Goal: Task Accomplishment & Management: Manage account settings

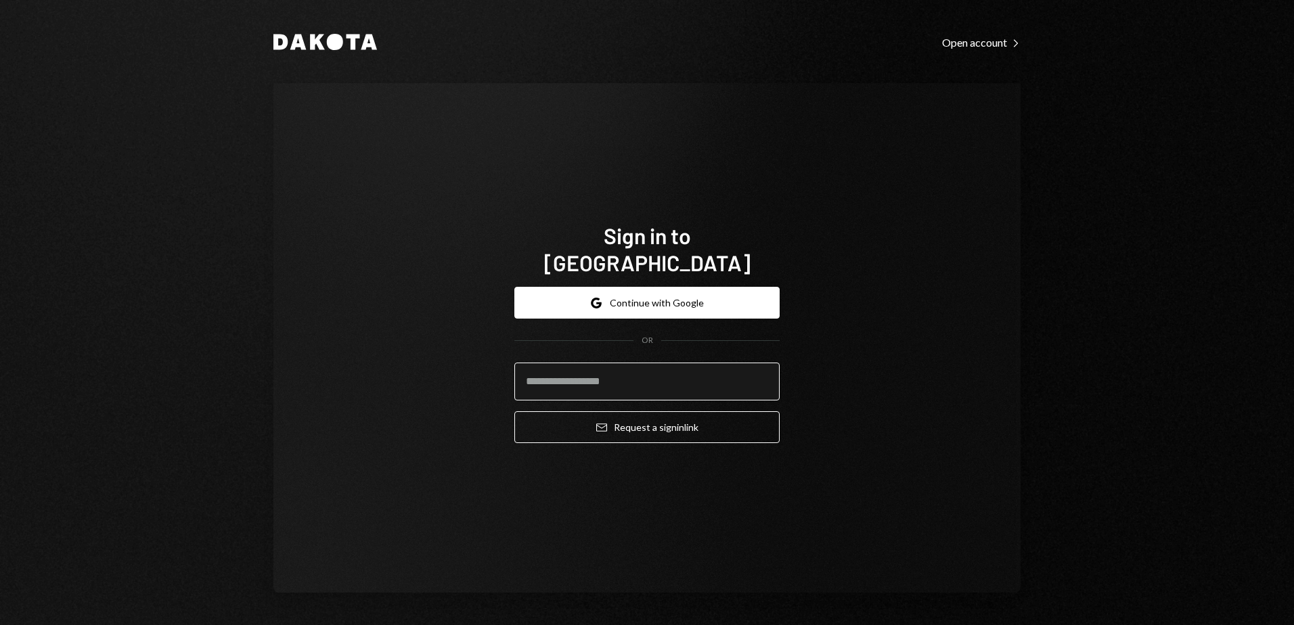
click at [632, 375] on input "email" at bounding box center [646, 382] width 265 height 38
type input "**********"
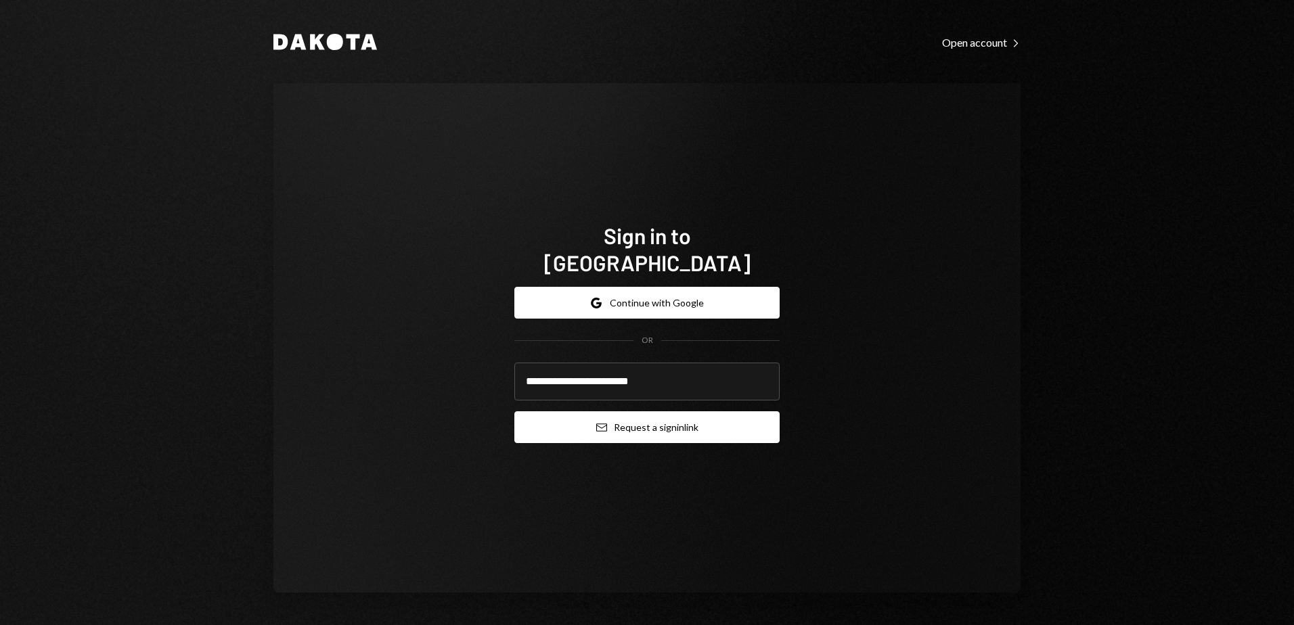
click at [617, 420] on button "Email Request a sign in link" at bounding box center [646, 428] width 265 height 32
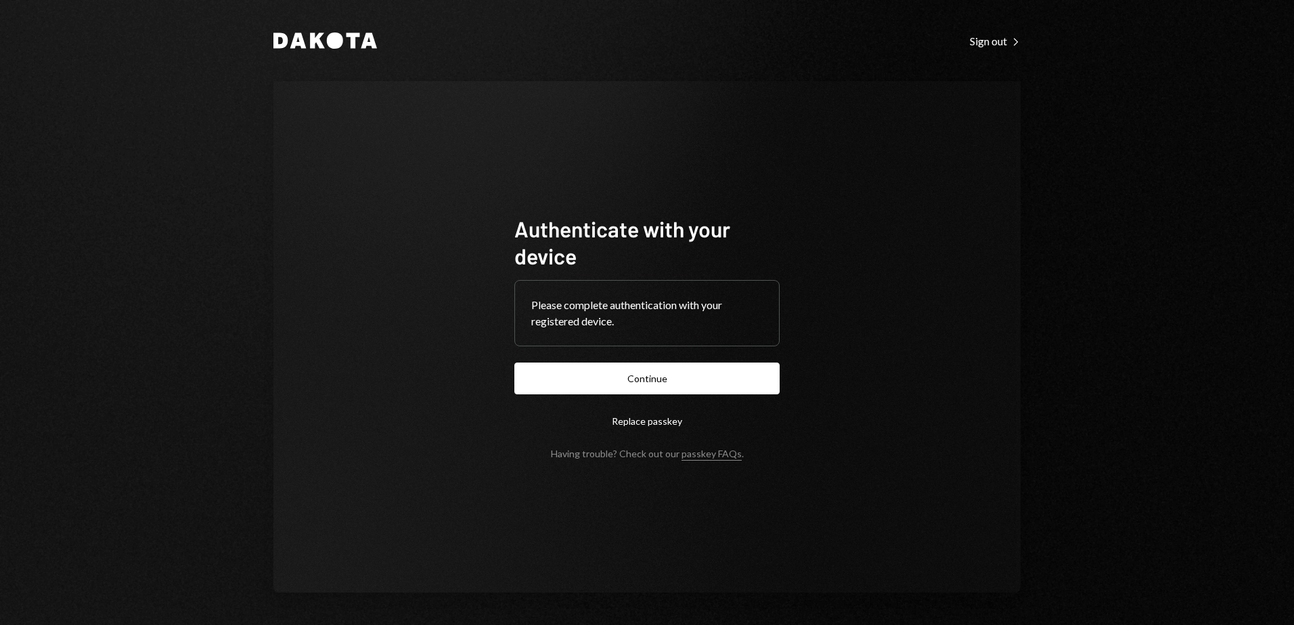
click at [351, 236] on div "Authenticate with your device Please complete authentication with your register…" at bounding box center [646, 337] width 747 height 512
click at [646, 374] on button "Continue" at bounding box center [646, 379] width 265 height 32
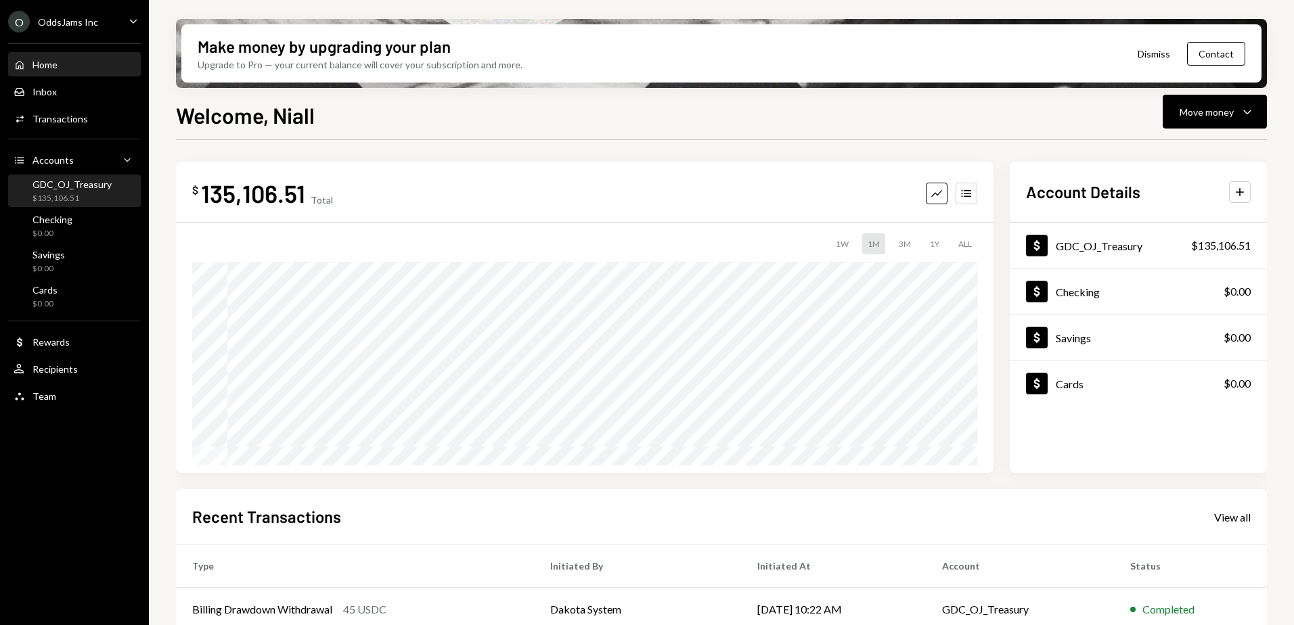
click at [75, 194] on div "$135,106.51" at bounding box center [71, 199] width 79 height 12
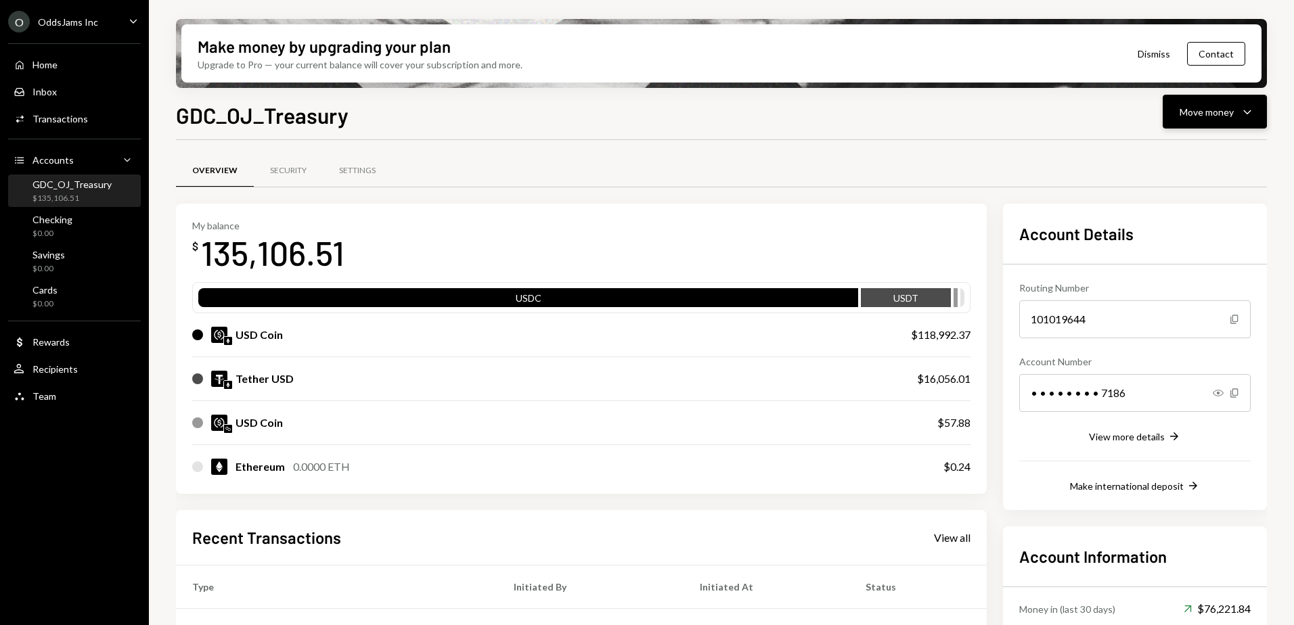
click at [1230, 119] on button "Move money Caret Down" at bounding box center [1215, 112] width 104 height 34
click at [1181, 185] on div "Transfer" at bounding box center [1204, 183] width 99 height 14
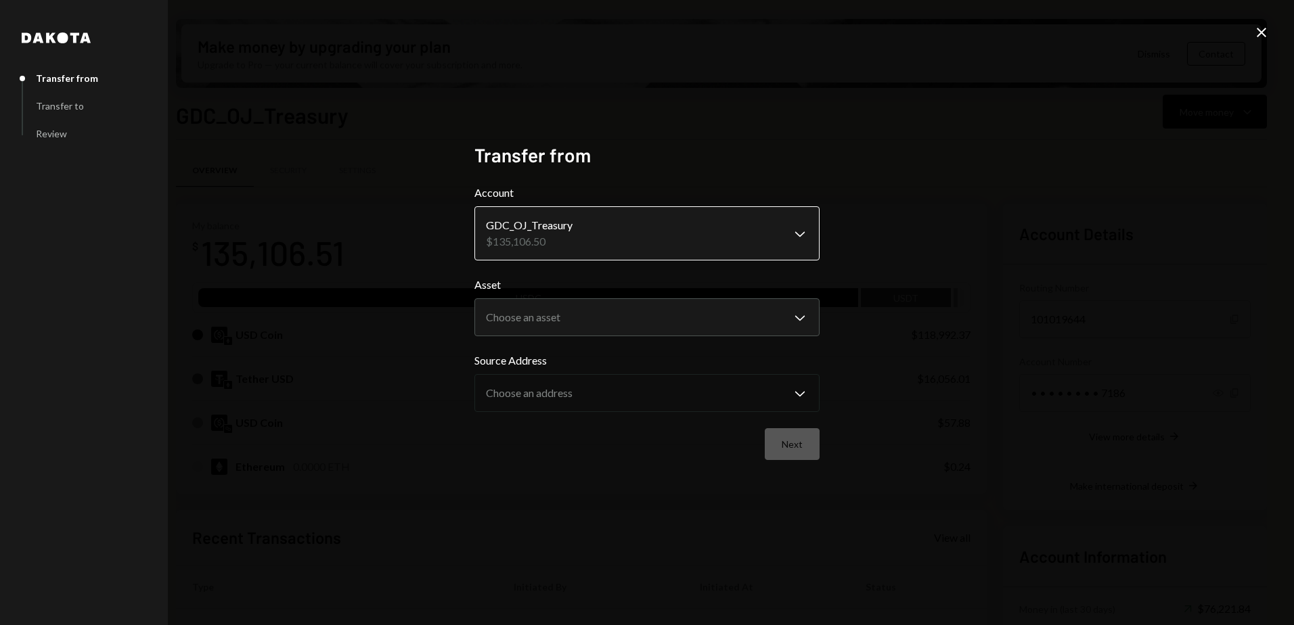
click at [638, 237] on body "O OddsJams Inc Caret Down Home Home Inbox Inbox Activities Transactions Account…" at bounding box center [647, 312] width 1294 height 625
drag, startPoint x: 755, startPoint y: 237, endPoint x: 763, endPoint y: 236, distance: 8.9
click at [776, 309] on body "O OddsJams Inc Caret Down Home Home Inbox Inbox Activities Transactions Account…" at bounding box center [647, 312] width 1294 height 625
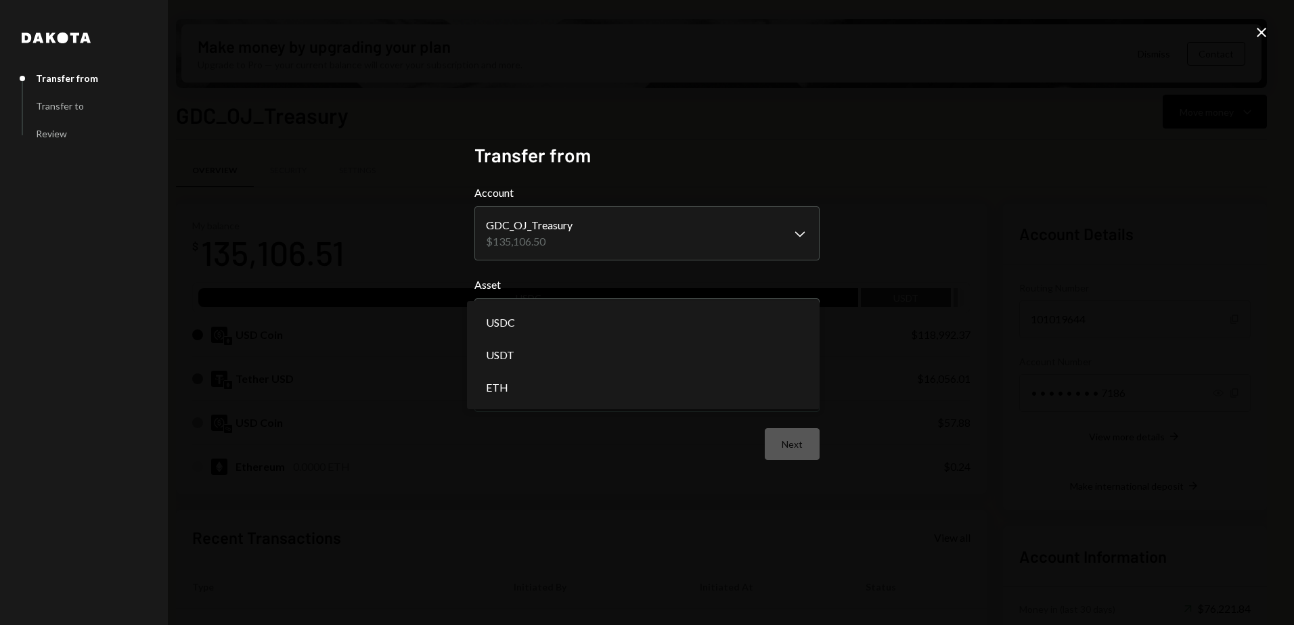
click at [946, 310] on div "**********" at bounding box center [647, 312] width 1294 height 625
click at [744, 324] on body "O OddsJams Inc Caret Down Home Home Inbox Inbox Activities Transactions Account…" at bounding box center [647, 312] width 1294 height 625
select select "****"
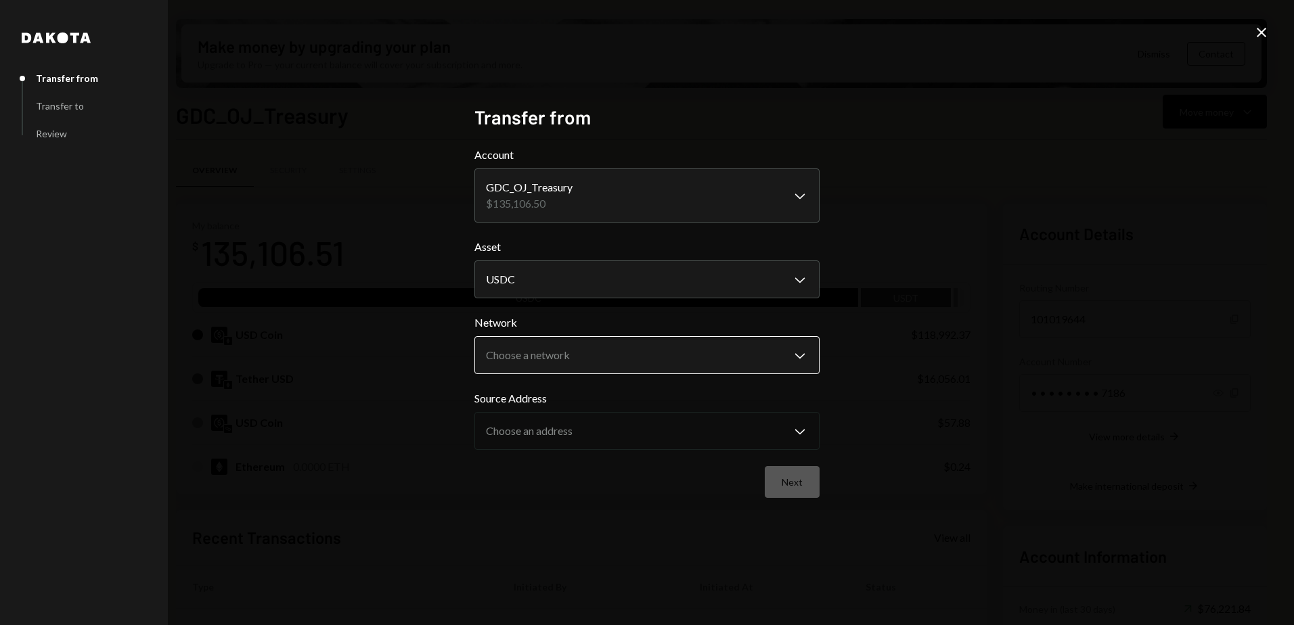
click at [629, 365] on body "O OddsJams Inc Caret Down Home Home Inbox Inbox Activities Transactions Account…" at bounding box center [647, 312] width 1294 height 625
drag, startPoint x: 1071, startPoint y: 338, endPoint x: 835, endPoint y: 302, distance: 239.6
click at [1065, 337] on div "**********" at bounding box center [647, 312] width 1294 height 625
click at [716, 265] on body "O OddsJams Inc Caret Down Home Home Inbox Inbox Activities Transactions Account…" at bounding box center [647, 312] width 1294 height 625
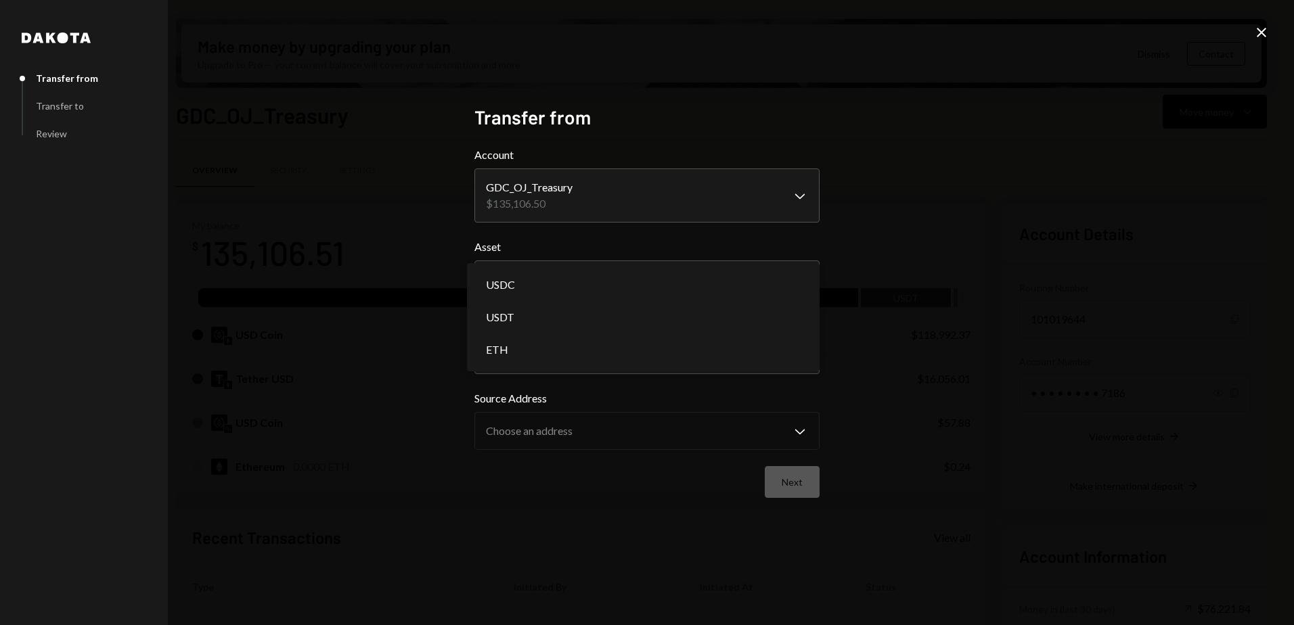
click at [972, 213] on div "**********" at bounding box center [647, 312] width 1294 height 625
click at [686, 288] on body "O OddsJams Inc Caret Down Home Home Inbox Inbox Activities Transactions Account…" at bounding box center [647, 312] width 1294 height 625
click at [924, 271] on div "**********" at bounding box center [647, 312] width 1294 height 625
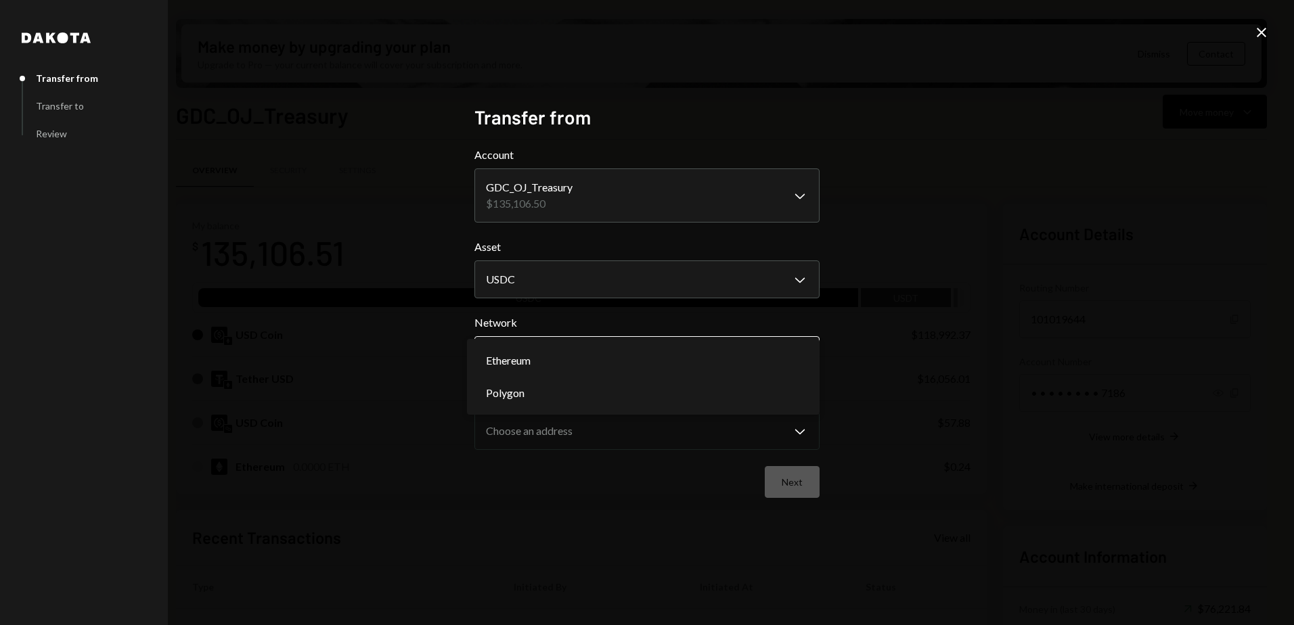
click at [622, 350] on body "O OddsJams Inc Caret Down Home Home Inbox Inbox Activities Transactions Account…" at bounding box center [647, 312] width 1294 height 625
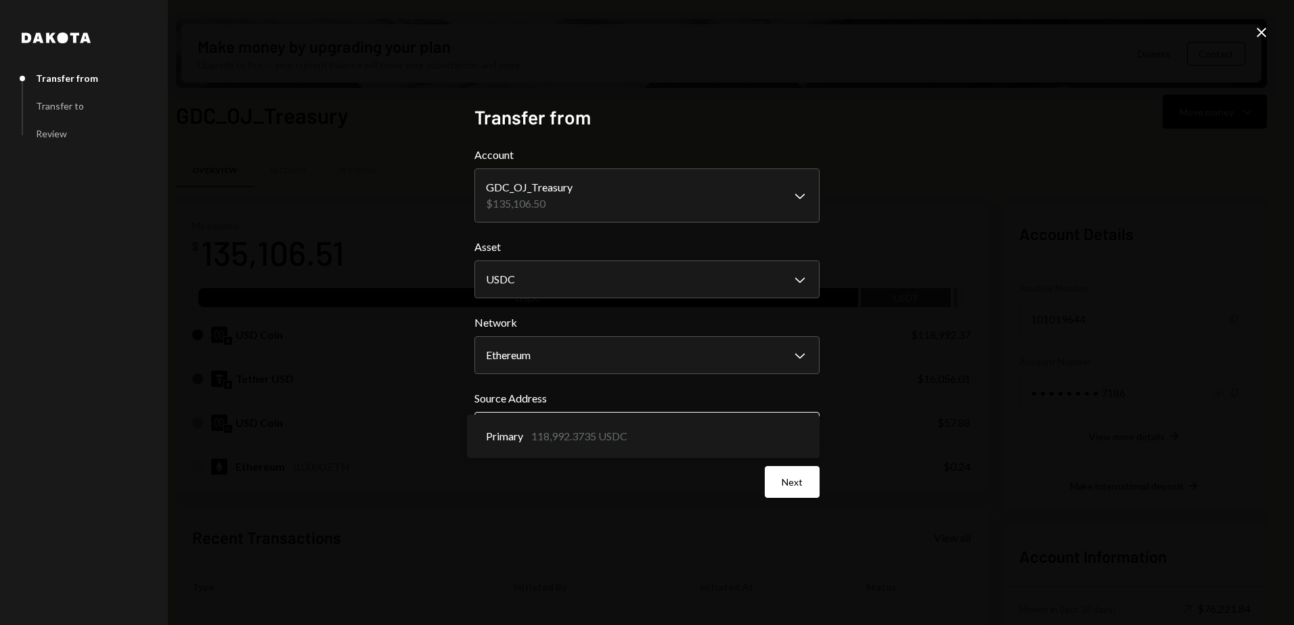
click at [583, 430] on body "O OddsJams Inc Caret Down Home Home Inbox Inbox Activities Transactions Account…" at bounding box center [647, 312] width 1294 height 625
click at [982, 428] on div "**********" at bounding box center [647, 312] width 1294 height 625
click at [754, 433] on body "O OddsJams Inc Caret Down Home Home Inbox Inbox Activities Transactions Account…" at bounding box center [647, 312] width 1294 height 625
click at [747, 362] on body "O OddsJams Inc Caret Down Home Home Inbox Inbox Activities Transactions Account…" at bounding box center [647, 312] width 1294 height 625
select select "**********"
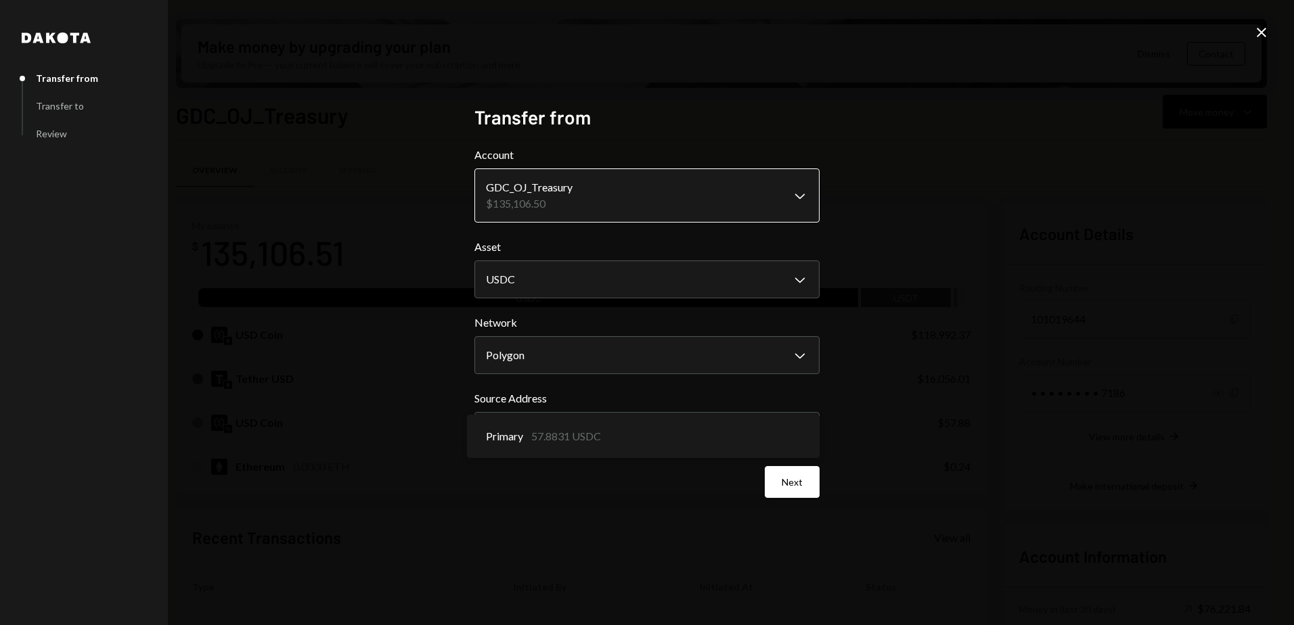
click at [590, 185] on body "O OddsJams Inc Caret Down Home Home Inbox Inbox Activities Transactions Account…" at bounding box center [647, 312] width 1294 height 625
drag, startPoint x: 886, startPoint y: 230, endPoint x: 746, endPoint y: 272, distance: 146.2
click at [883, 230] on div "**********" at bounding box center [647, 312] width 1294 height 625
click at [744, 277] on body "O OddsJams Inc Caret Down Home Home Inbox Inbox Activities Transactions Account…" at bounding box center [647, 312] width 1294 height 625
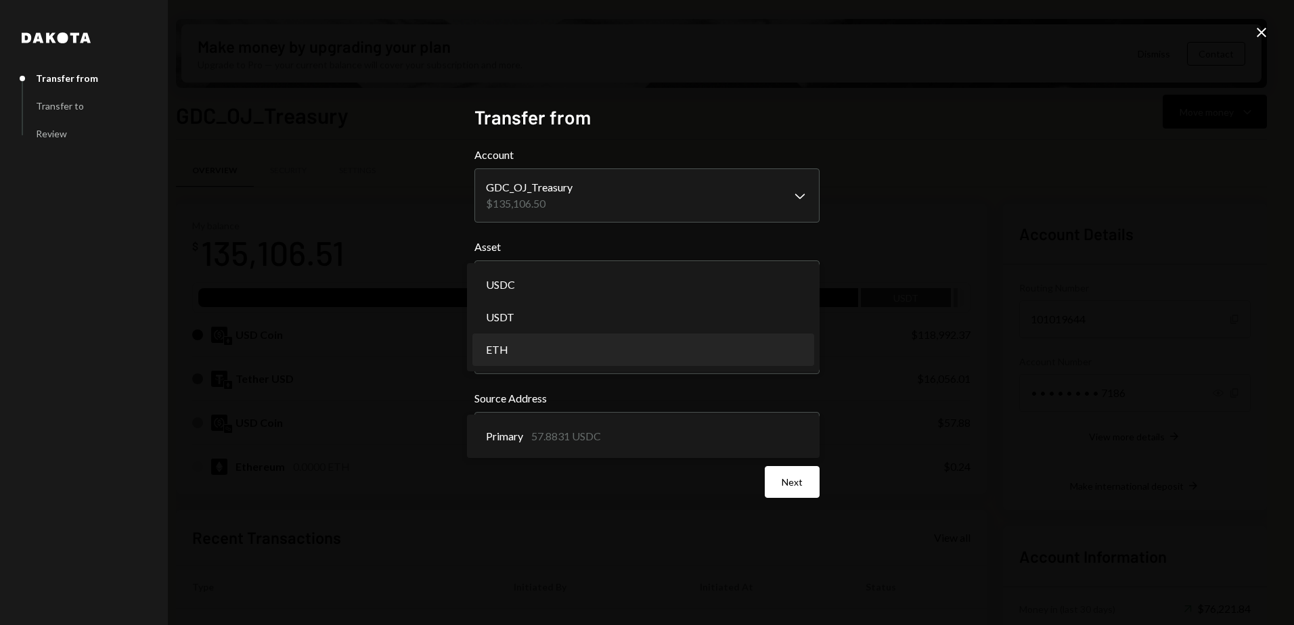
select select "***"
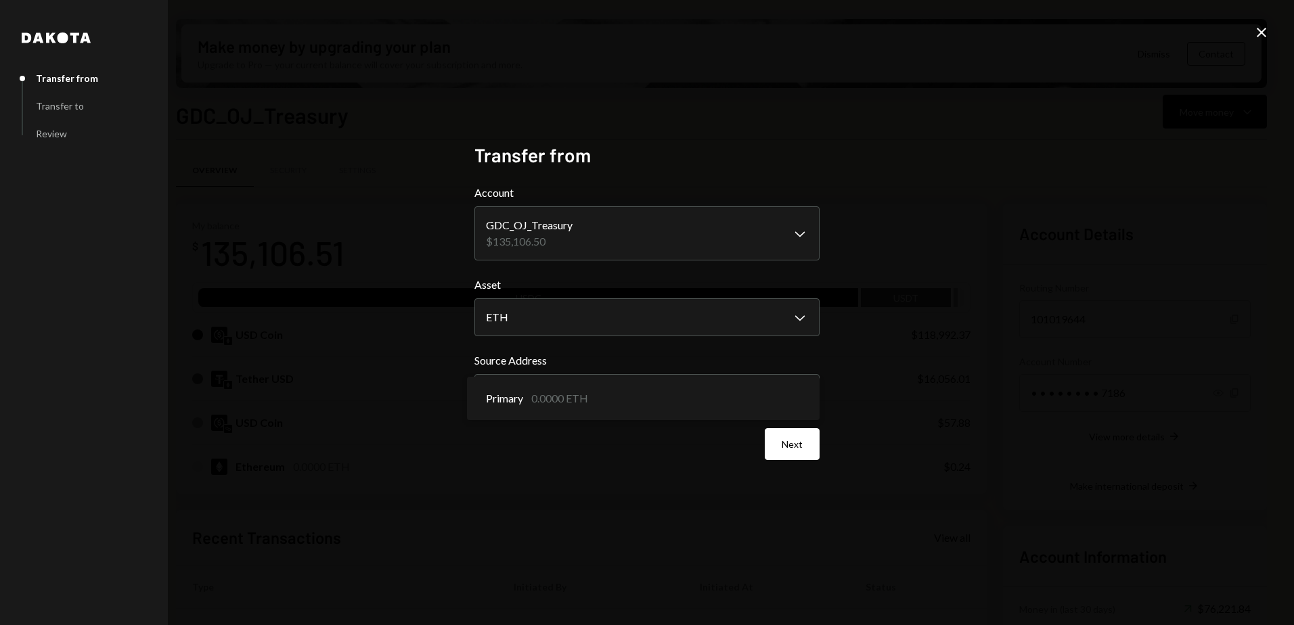
click at [1255, 32] on icon "Close" at bounding box center [1261, 32] width 16 height 16
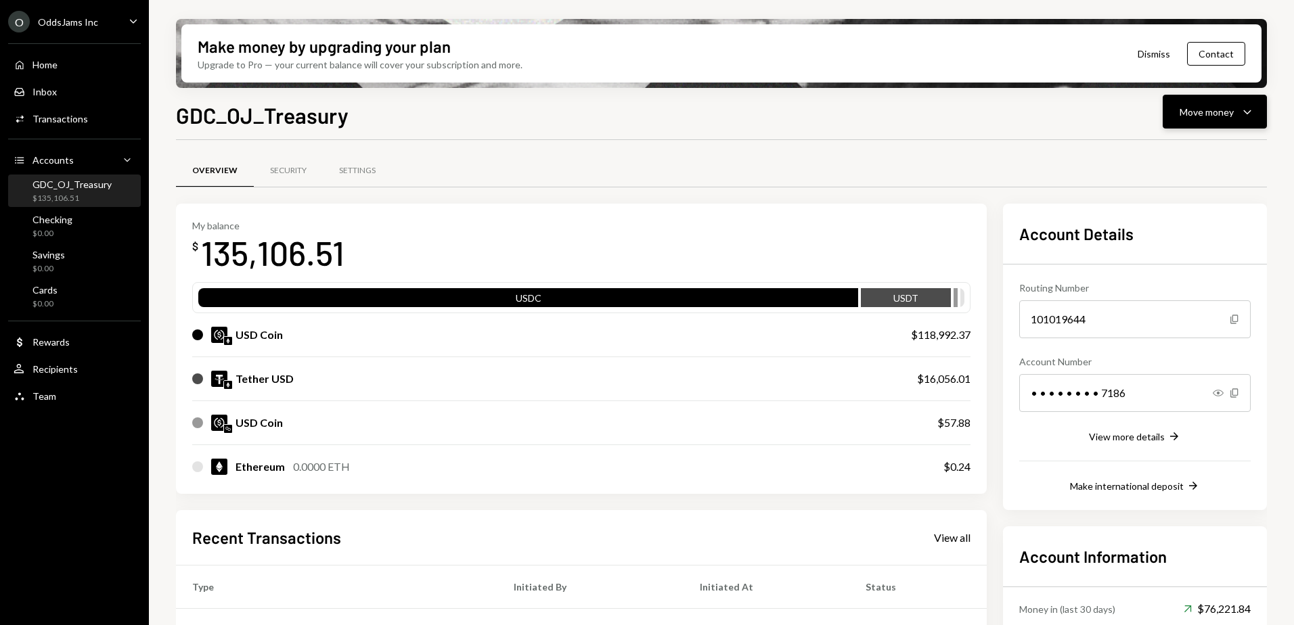
click at [1223, 105] on div "Move money" at bounding box center [1207, 112] width 54 height 14
click at [1194, 215] on div "Deposit" at bounding box center [1204, 213] width 99 height 14
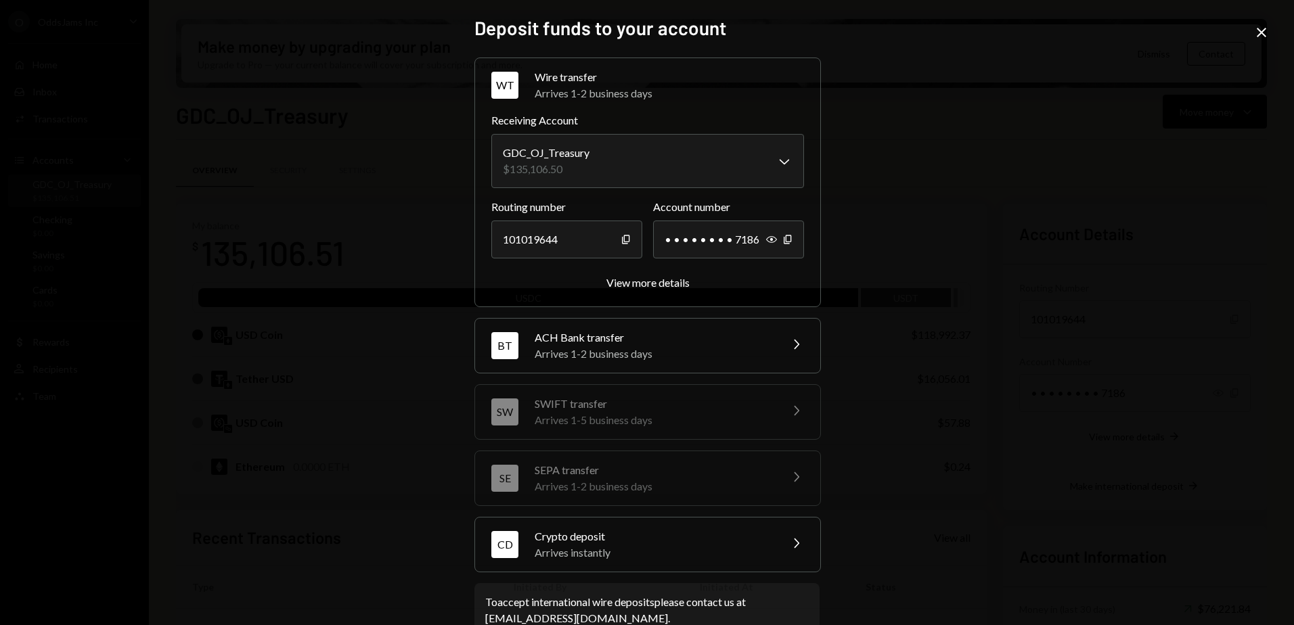
click at [1268, 34] on icon "Close" at bounding box center [1261, 32] width 16 height 16
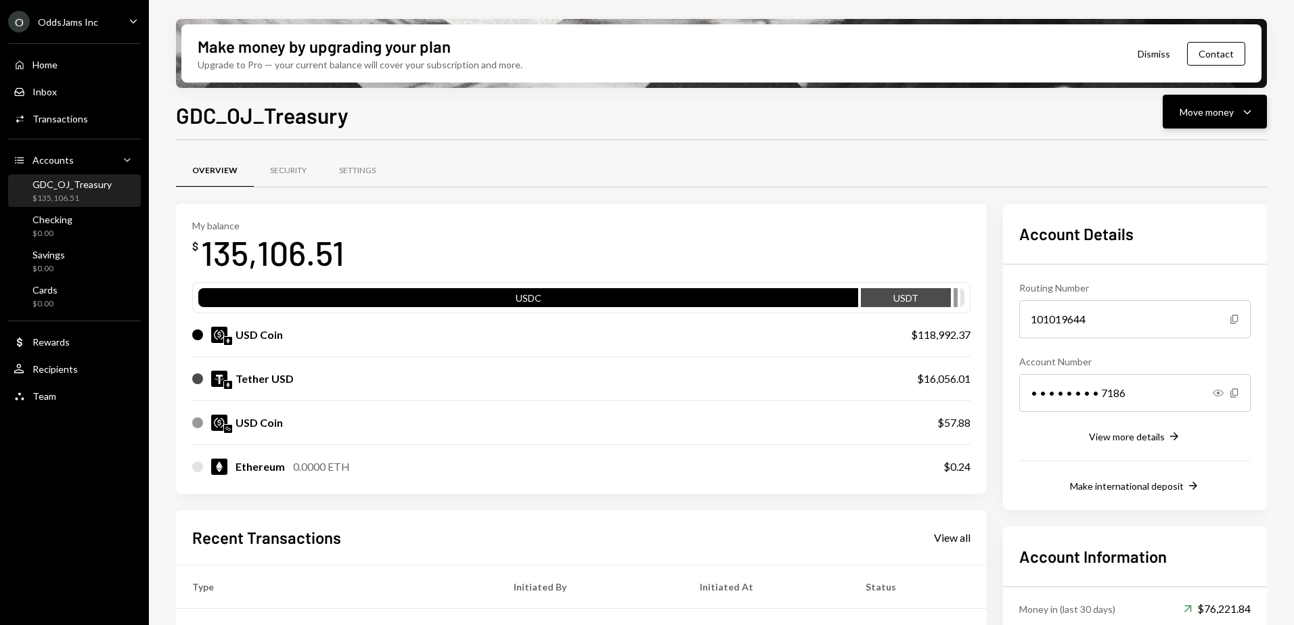
click at [1220, 116] on div "Move money" at bounding box center [1207, 112] width 54 height 14
click at [1182, 148] on div "Send" at bounding box center [1204, 153] width 99 height 14
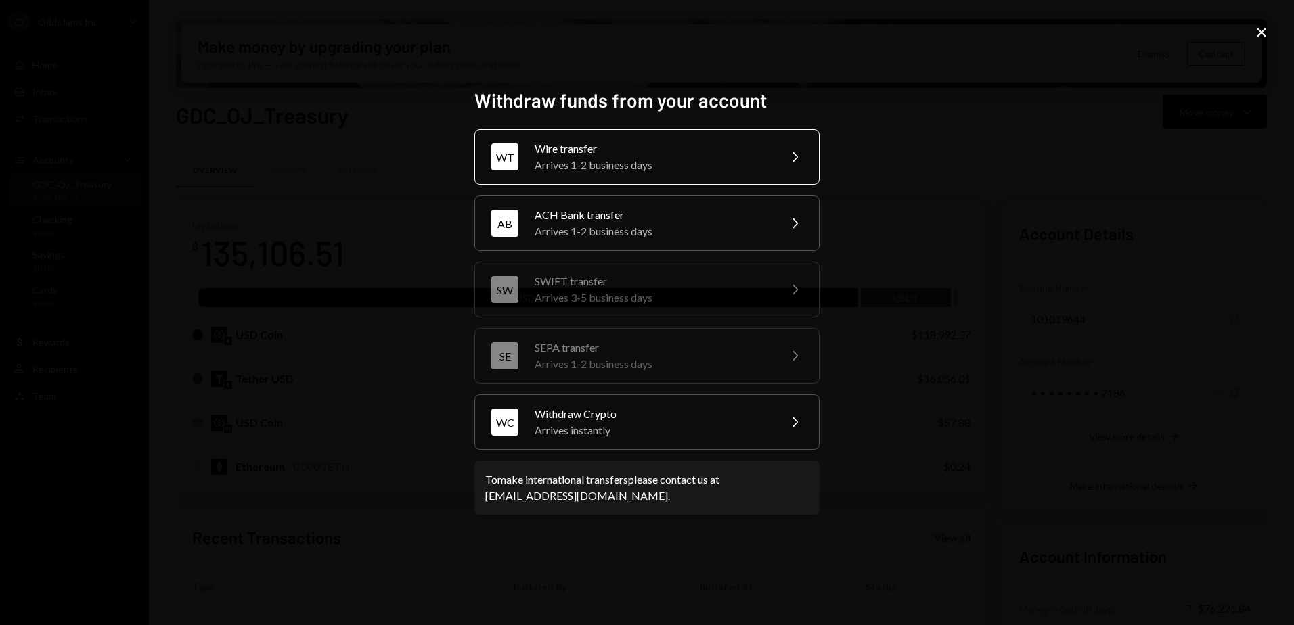
click at [675, 150] on div "Wire transfer" at bounding box center [653, 149] width 236 height 16
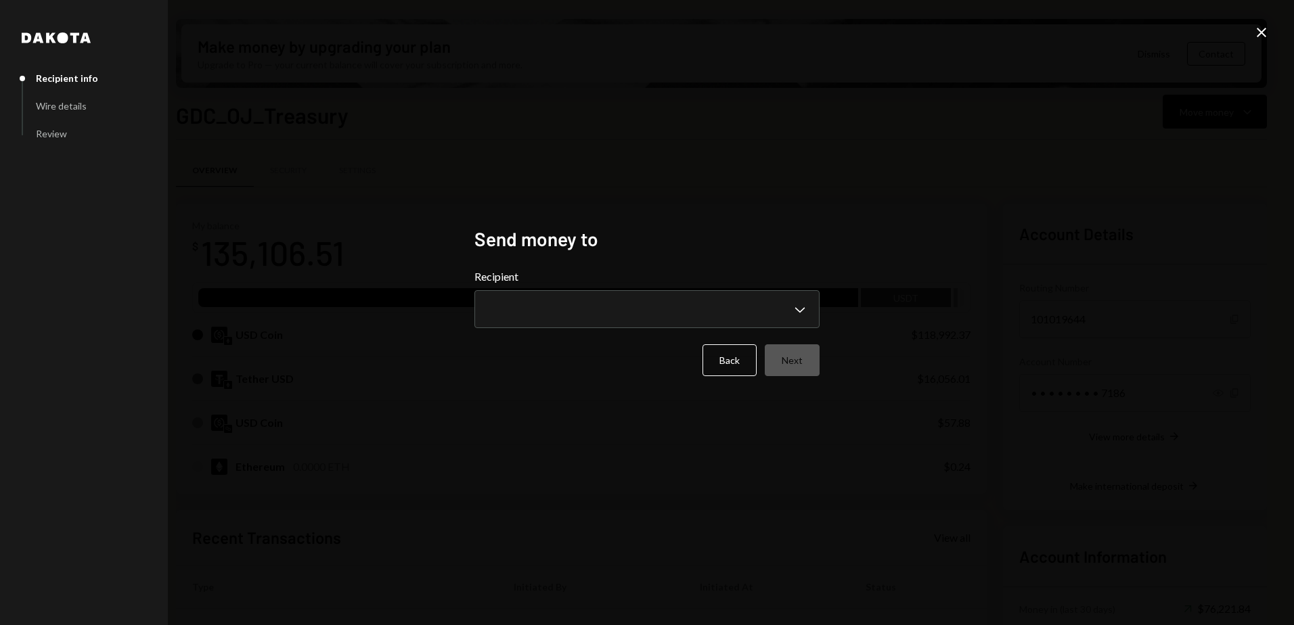
click at [518, 338] on form "**********" at bounding box center [646, 323] width 345 height 108
click at [540, 307] on body "O OddsJams Inc Caret Down Home Home Inbox Inbox Activities Transactions Account…" at bounding box center [647, 312] width 1294 height 625
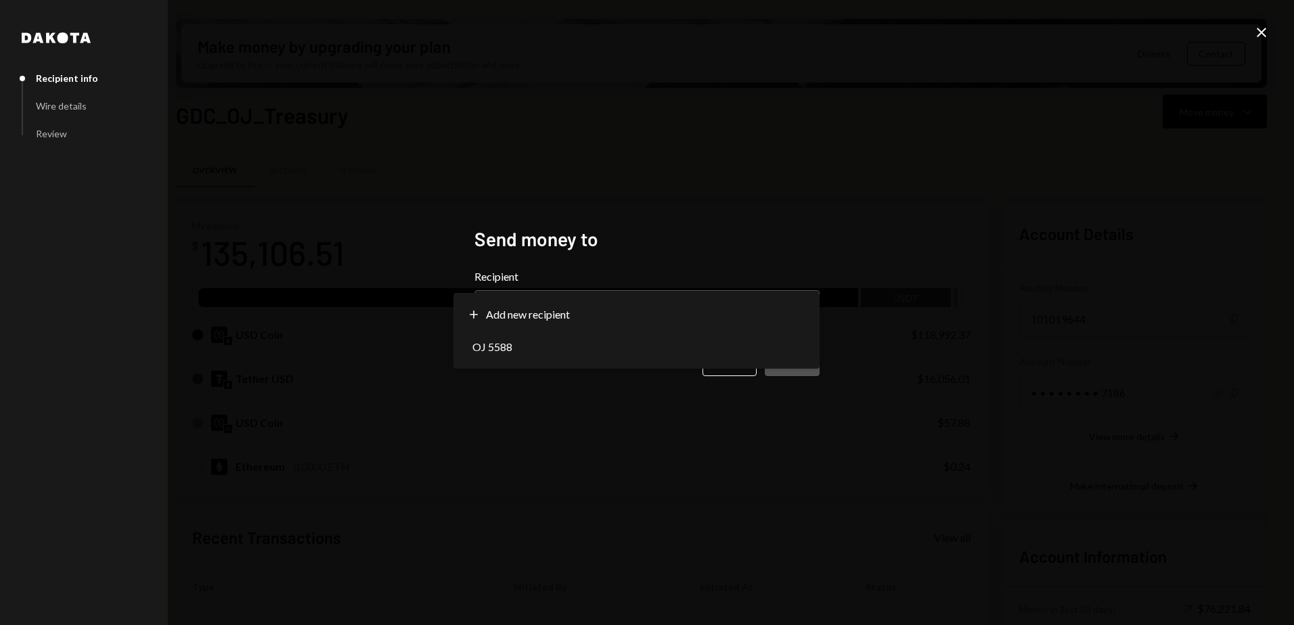
drag, startPoint x: 529, startPoint y: 420, endPoint x: 541, endPoint y: 407, distance: 17.7
click at [527, 418] on div "**********" at bounding box center [647, 312] width 1294 height 625
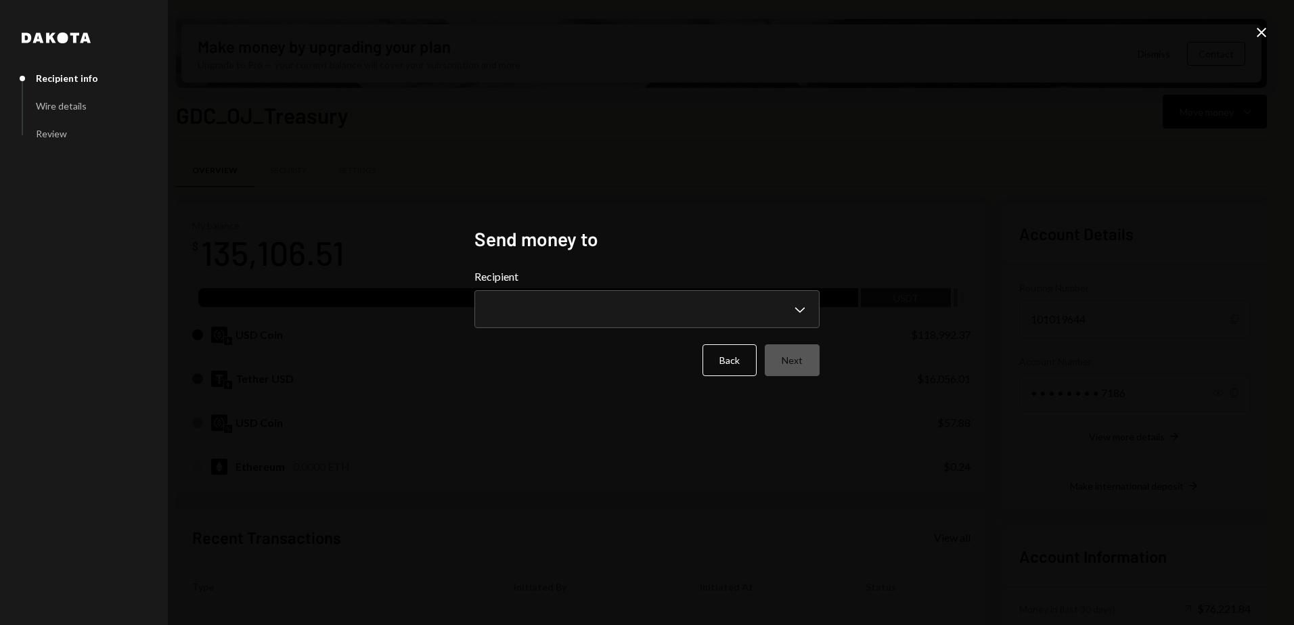
click at [1265, 35] on icon "Close" at bounding box center [1261, 32] width 16 height 16
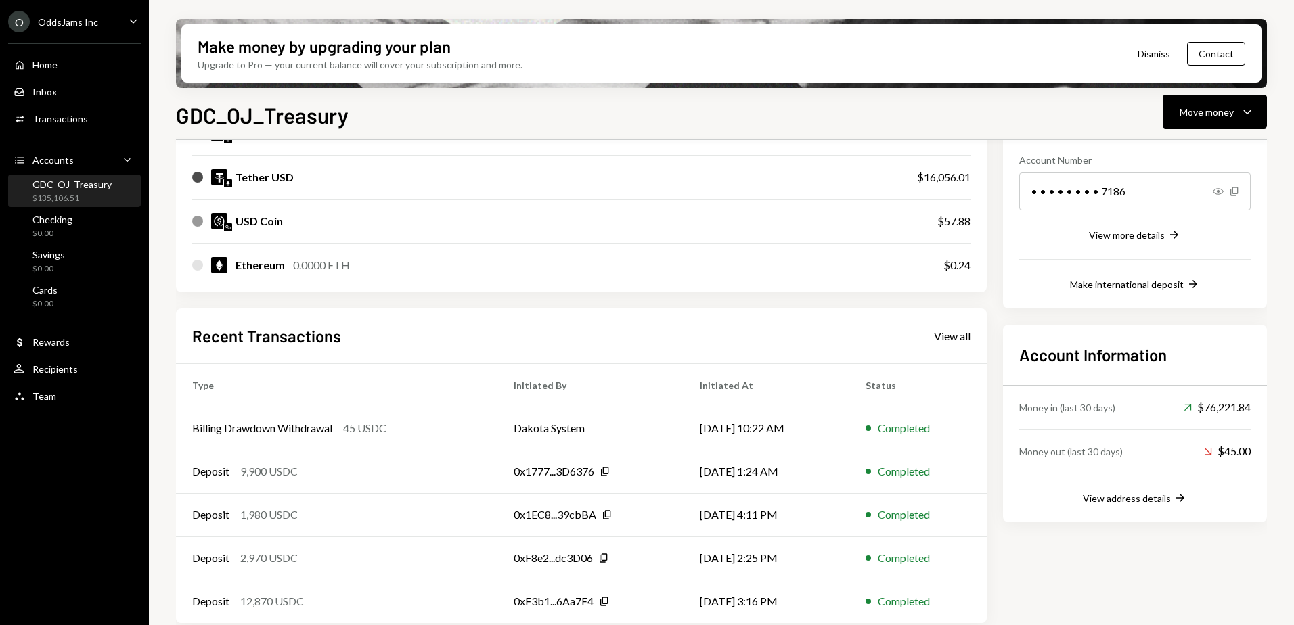
scroll to position [203, 0]
drag, startPoint x: 53, startPoint y: 68, endPoint x: 49, endPoint y: 87, distance: 19.9
click at [53, 68] on div "Home" at bounding box center [44, 65] width 25 height 12
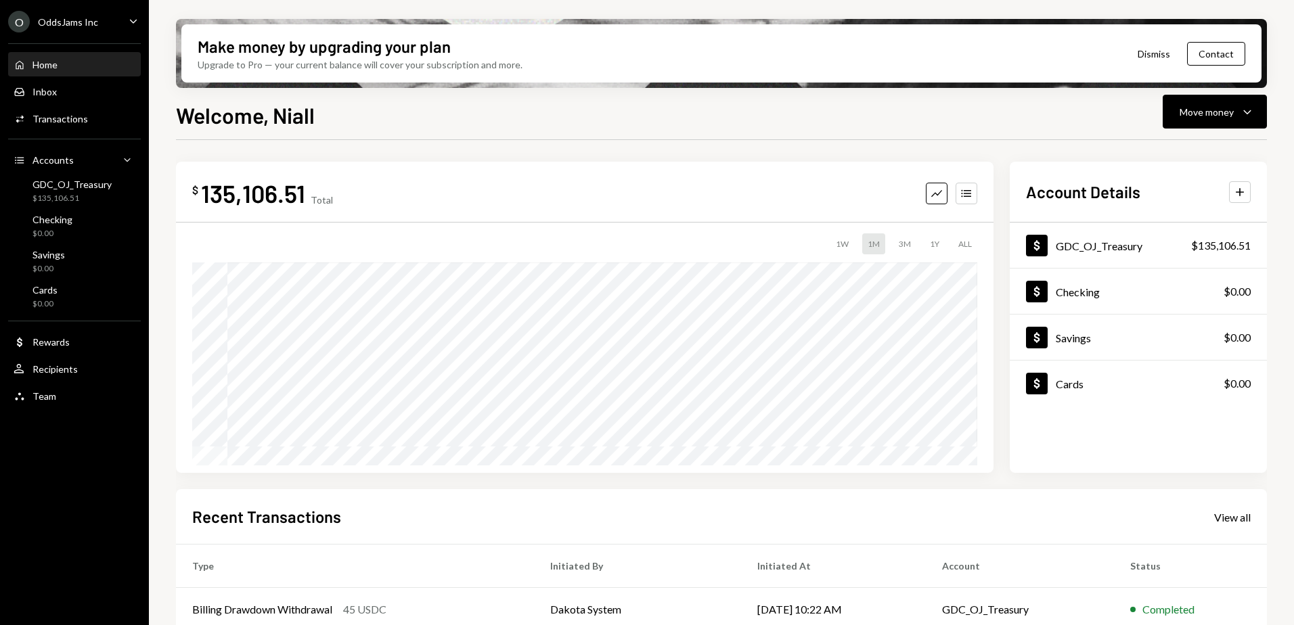
click at [65, 133] on div "Home Home Inbox Inbox Activities Transactions Accounts Accounts Caret Down GDC_…" at bounding box center [74, 223] width 149 height 376
click at [68, 123] on div "Transactions" at bounding box center [59, 119] width 55 height 12
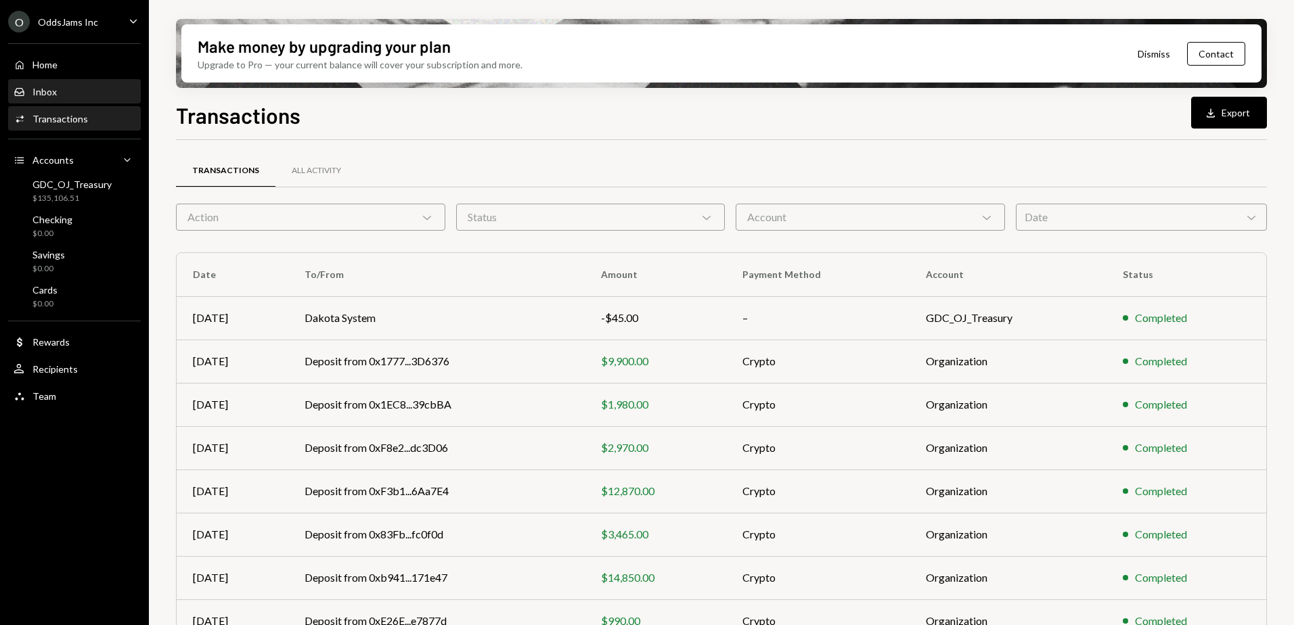
click at [52, 91] on div "Inbox" at bounding box center [44, 92] width 24 height 12
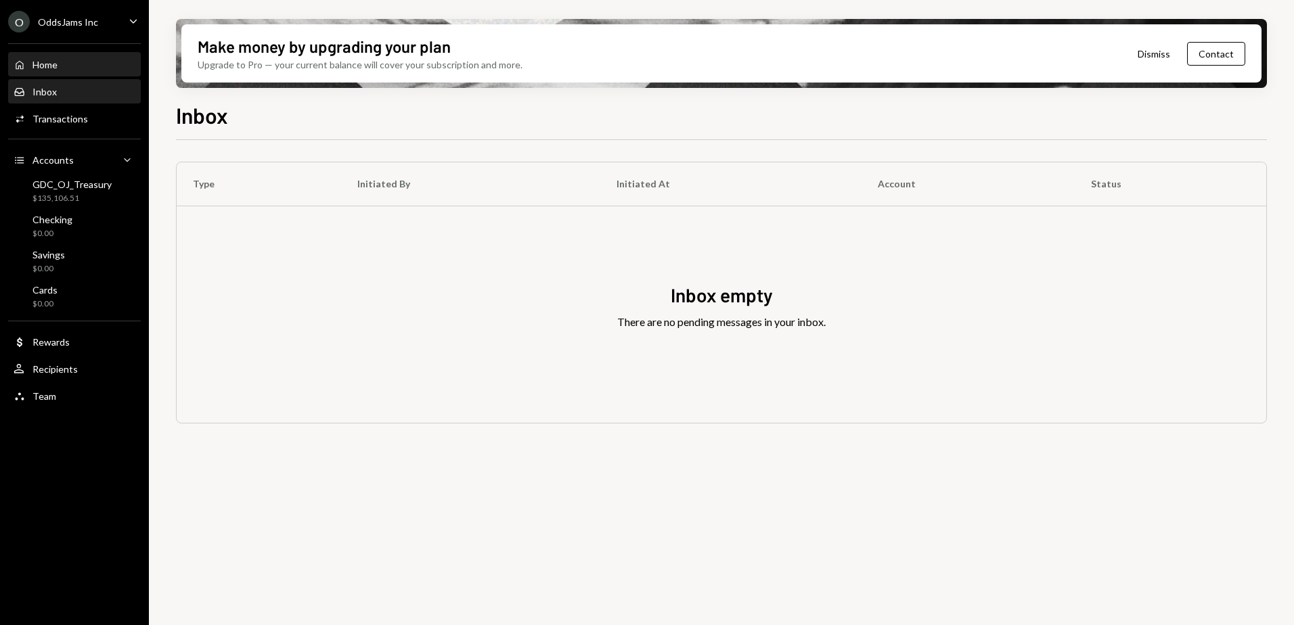
click at [55, 72] on div "Home Home" at bounding box center [75, 64] width 122 height 23
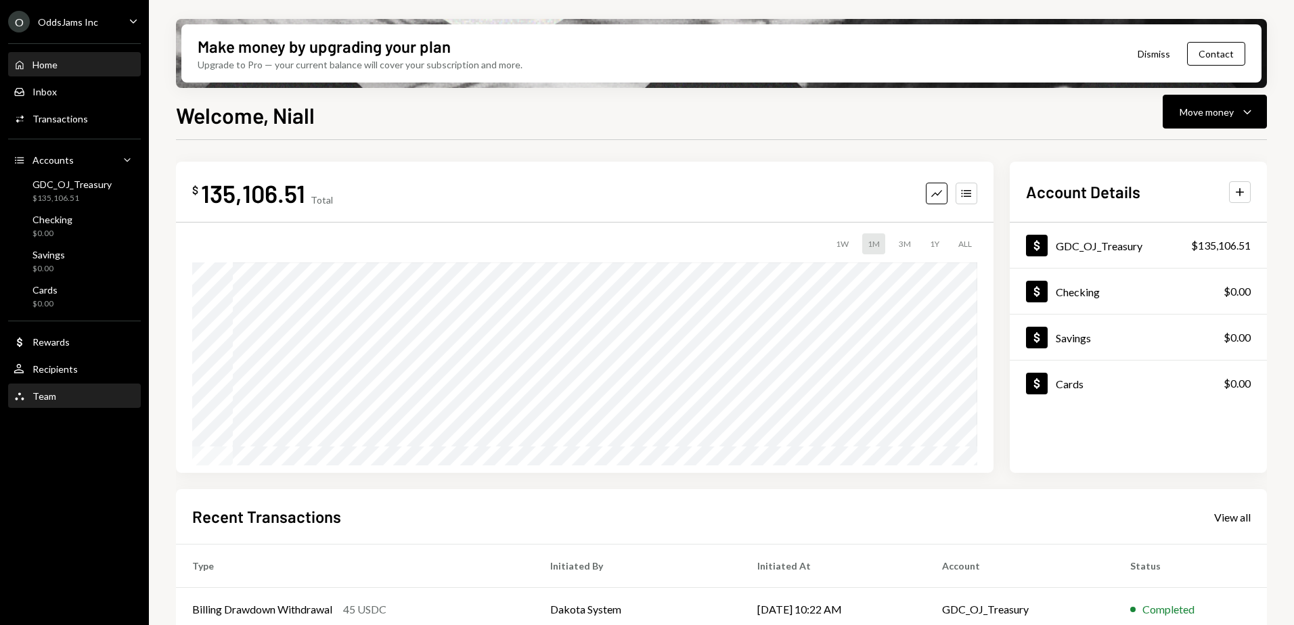
click at [47, 401] on div "Team" at bounding box center [44, 397] width 24 height 12
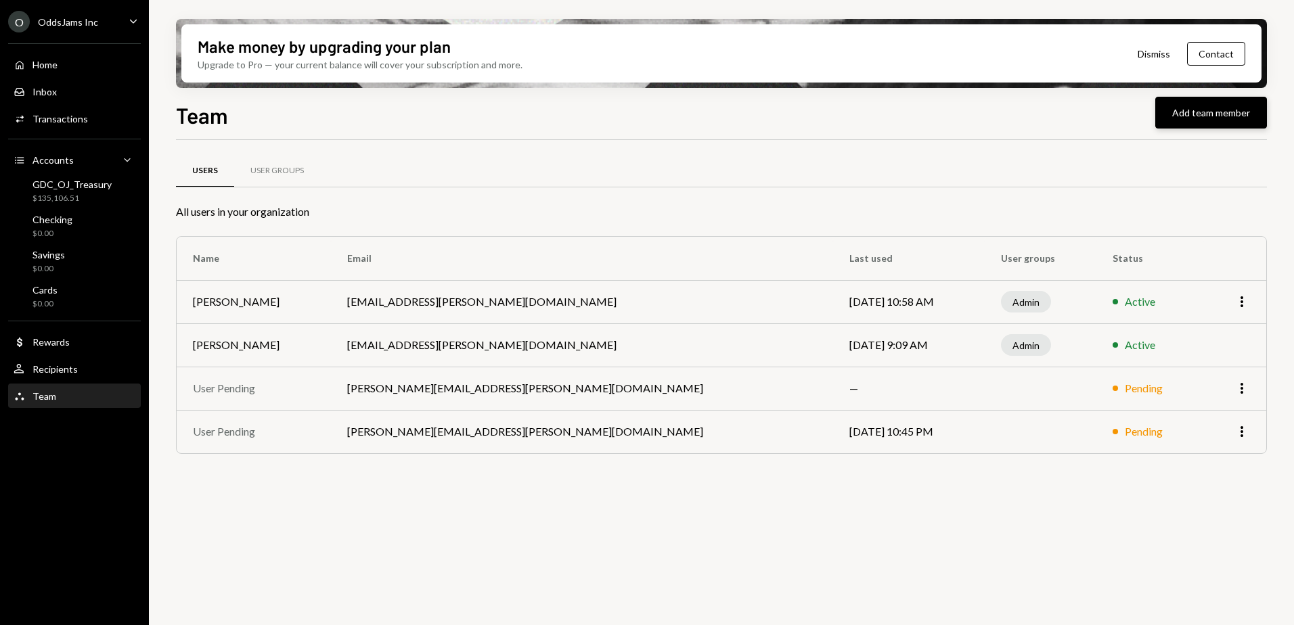
click at [1203, 103] on button "Add team member" at bounding box center [1211, 113] width 112 height 32
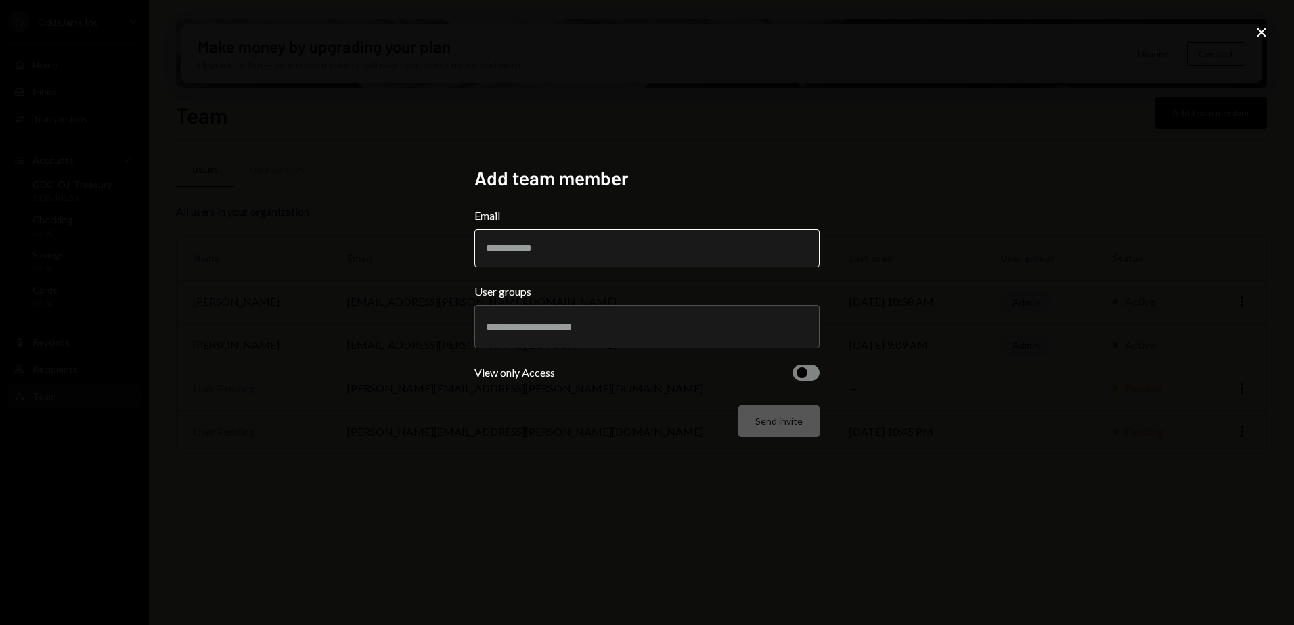
drag, startPoint x: 0, startPoint y: 0, endPoint x: 560, endPoint y: 254, distance: 614.6
click at [560, 254] on input "Email" at bounding box center [646, 248] width 345 height 38
type input "**********"
click at [537, 327] on input "text" at bounding box center [647, 327] width 322 height 12
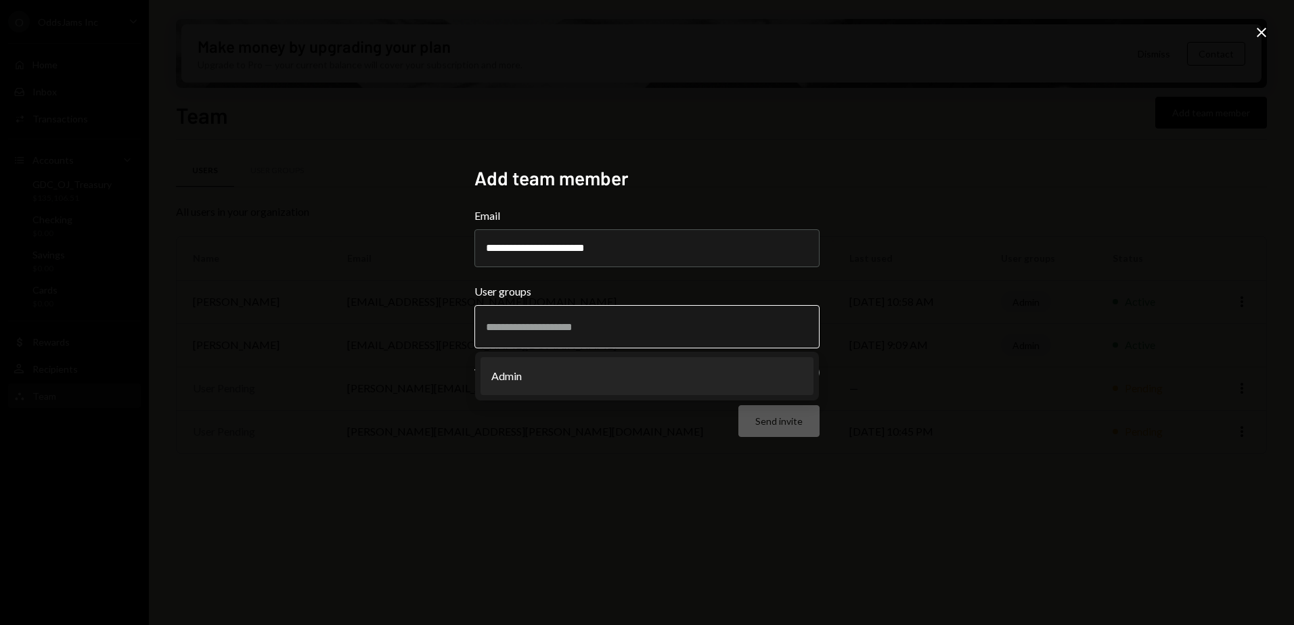
click at [621, 390] on li "Admin" at bounding box center [647, 376] width 333 height 38
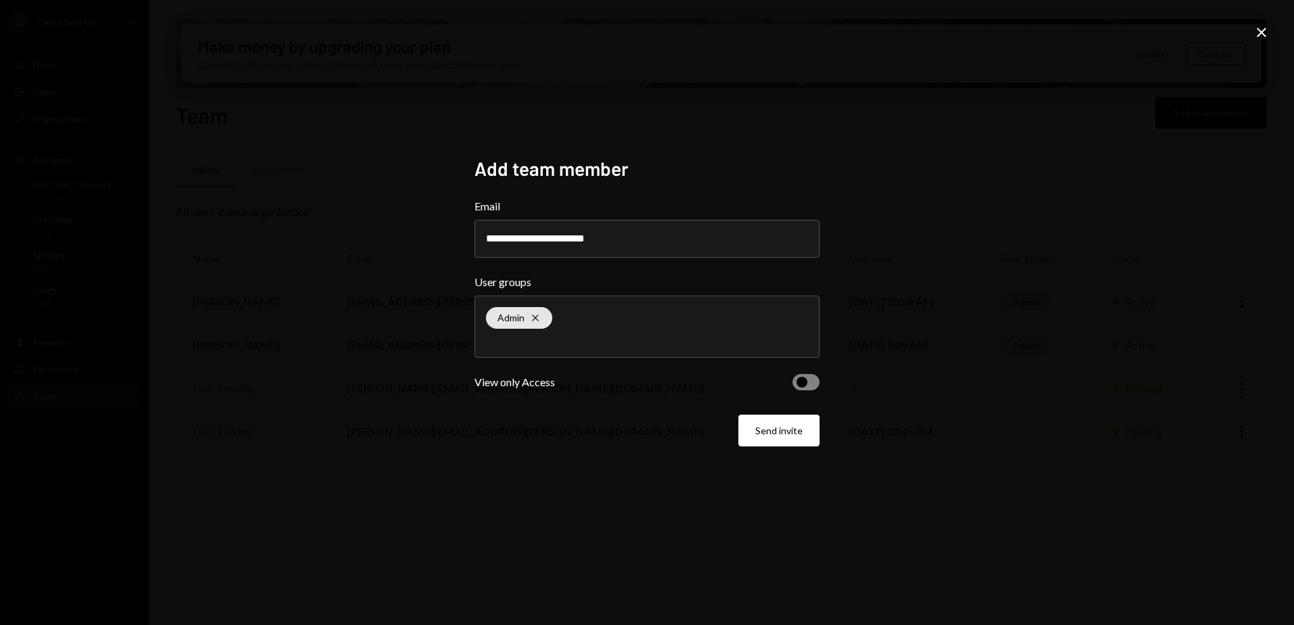
click at [806, 376] on button "button" at bounding box center [806, 382] width 27 height 16
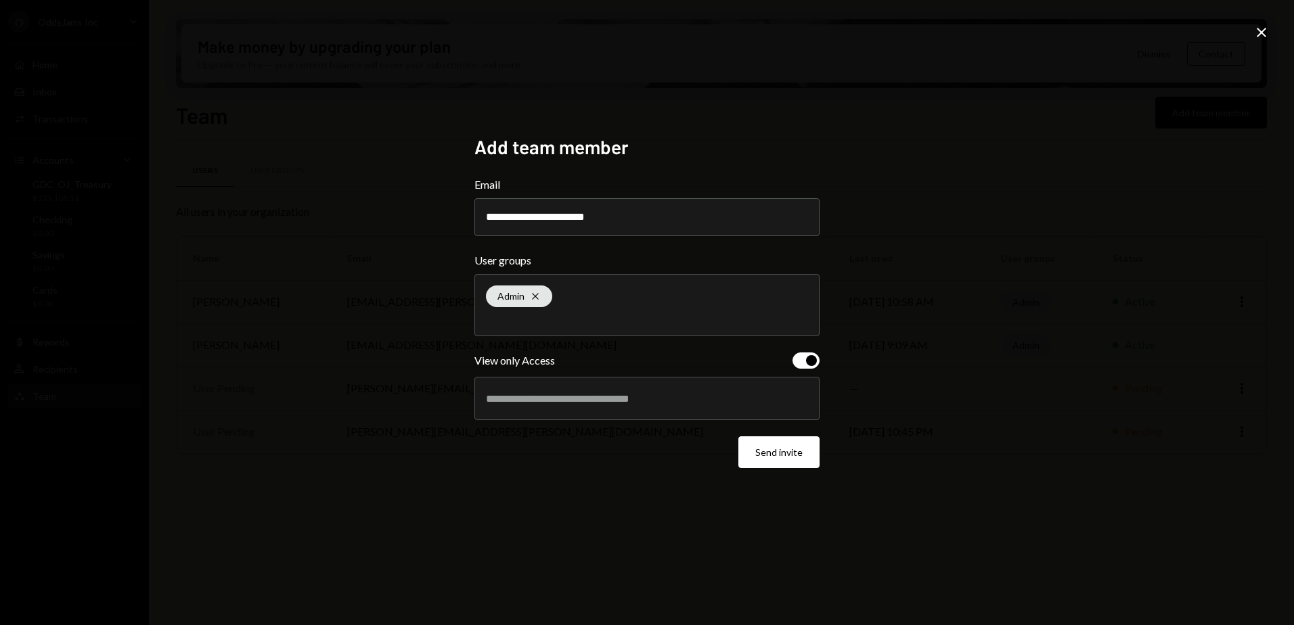
click at [806, 360] on span "button" at bounding box center [811, 360] width 11 height 11
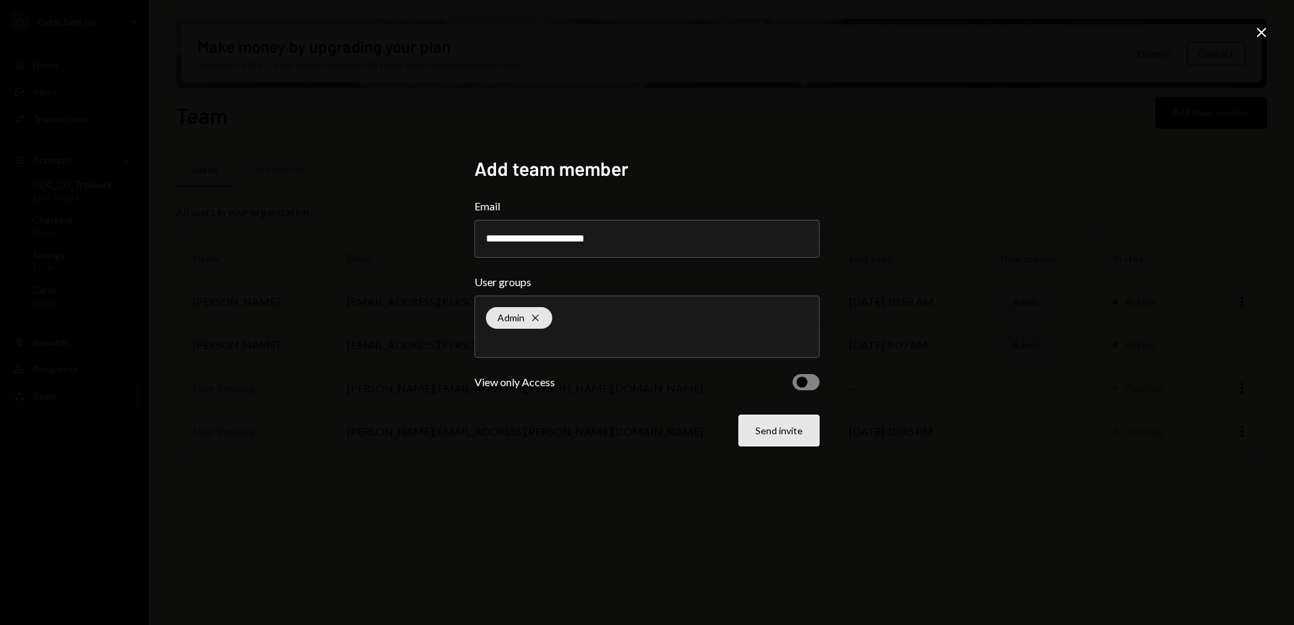
click at [780, 438] on button "Send invite" at bounding box center [778, 431] width 81 height 32
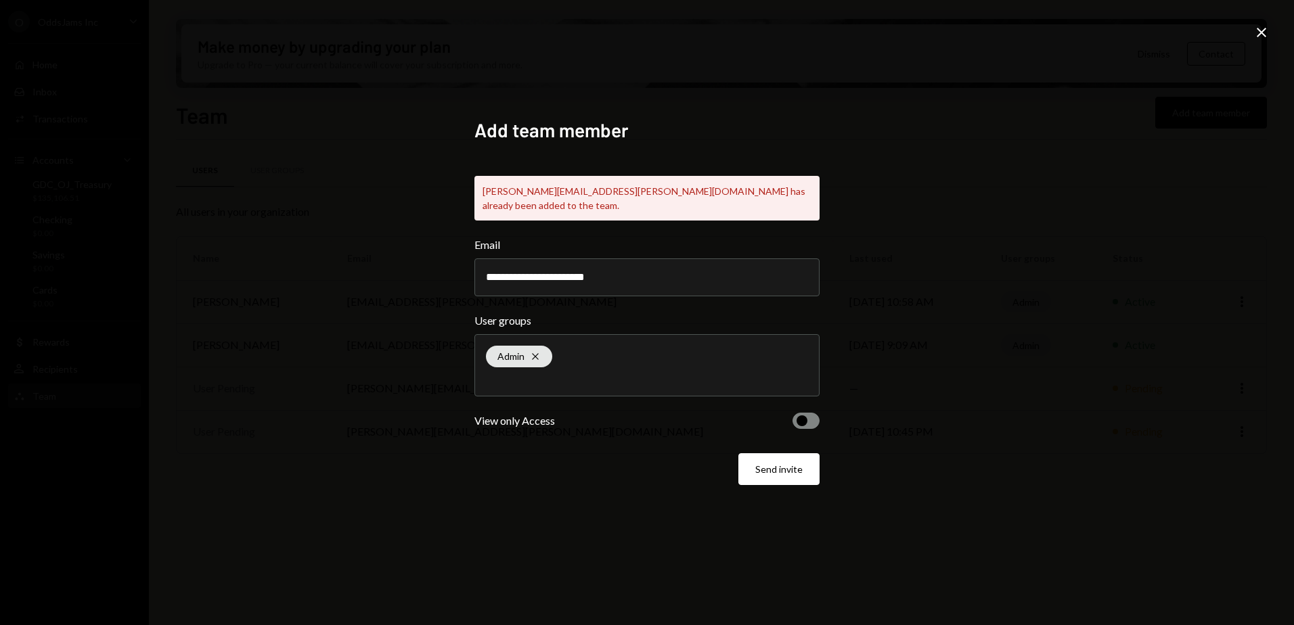
click at [1264, 26] on icon "Close" at bounding box center [1261, 32] width 16 height 16
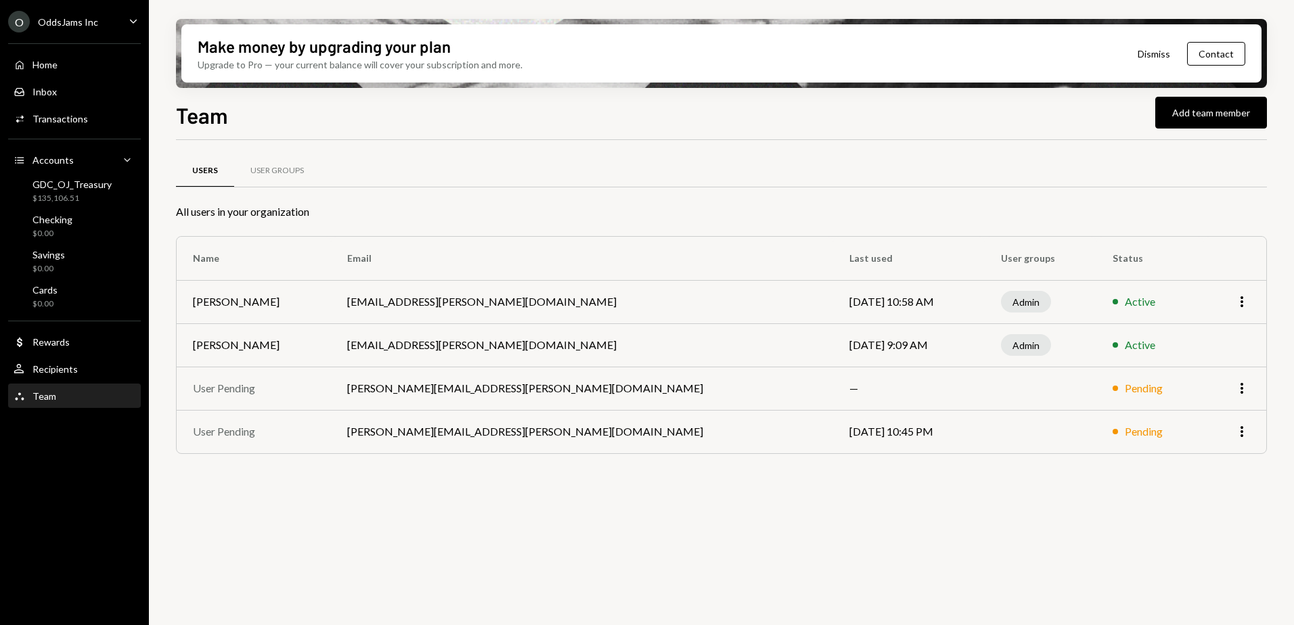
click at [447, 531] on div "Users User Groups All users in your organization Name Email Last used User grou…" at bounding box center [721, 390] width 1091 height 501
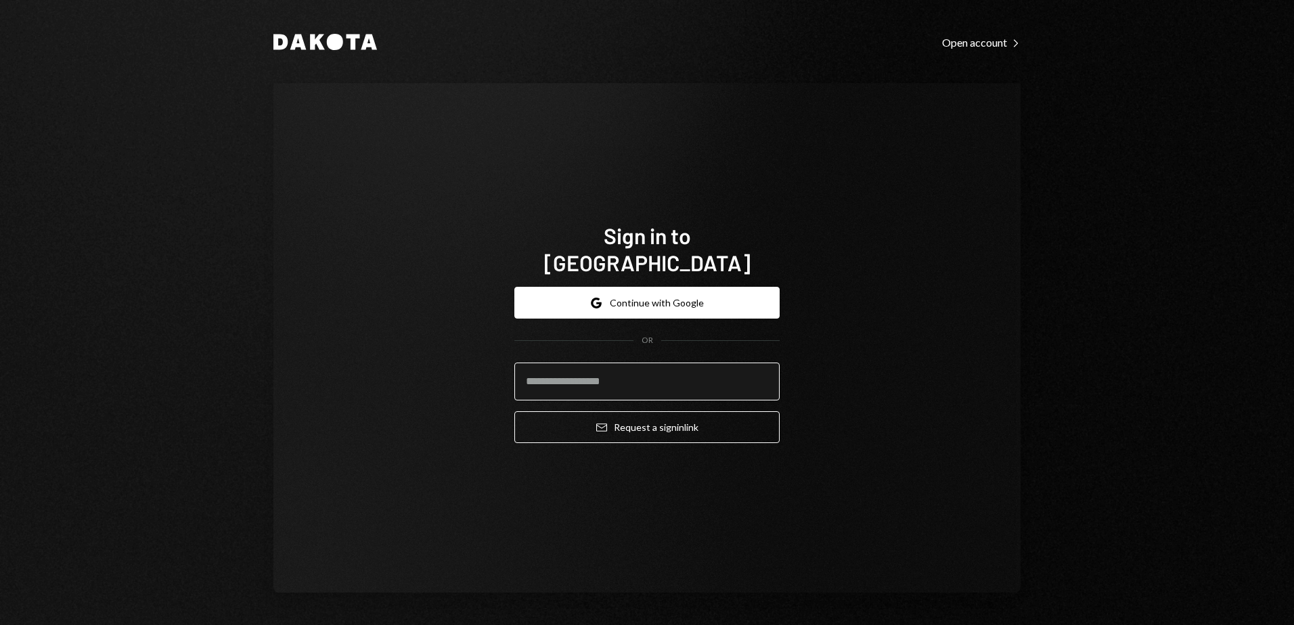
drag, startPoint x: 613, startPoint y: 374, endPoint x: 566, endPoint y: 378, distance: 46.3
click at [613, 374] on input "email" at bounding box center [646, 382] width 265 height 38
click at [617, 363] on input "email" at bounding box center [646, 382] width 265 height 38
click at [566, 378] on input "email" at bounding box center [646, 382] width 265 height 38
type input "**********"
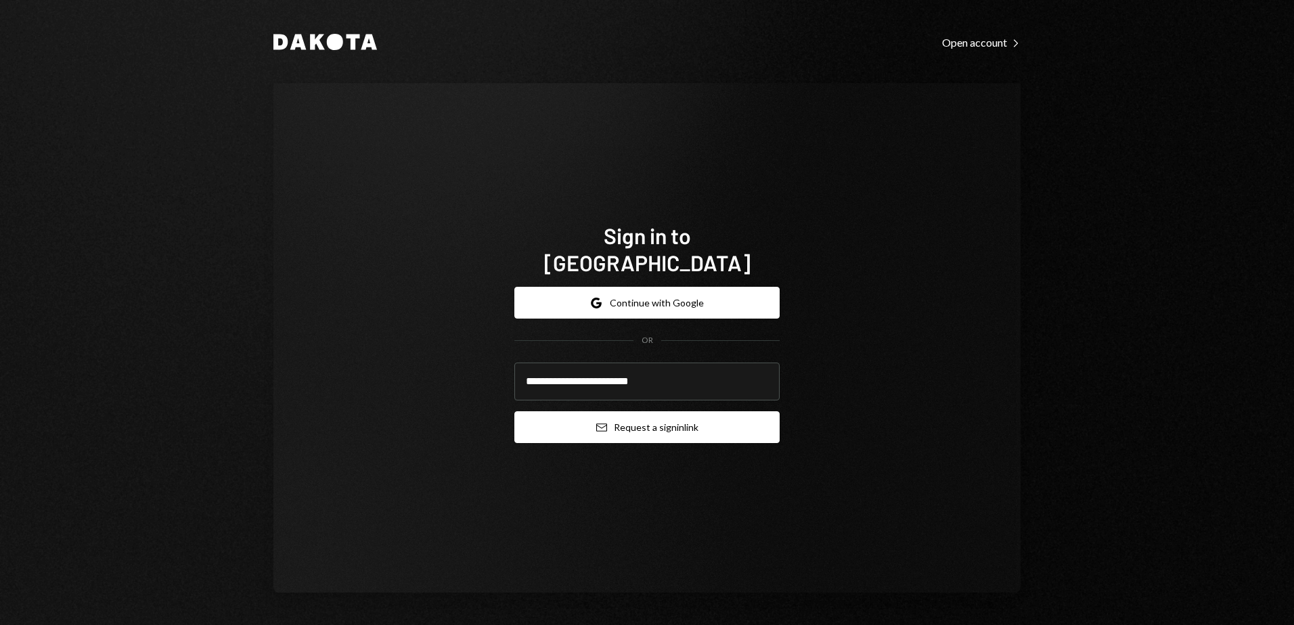
click at [551, 418] on button "Email Request a sign in link" at bounding box center [646, 428] width 265 height 32
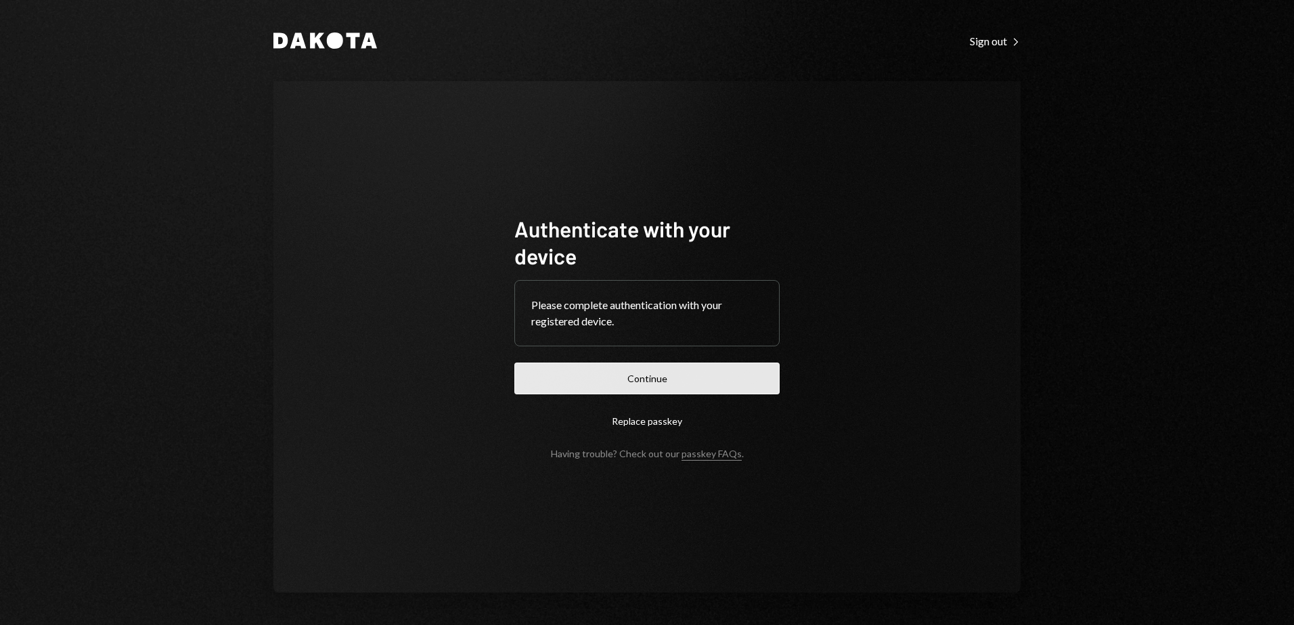
click at [648, 380] on button "Continue" at bounding box center [646, 379] width 265 height 32
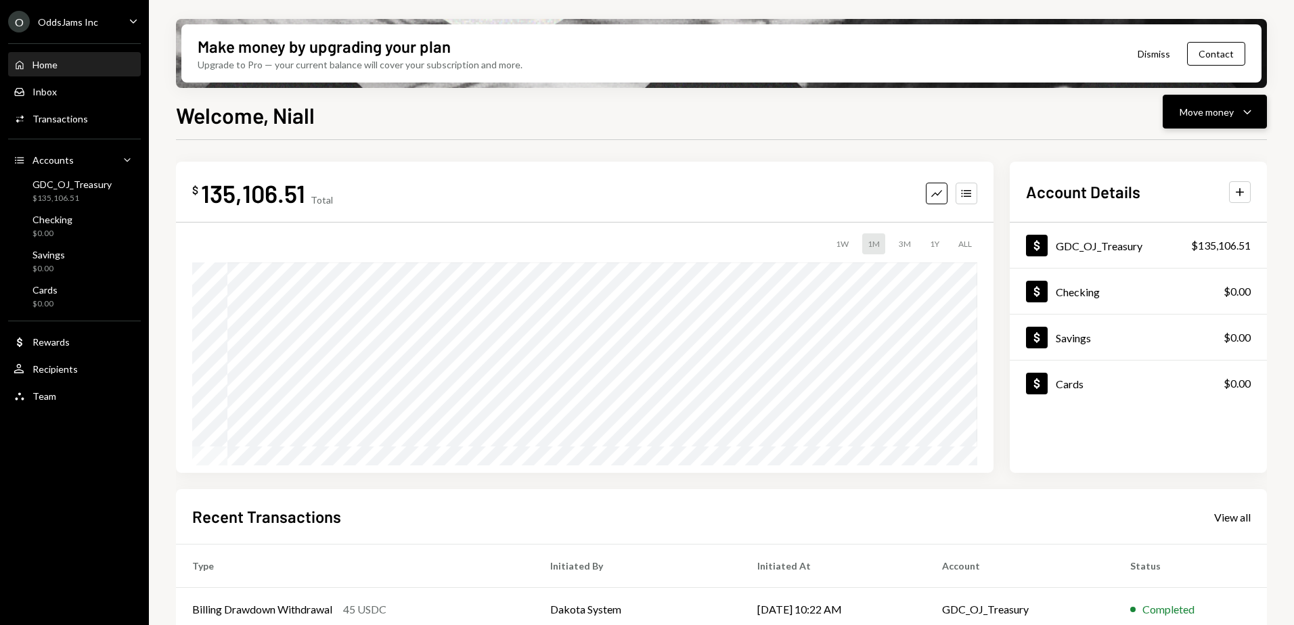
click at [1236, 104] on div "Move money Caret Down" at bounding box center [1215, 112] width 70 height 16
click at [1179, 155] on div "Send" at bounding box center [1204, 153] width 99 height 14
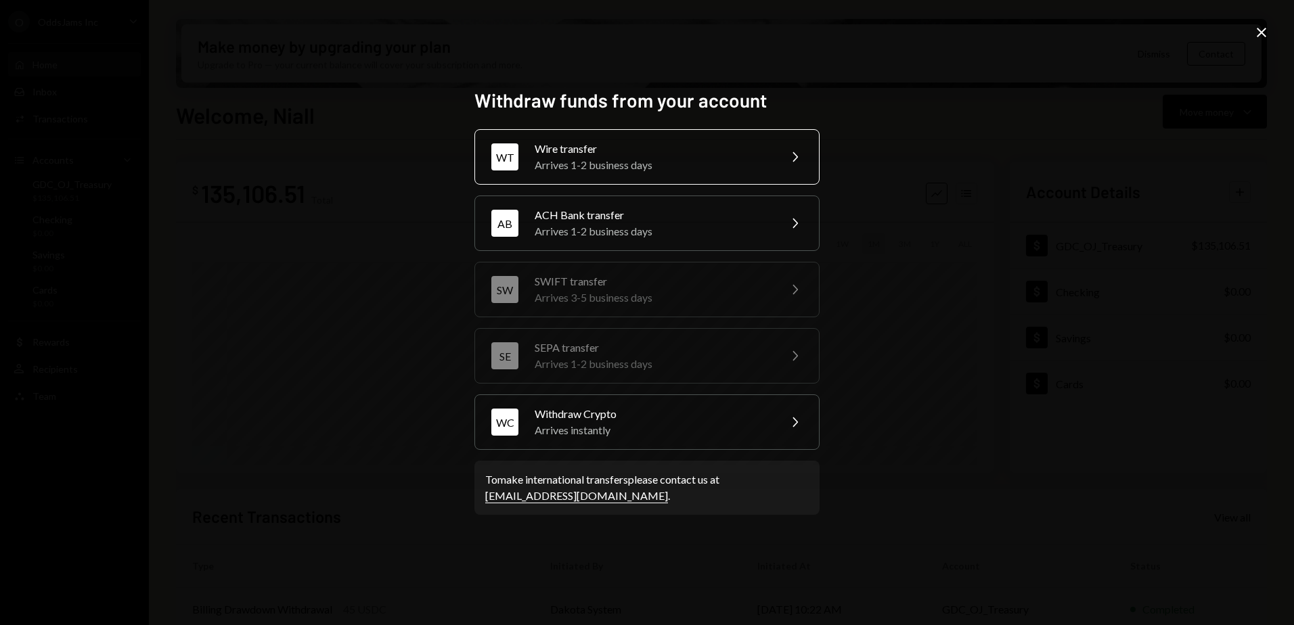
click at [642, 164] on div "Arrives 1-2 business days" at bounding box center [653, 165] width 236 height 16
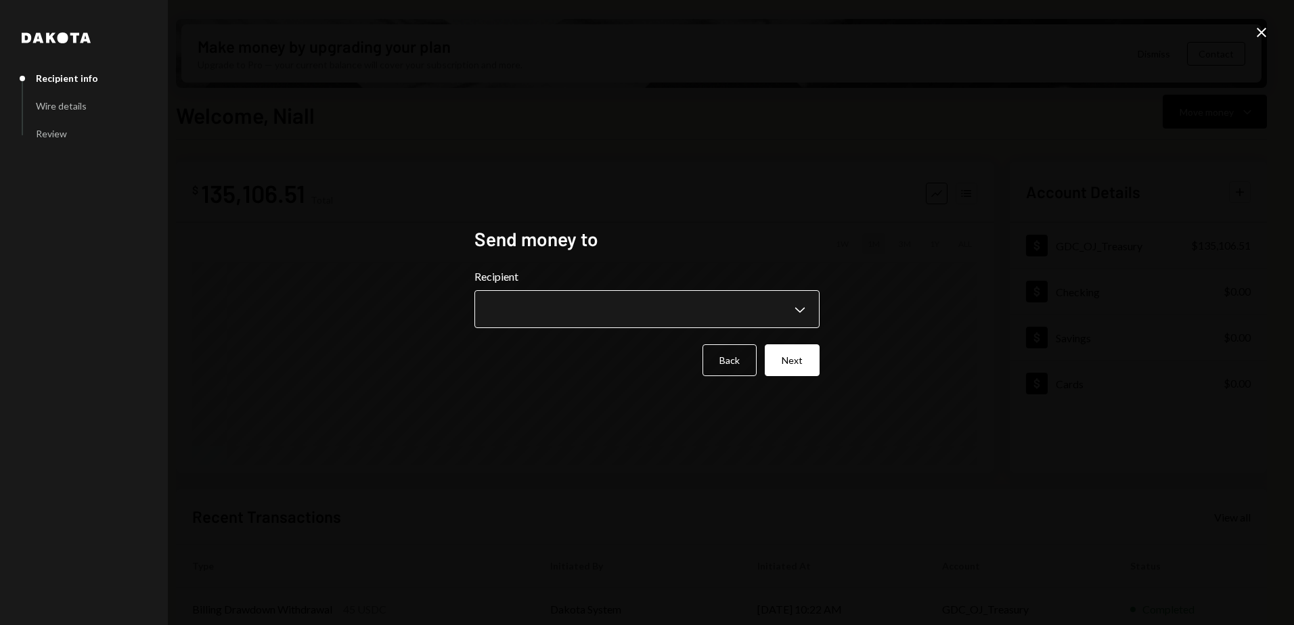
click at [617, 315] on body "O OddsJams Inc Caret Down Home Home Inbox Inbox Activities Transactions Account…" at bounding box center [647, 312] width 1294 height 625
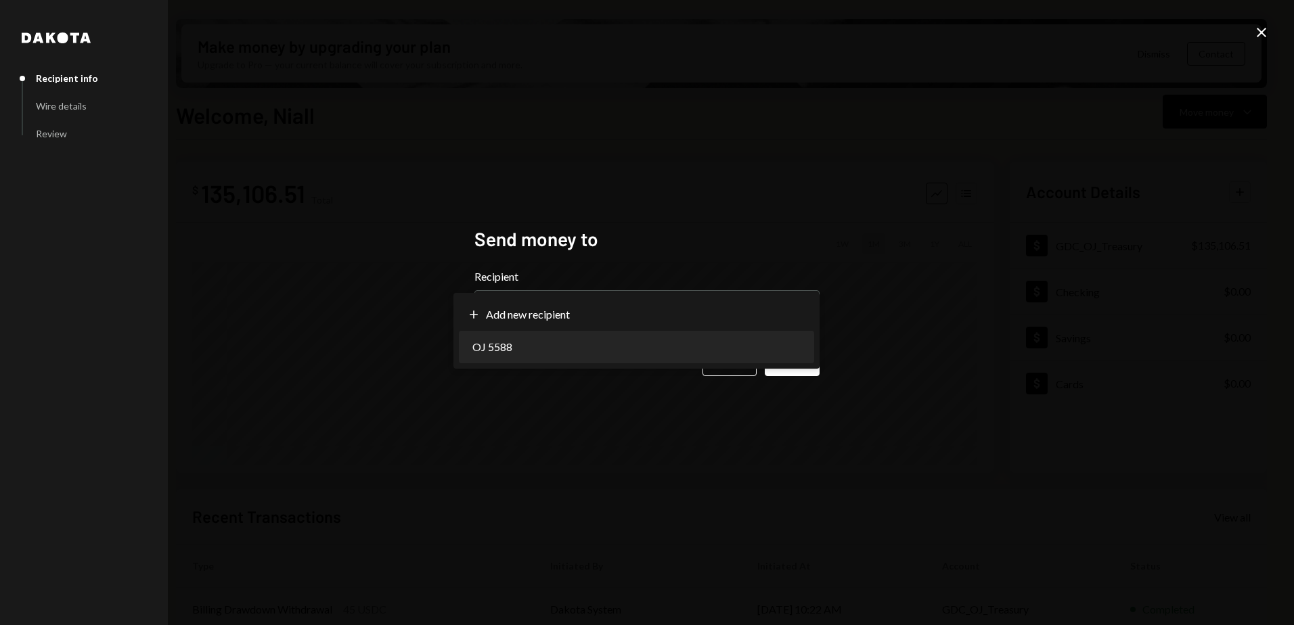
select select "**********"
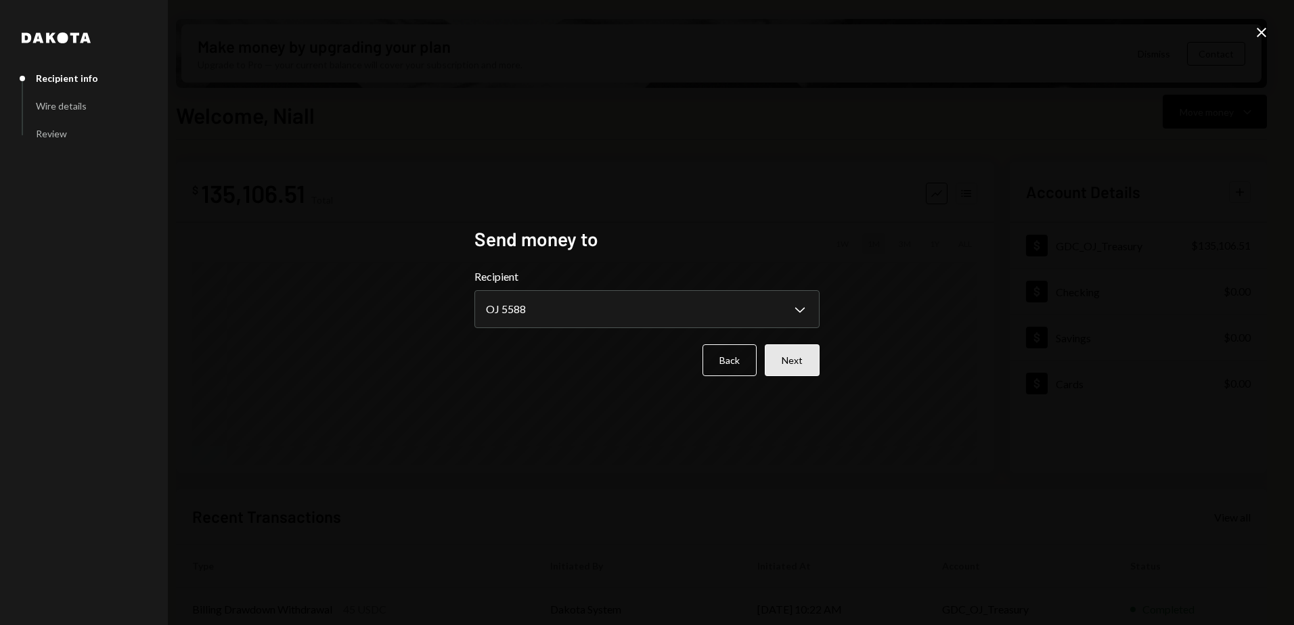
click at [784, 361] on button "Next" at bounding box center [792, 360] width 55 height 32
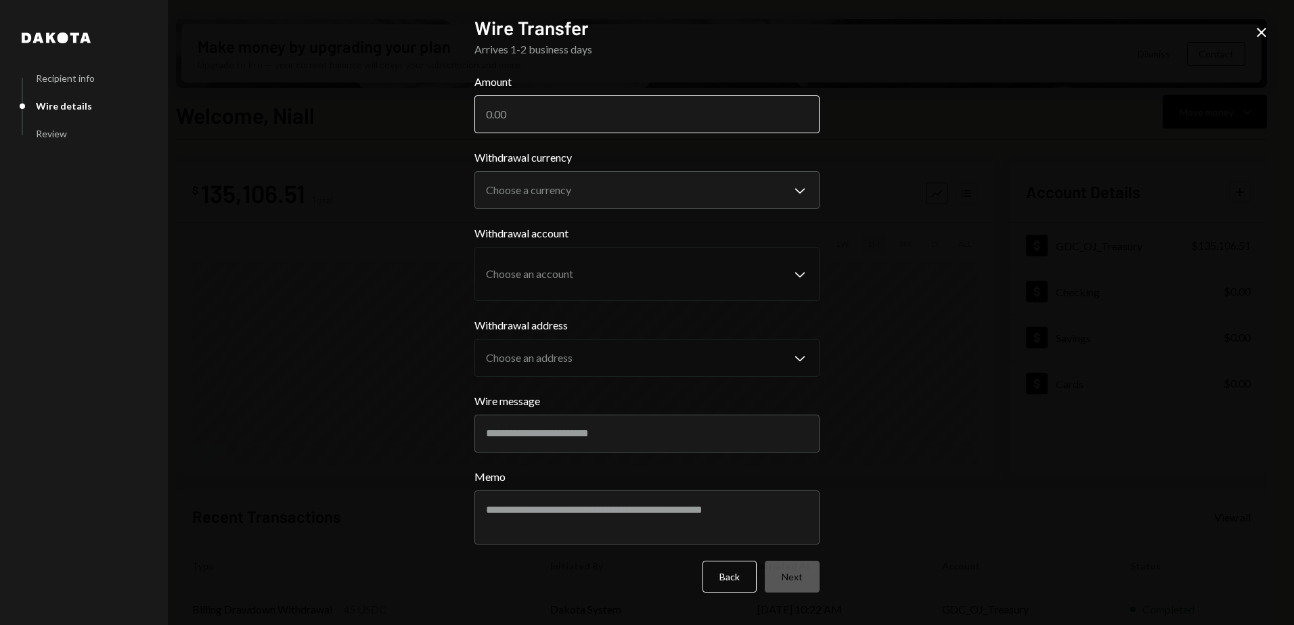
click at [551, 125] on input "Amount" at bounding box center [646, 114] width 345 height 38
type input "1"
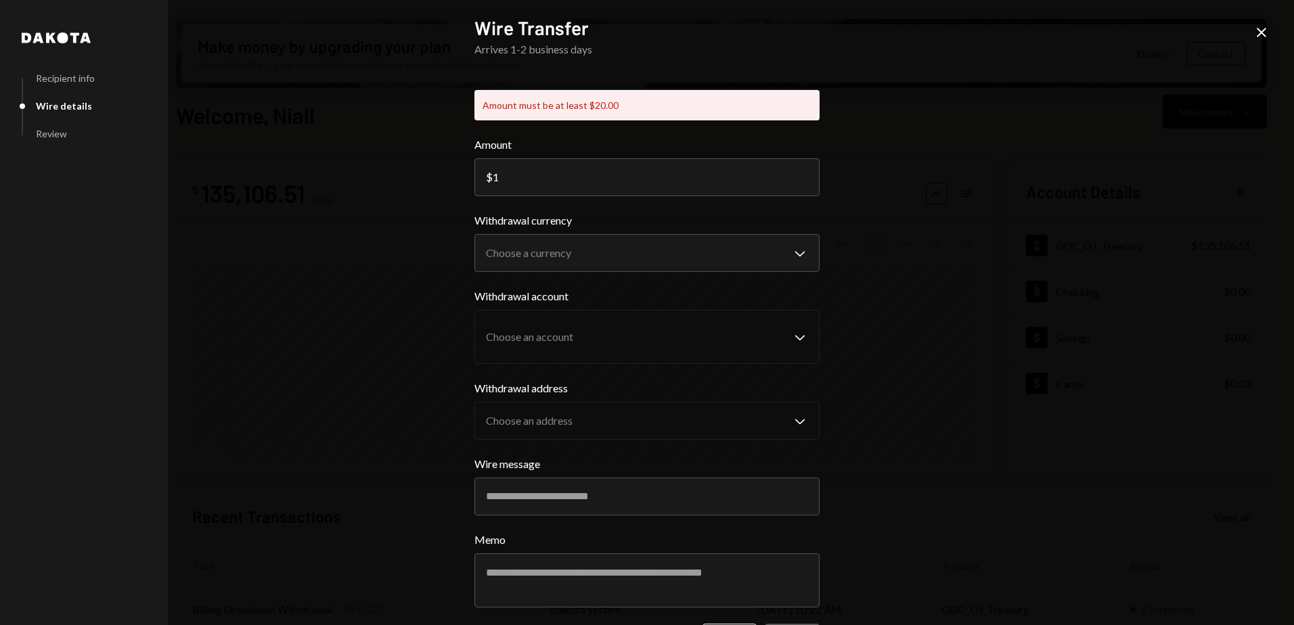
click at [41, 33] on icon "Dakota" at bounding box center [56, 37] width 69 height 11
drag, startPoint x: 520, startPoint y: 40, endPoint x: 555, endPoint y: 43, distance: 35.3
click at [519, 40] on h2 "Wire Transfer" at bounding box center [646, 28] width 345 height 26
click at [1267, 29] on icon "Close" at bounding box center [1261, 32] width 16 height 16
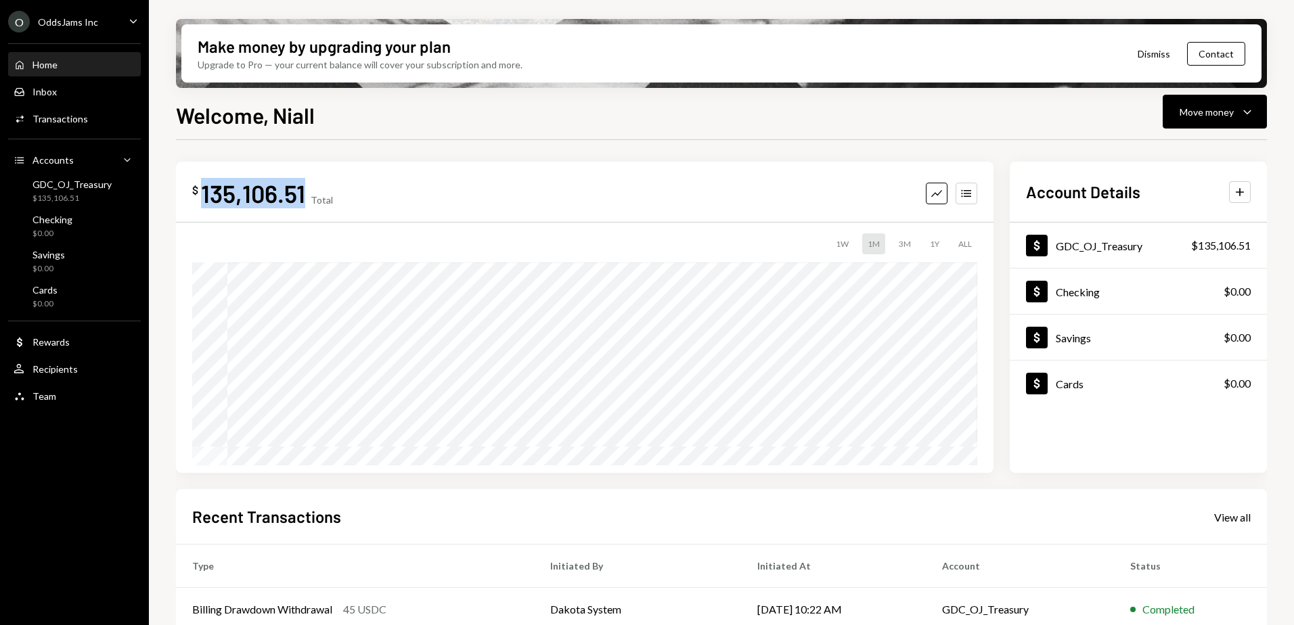
drag, startPoint x: 305, startPoint y: 194, endPoint x: 330, endPoint y: 191, distance: 25.3
click at [204, 187] on div "135,106.51" at bounding box center [253, 193] width 104 height 30
copy div "135,106.51"
click at [1251, 108] on icon "Caret Down" at bounding box center [1247, 112] width 16 height 16
click at [1198, 152] on div "Send" at bounding box center [1204, 153] width 99 height 14
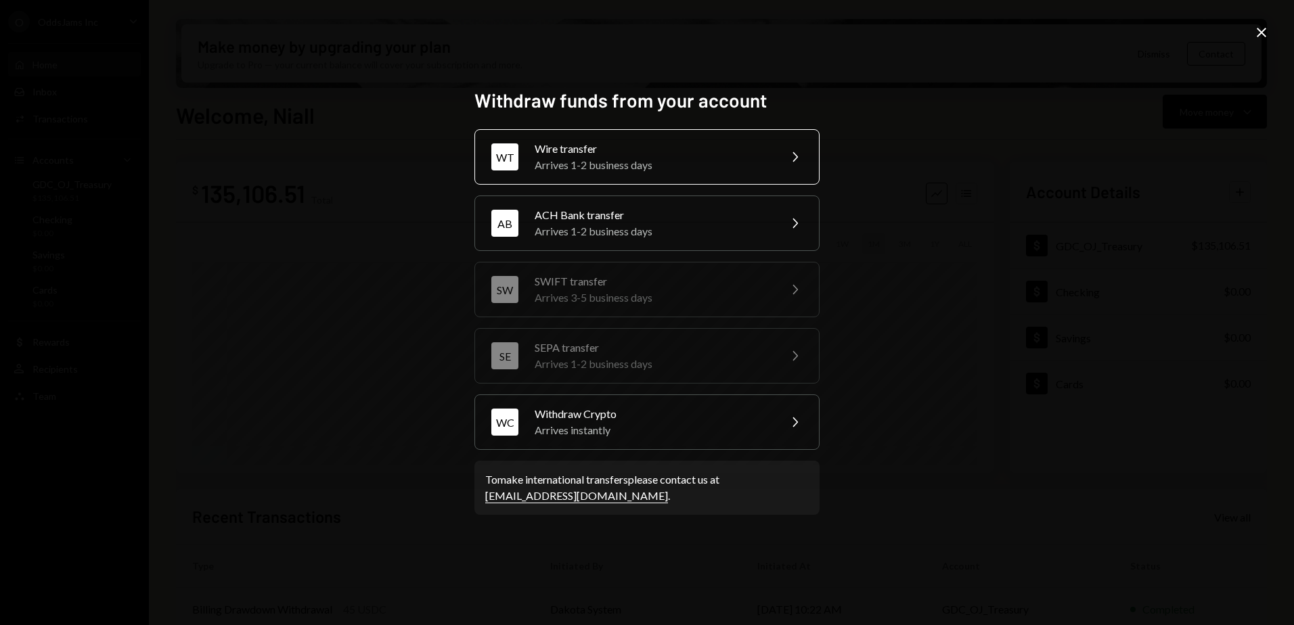
click at [661, 166] on div "Arrives 1-2 business days" at bounding box center [653, 165] width 236 height 16
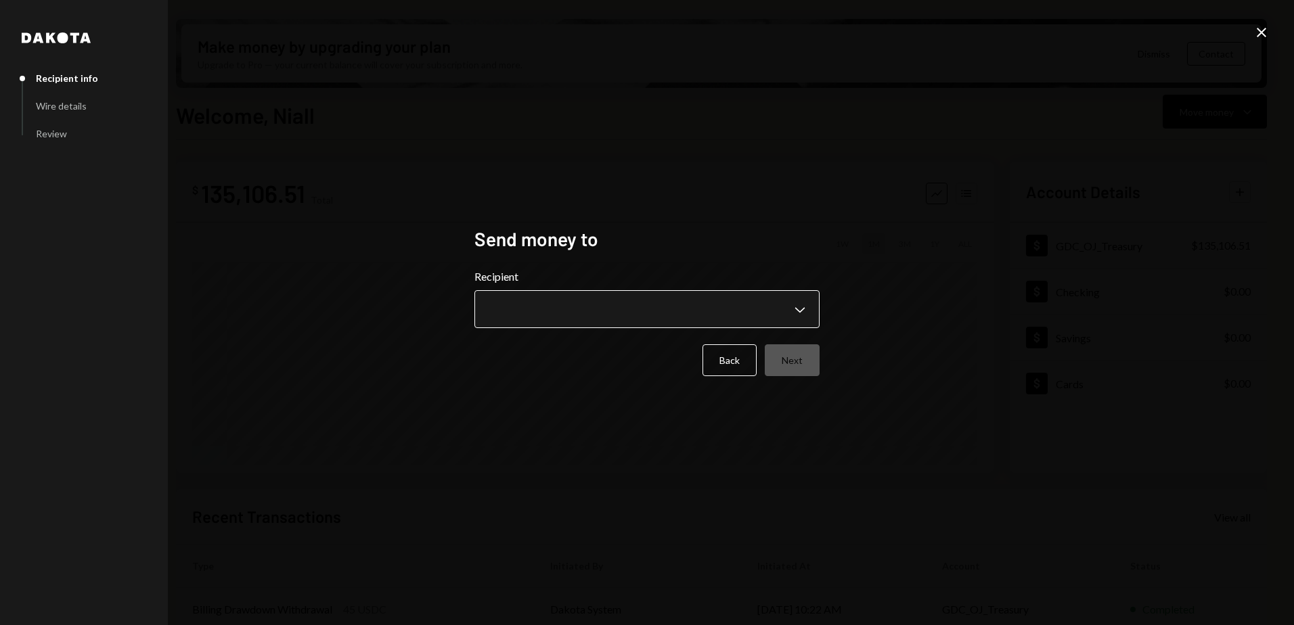
click at [575, 312] on body "O OddsJams Inc Caret Down Home Home Inbox Inbox Activities Transactions Account…" at bounding box center [647, 312] width 1294 height 625
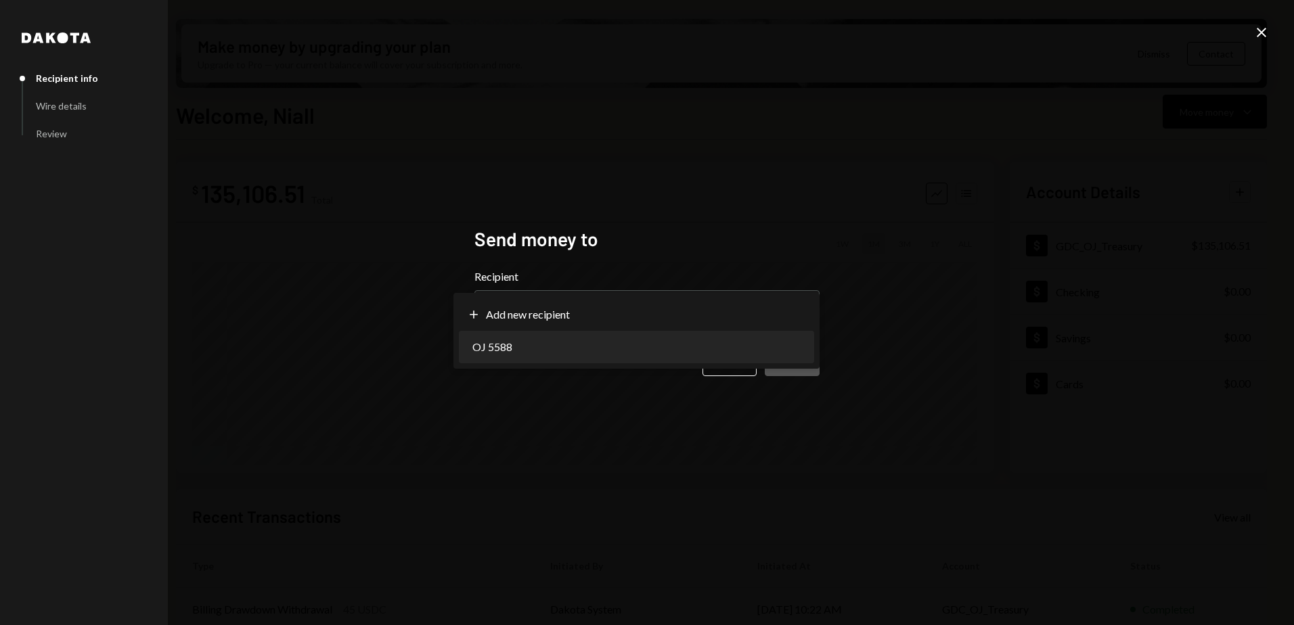
select select "**********"
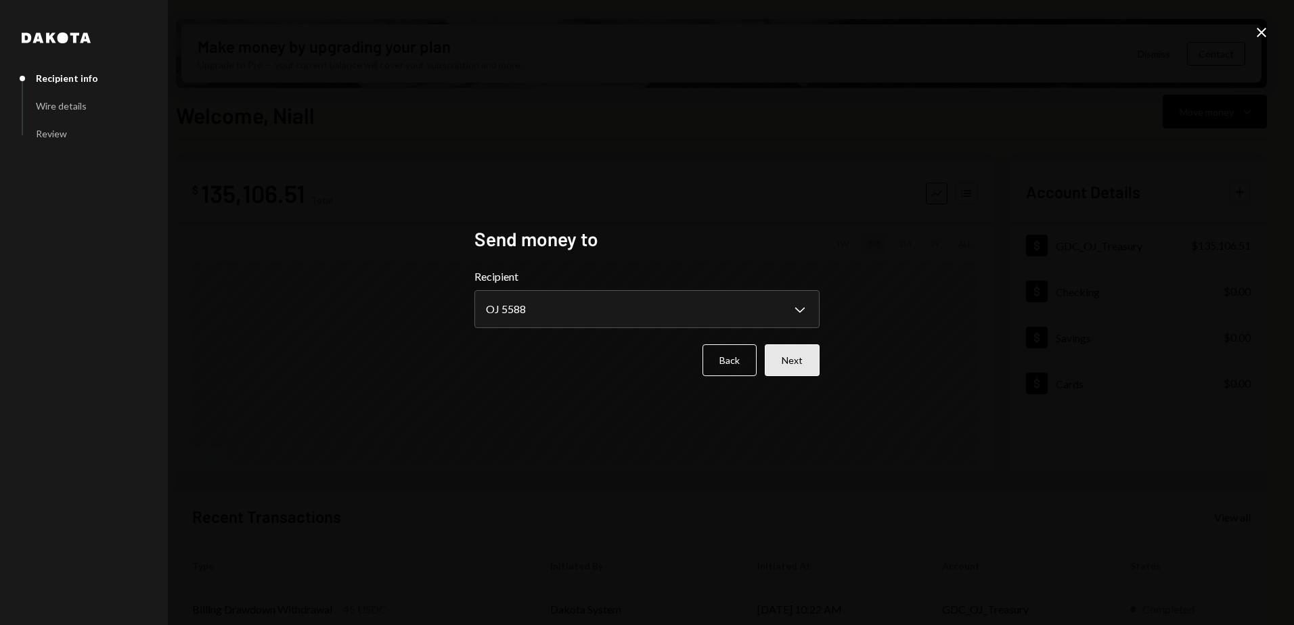
click at [786, 359] on button "Next" at bounding box center [792, 360] width 55 height 32
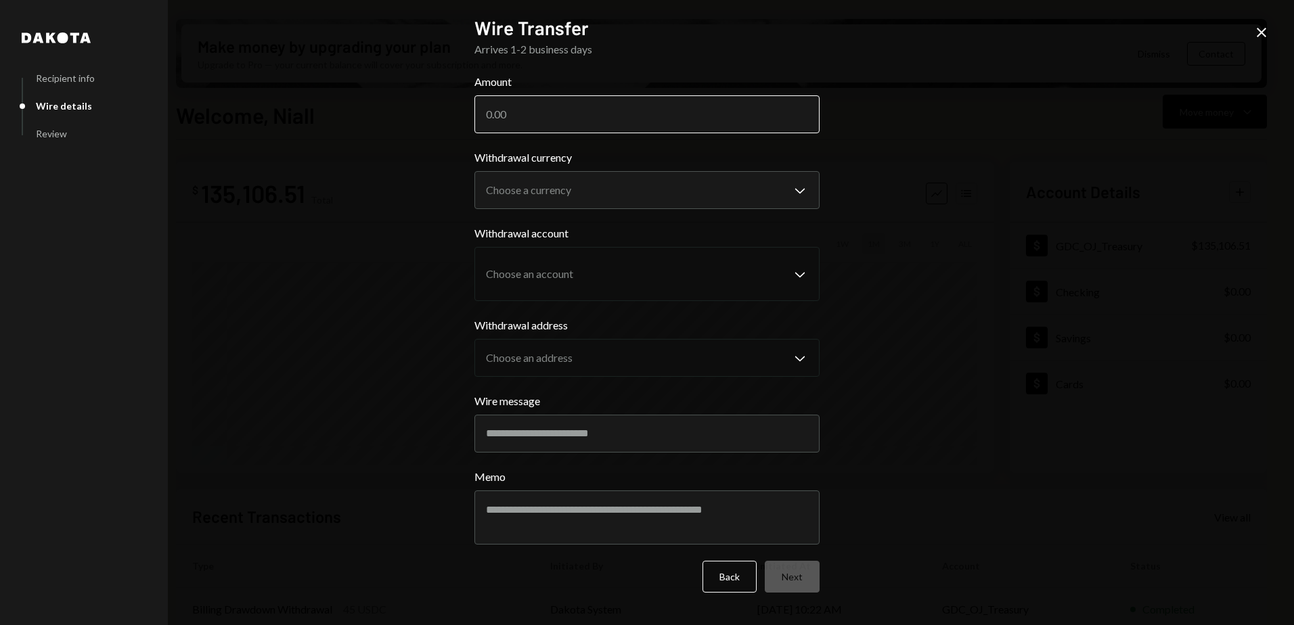
click at [549, 109] on input "Amount" at bounding box center [646, 114] width 345 height 38
paste input "135106.51"
type input "135106.51"
click at [639, 196] on body "O OddsJams Inc Caret Down Home Home Inbox Inbox Activities Transactions Account…" at bounding box center [647, 312] width 1294 height 625
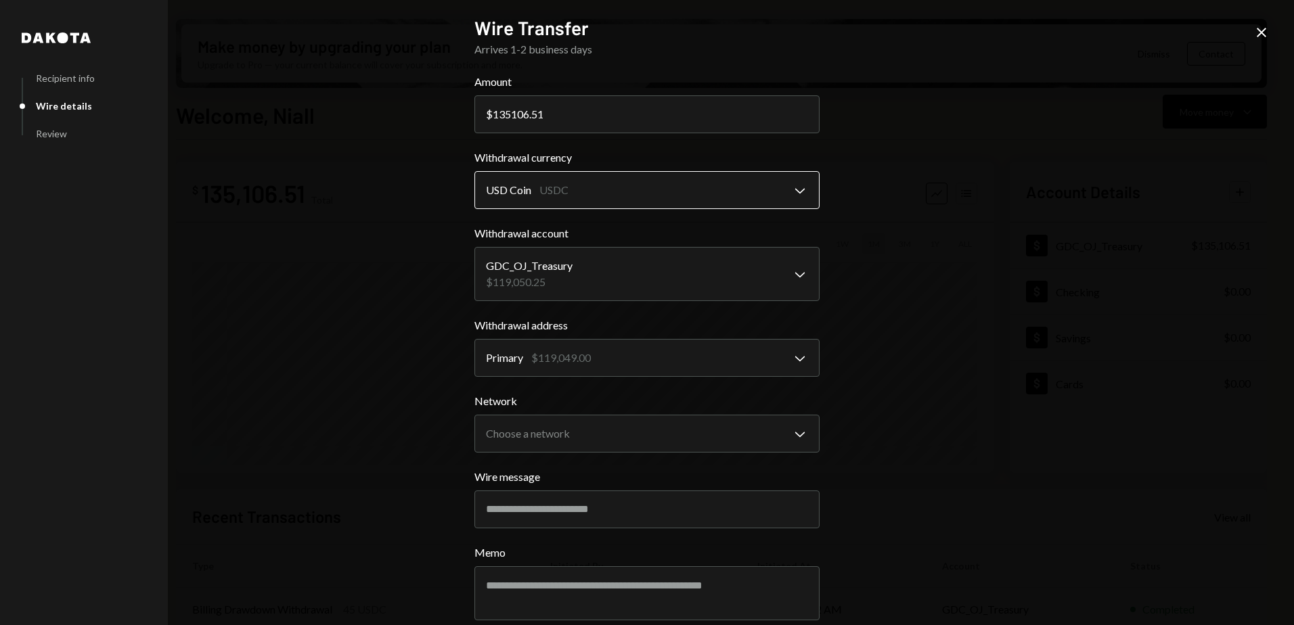
click at [759, 195] on body "O OddsJams Inc Caret Down Home Home Inbox Inbox Activities Transactions Account…" at bounding box center [647, 312] width 1294 height 625
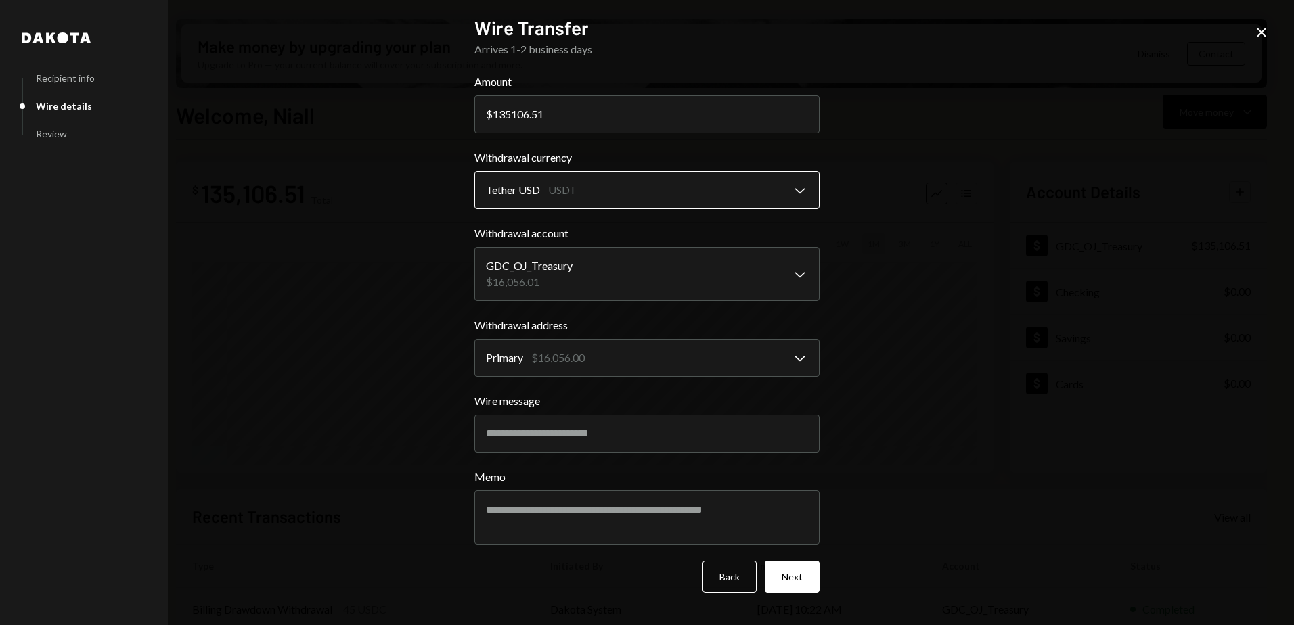
click at [701, 194] on body "O OddsJams Inc Caret Down Home Home Inbox Inbox Activities Transactions Account…" at bounding box center [647, 312] width 1294 height 625
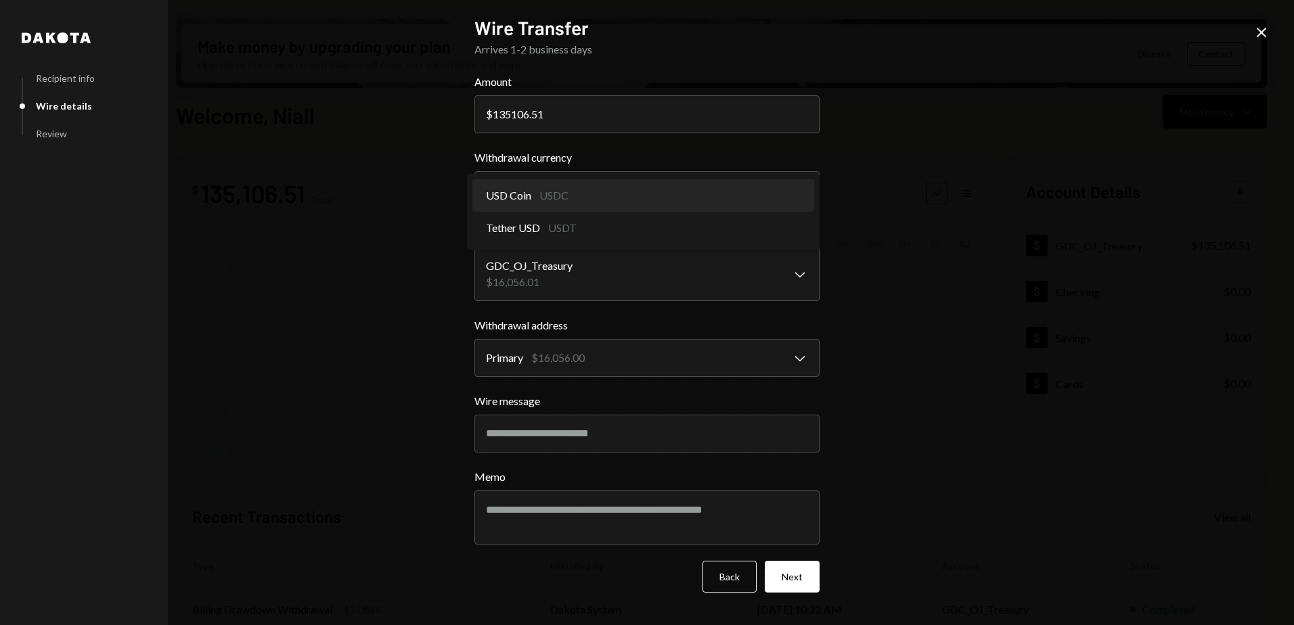
select select "****"
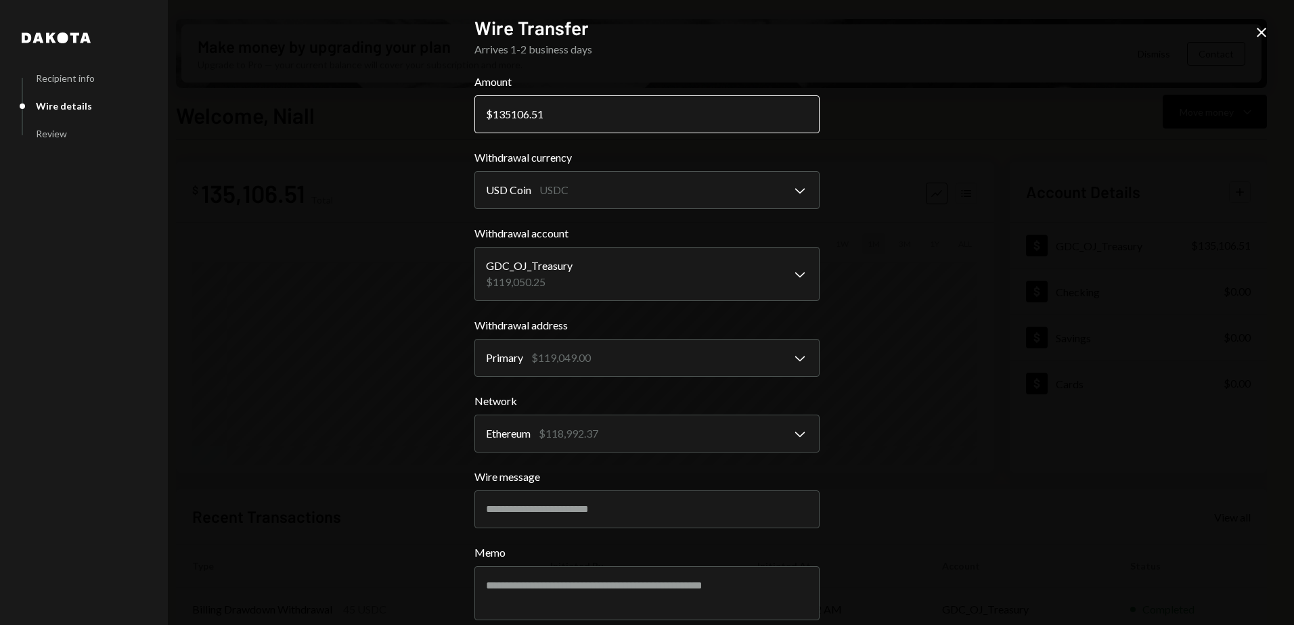
drag, startPoint x: 507, startPoint y: 116, endPoint x: 561, endPoint y: 111, distance: 54.4
click at [508, 116] on input "135106.51" at bounding box center [646, 114] width 345 height 38
type input "119050.25"
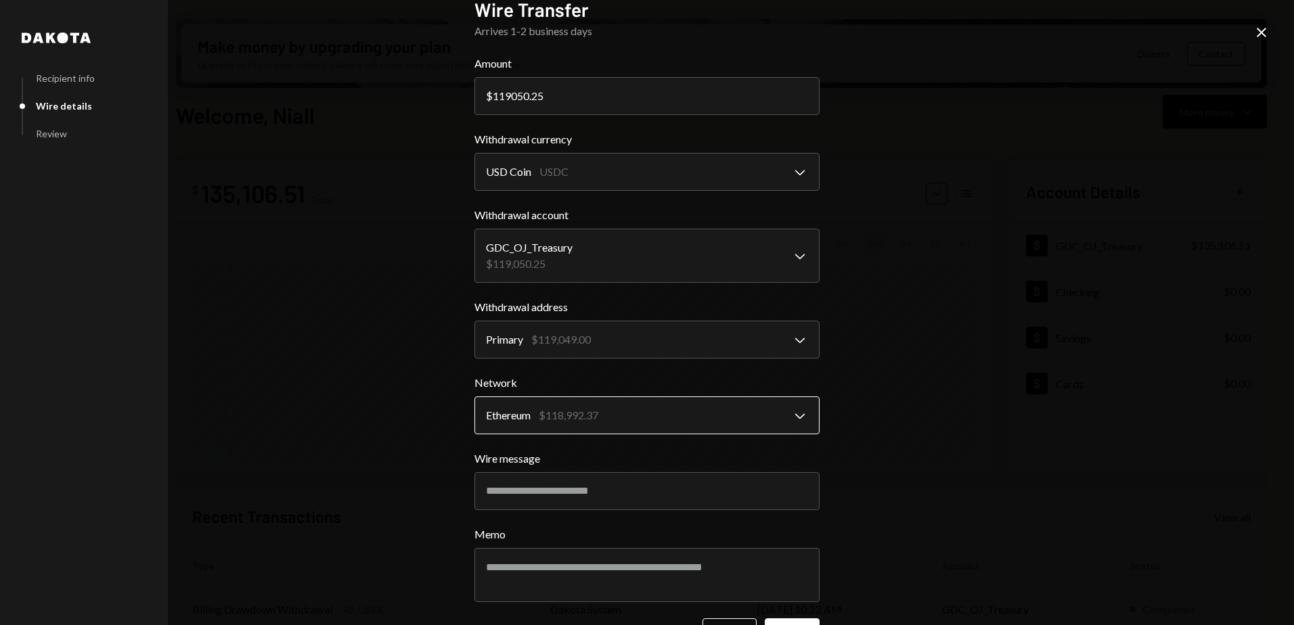
scroll to position [65, 0]
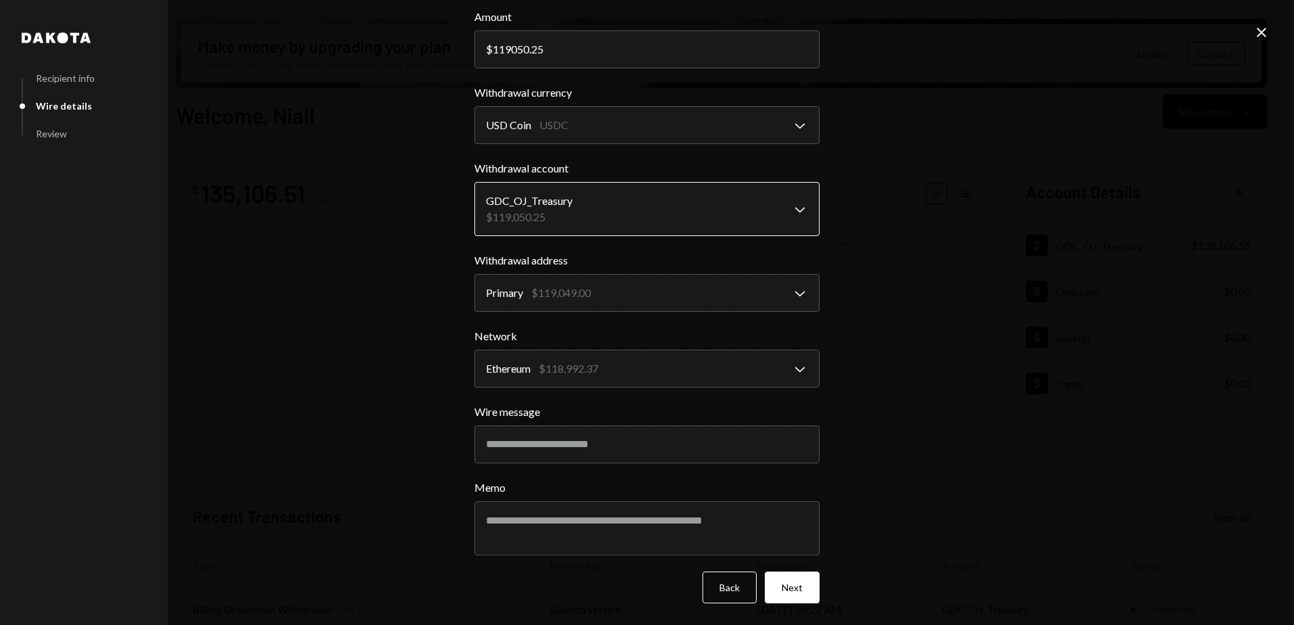
click at [635, 210] on body "O OddsJams Inc Caret Down Home Home Inbox Inbox Activities Transactions Account…" at bounding box center [647, 312] width 1294 height 625
drag, startPoint x: 945, startPoint y: 213, endPoint x: 910, endPoint y: 216, distance: 35.3
click at [942, 213] on div "**********" at bounding box center [647, 312] width 1294 height 625
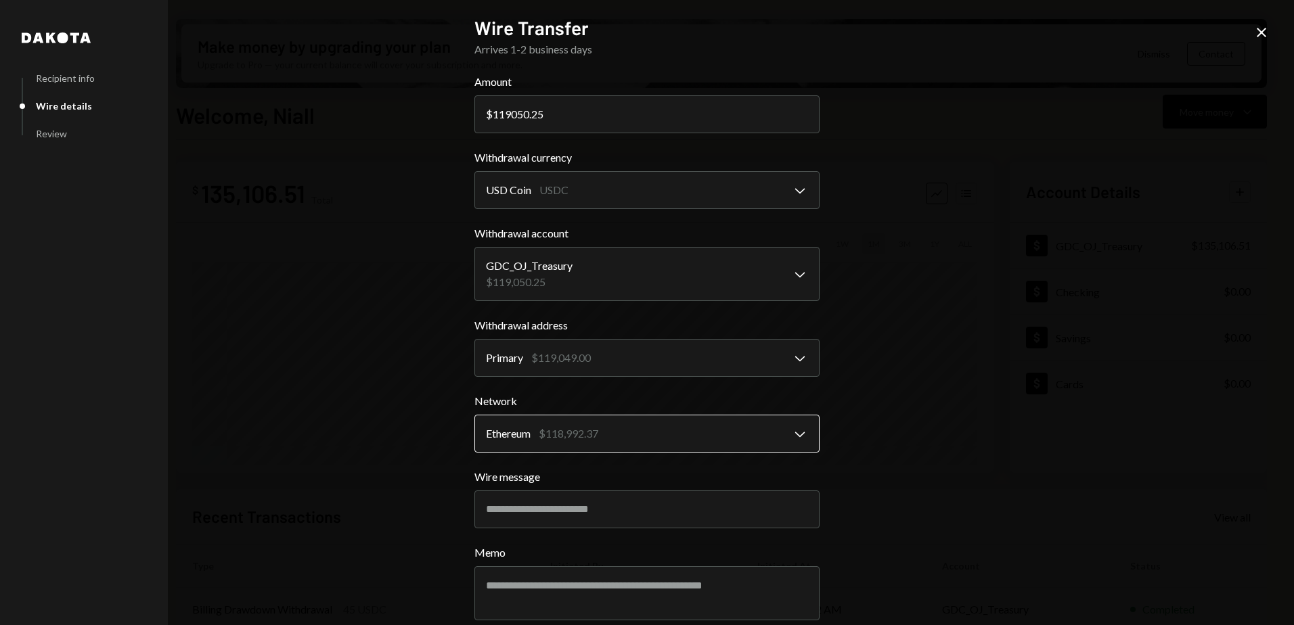
click at [656, 439] on body "O OddsJams Inc Caret Down Home Home Inbox Inbox Activities Transactions Account…" at bounding box center [647, 312] width 1294 height 625
click at [714, 350] on body "O OddsJams Inc Caret Down Home Home Inbox Inbox Activities Transactions Account…" at bounding box center [647, 312] width 1294 height 625
click at [989, 355] on div "**********" at bounding box center [647, 312] width 1294 height 625
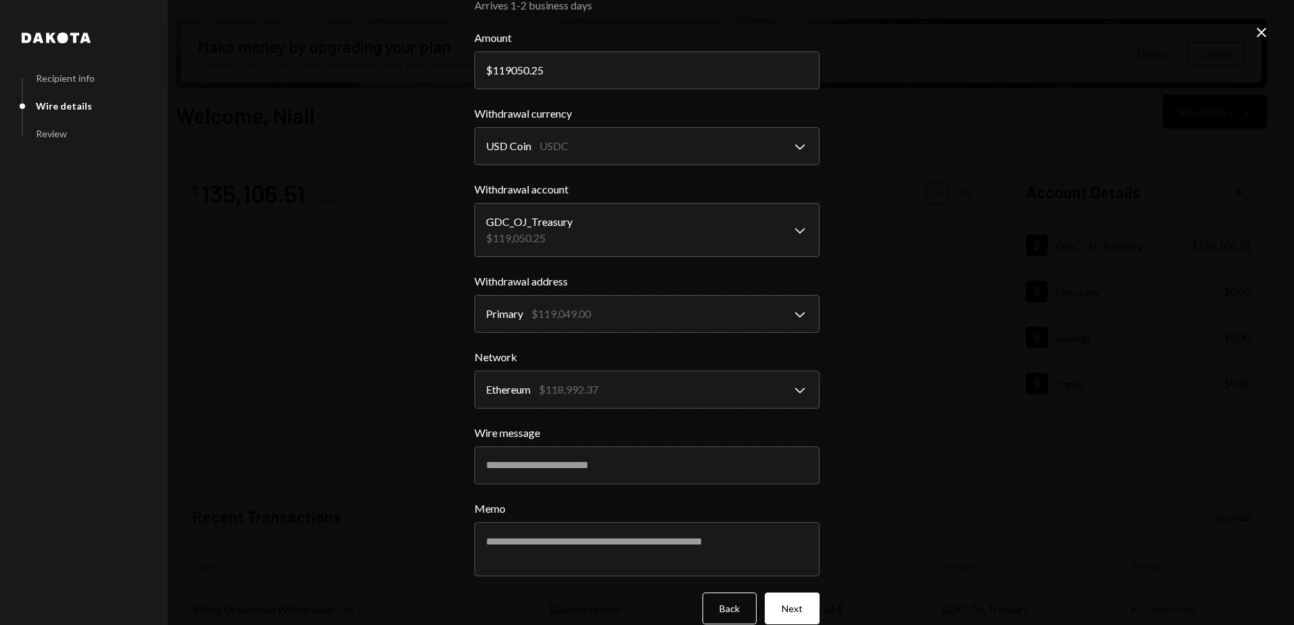
scroll to position [65, 0]
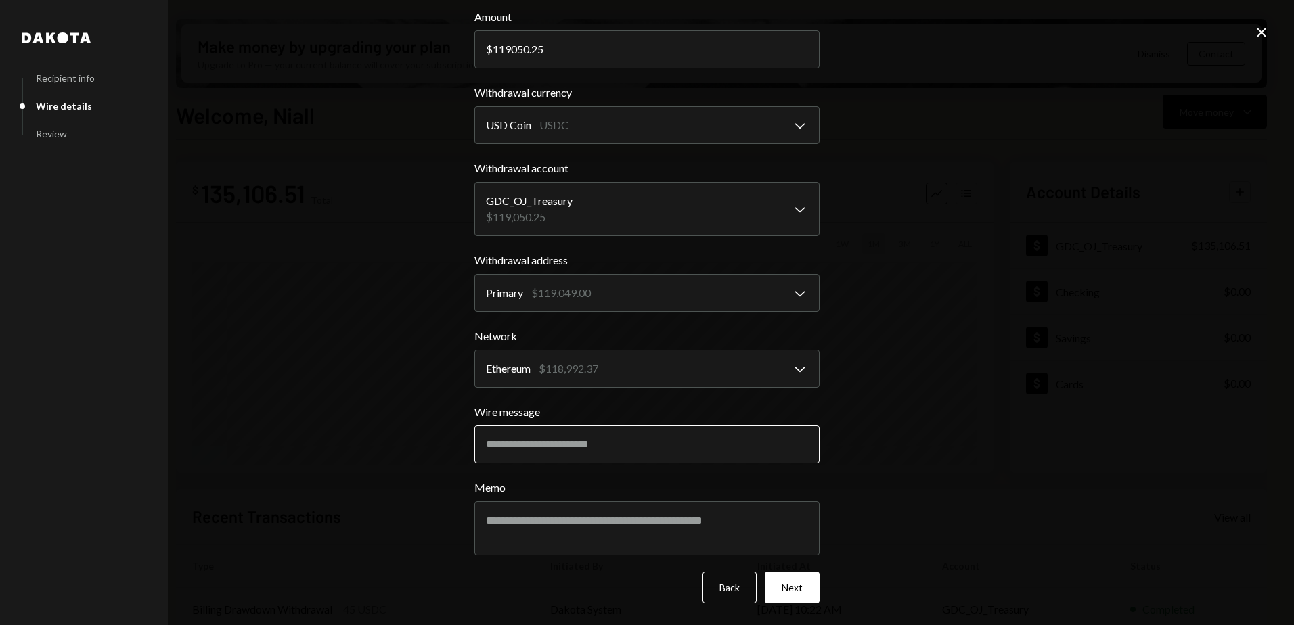
click at [582, 440] on input "Wire message" at bounding box center [646, 445] width 345 height 38
type input "**********"
click at [780, 590] on button "Next" at bounding box center [792, 588] width 55 height 32
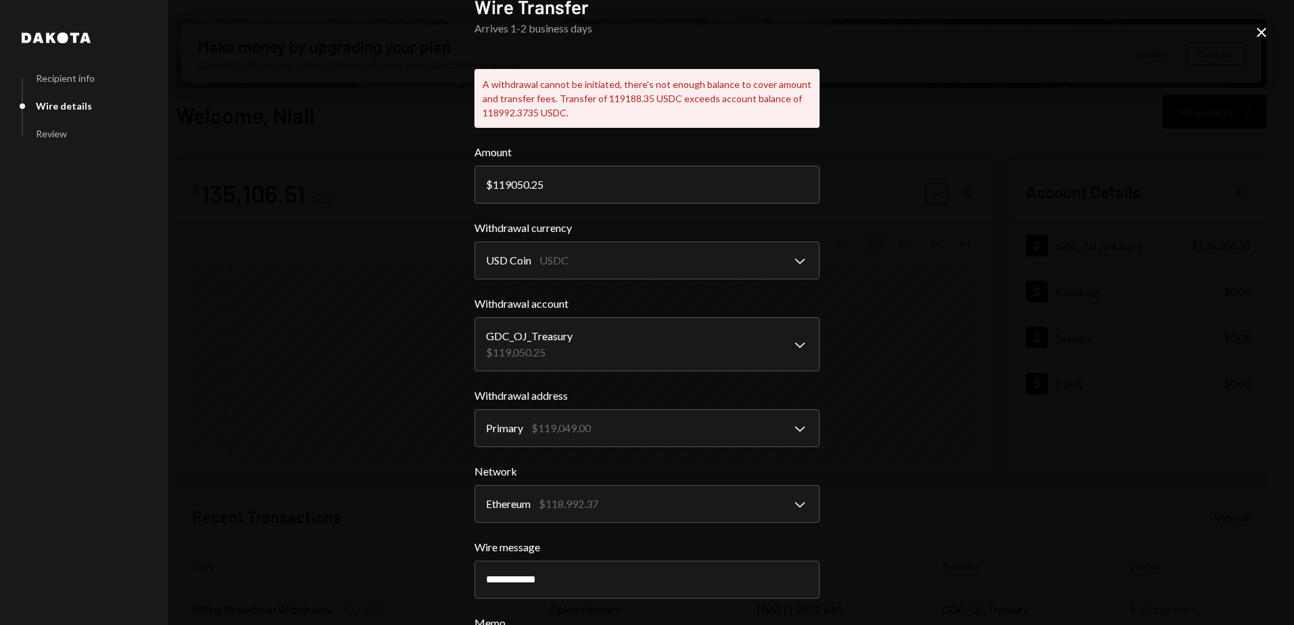
scroll to position [0, 0]
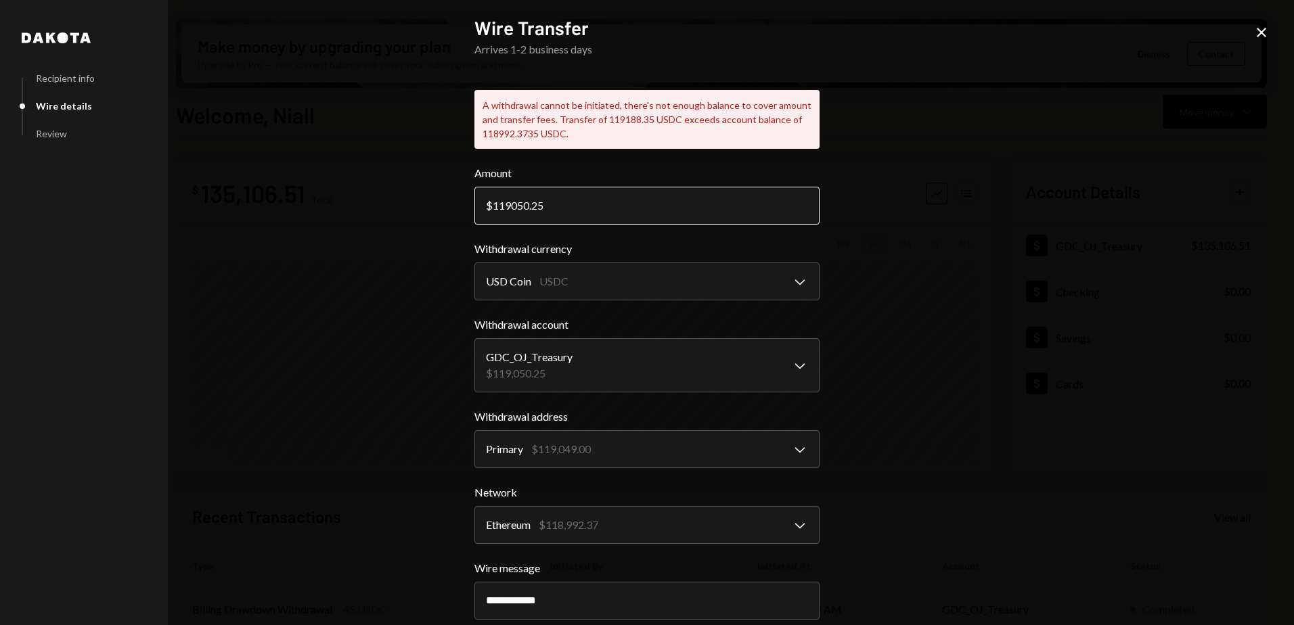
click at [507, 202] on input "119050.25" at bounding box center [646, 206] width 345 height 38
type input "117500"
drag, startPoint x: 1001, startPoint y: 363, endPoint x: 935, endPoint y: 416, distance: 85.2
click at [999, 364] on div "**********" at bounding box center [647, 312] width 1294 height 625
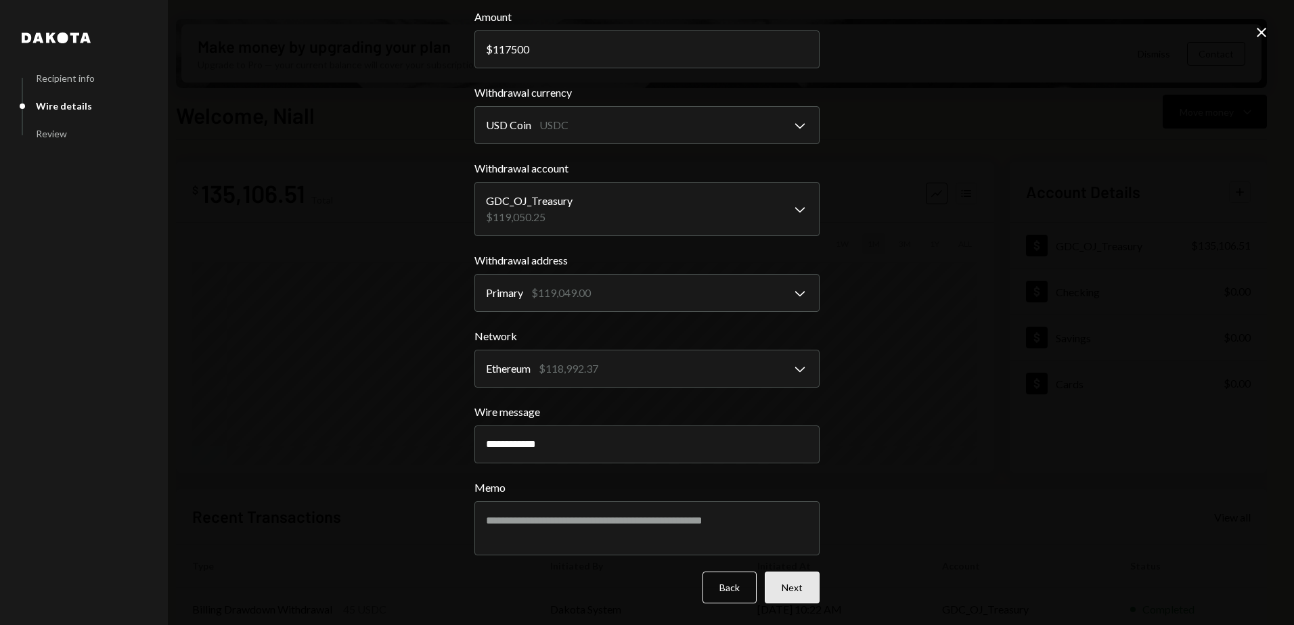
click at [793, 591] on button "Next" at bounding box center [792, 588] width 55 height 32
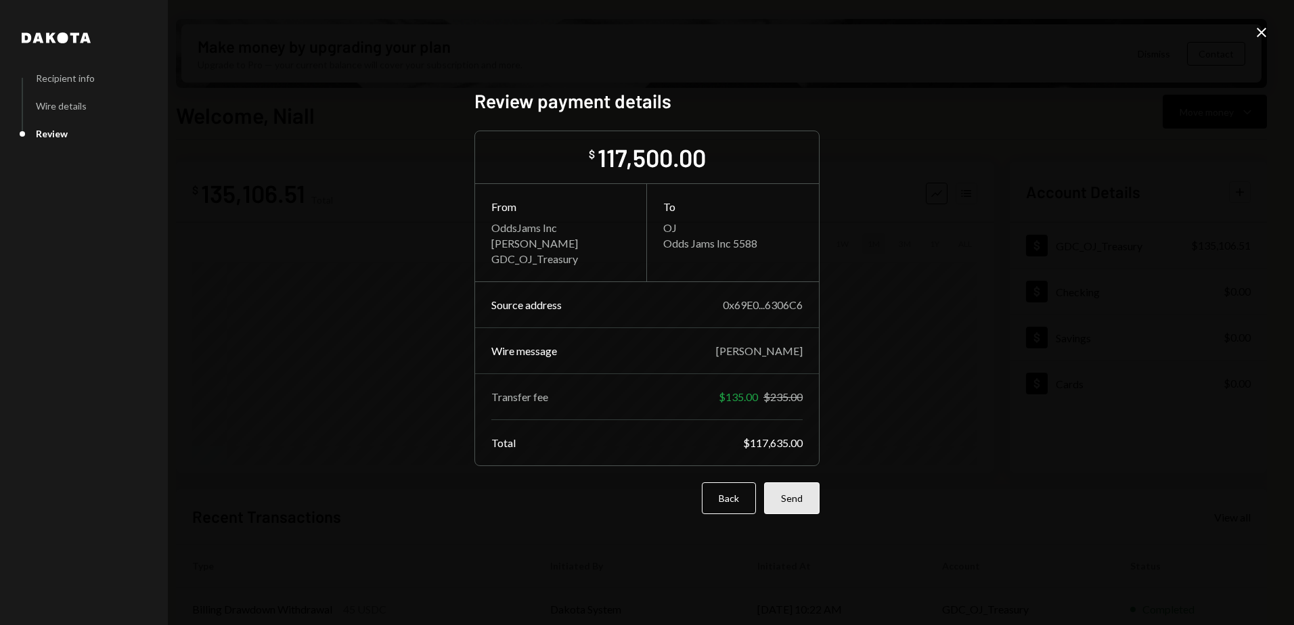
click at [796, 502] on button "Send" at bounding box center [791, 499] width 55 height 32
click at [796, 502] on div "Back Send" at bounding box center [646, 499] width 345 height 32
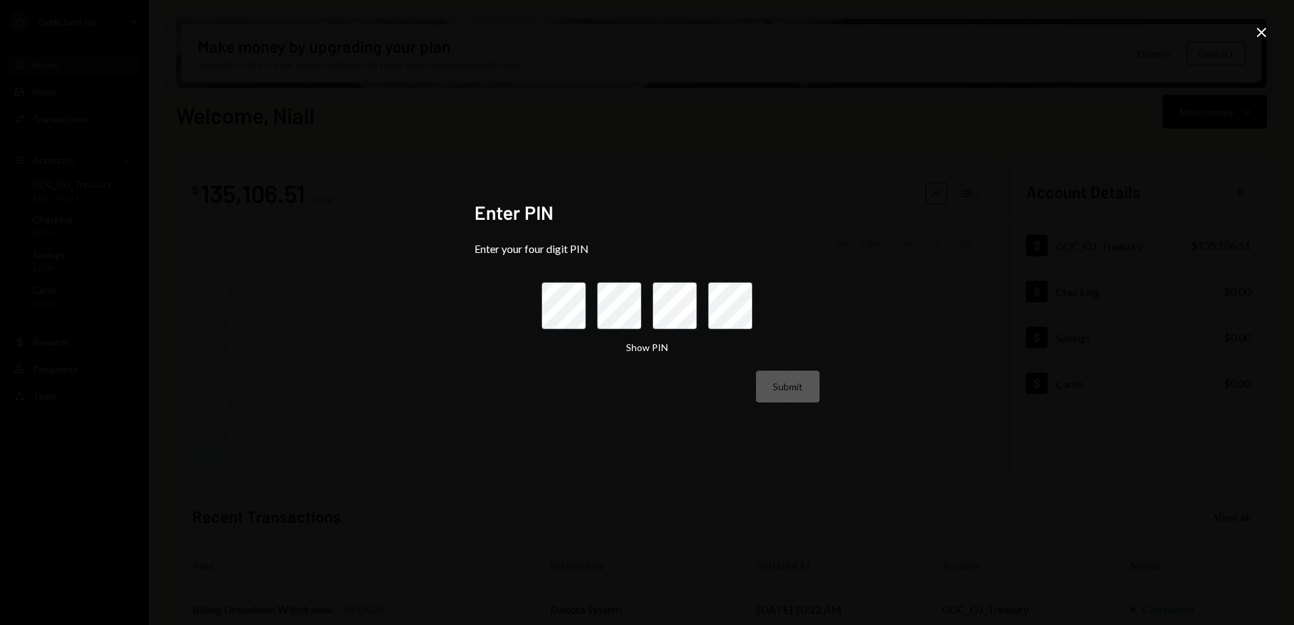
click at [572, 298] on keeper-lock "Open Keeper Popup" at bounding box center [576, 306] width 16 height 16
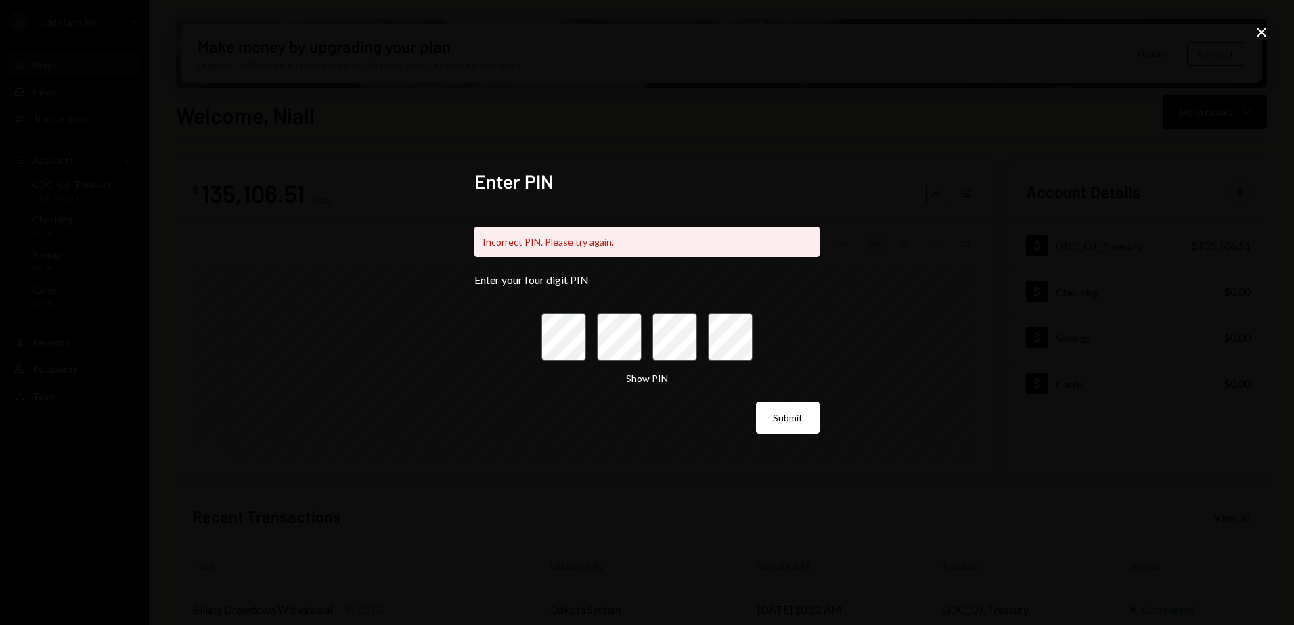
click at [756, 402] on button "Submit" at bounding box center [788, 418] width 64 height 32
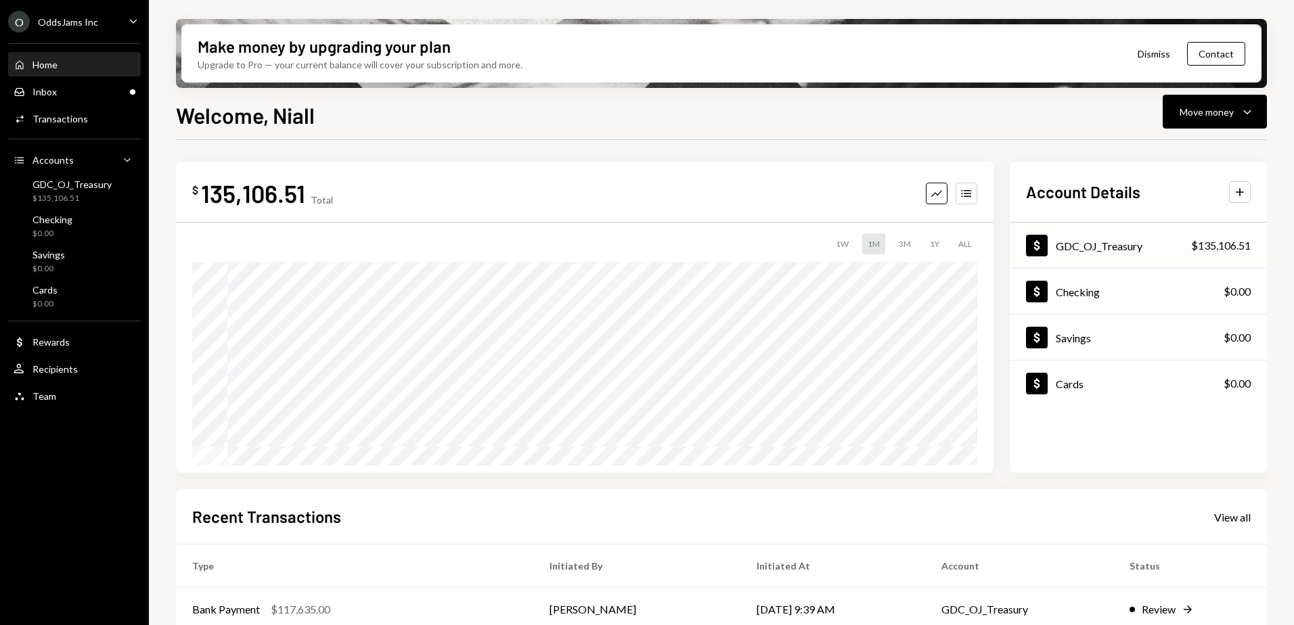
click at [1206, 250] on div "$135,106.51" at bounding box center [1221, 246] width 60 height 16
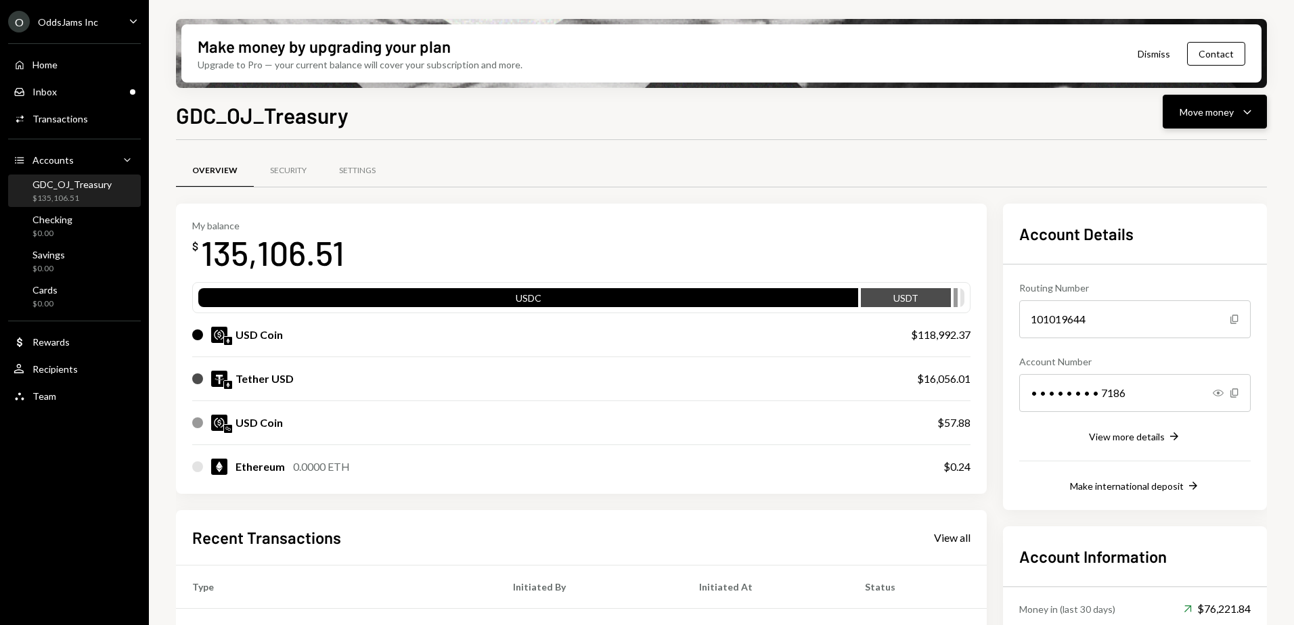
click at [1249, 112] on icon "button" at bounding box center [1246, 112] width 7 height 4
click at [1201, 154] on div "Send" at bounding box center [1204, 153] width 99 height 14
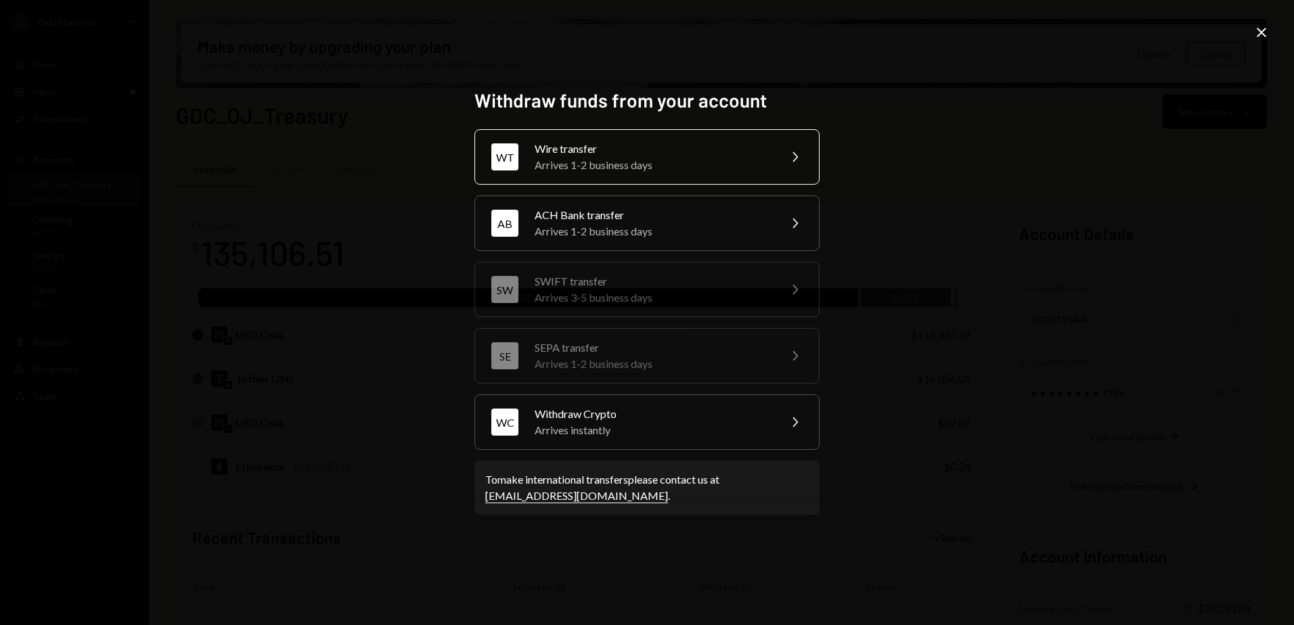
click at [734, 167] on div "Arrives 1-2 business days" at bounding box center [653, 165] width 236 height 16
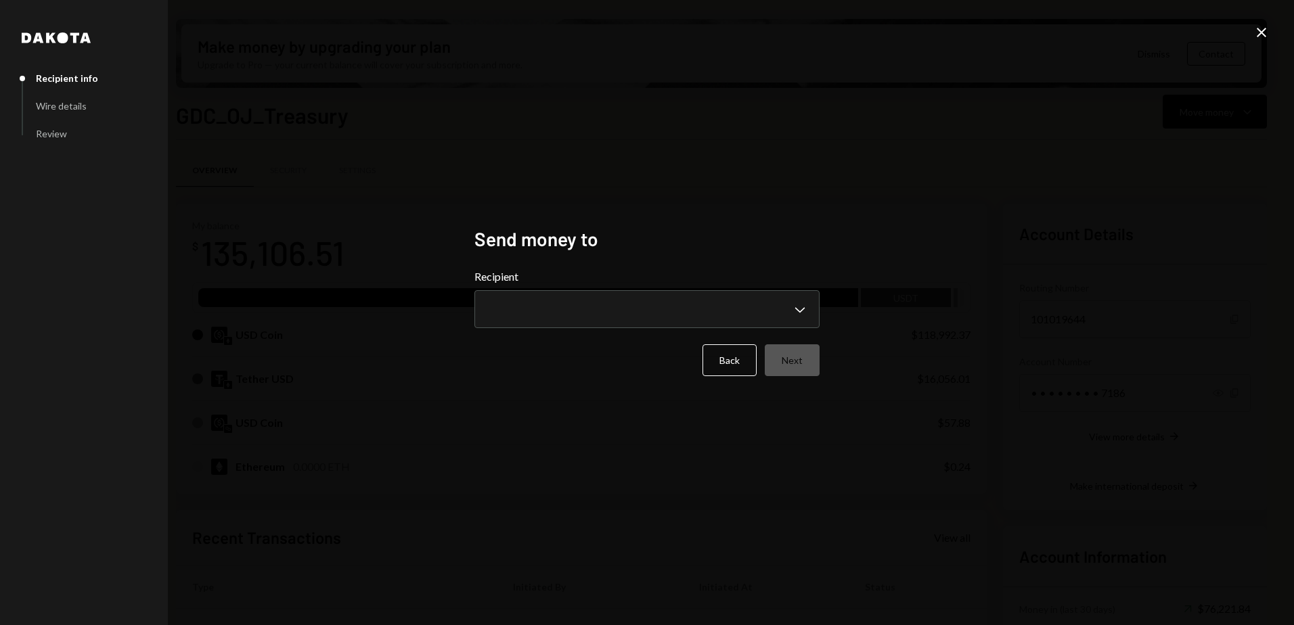
click at [1257, 34] on icon "Close" at bounding box center [1261, 32] width 16 height 16
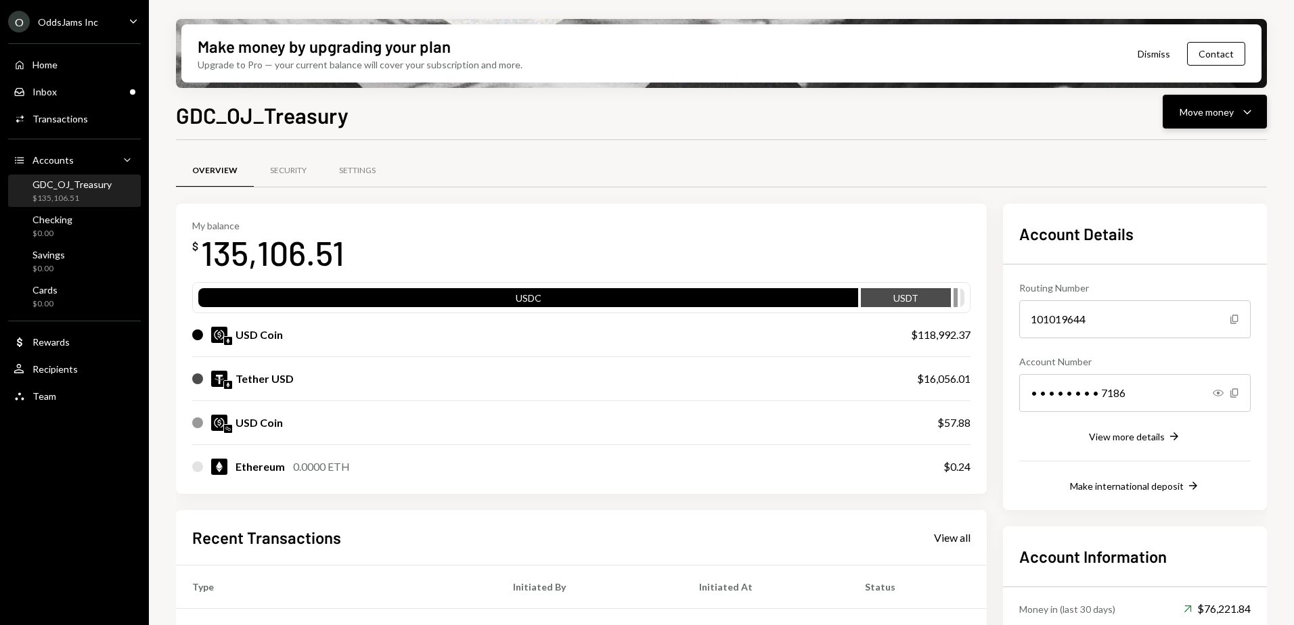
click at [1219, 118] on div "Move money" at bounding box center [1207, 112] width 54 height 14
click at [1187, 156] on div "Send" at bounding box center [1204, 153] width 99 height 14
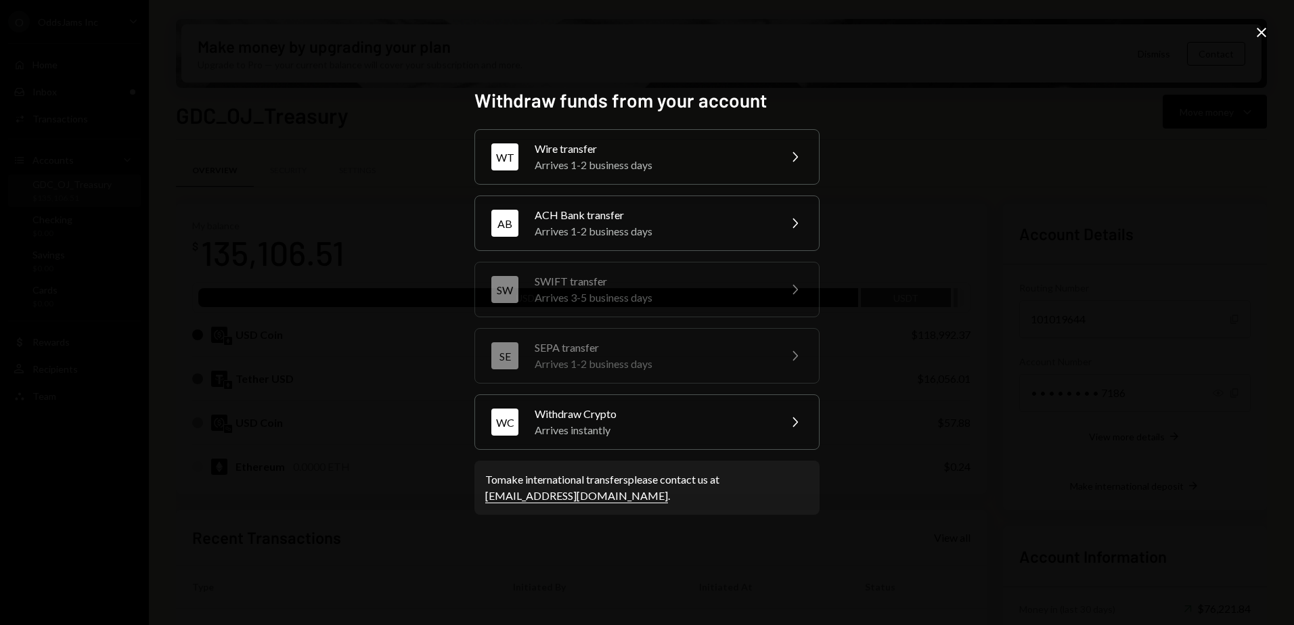
click at [717, 160] on div "Arrives 1-2 business days" at bounding box center [653, 165] width 236 height 16
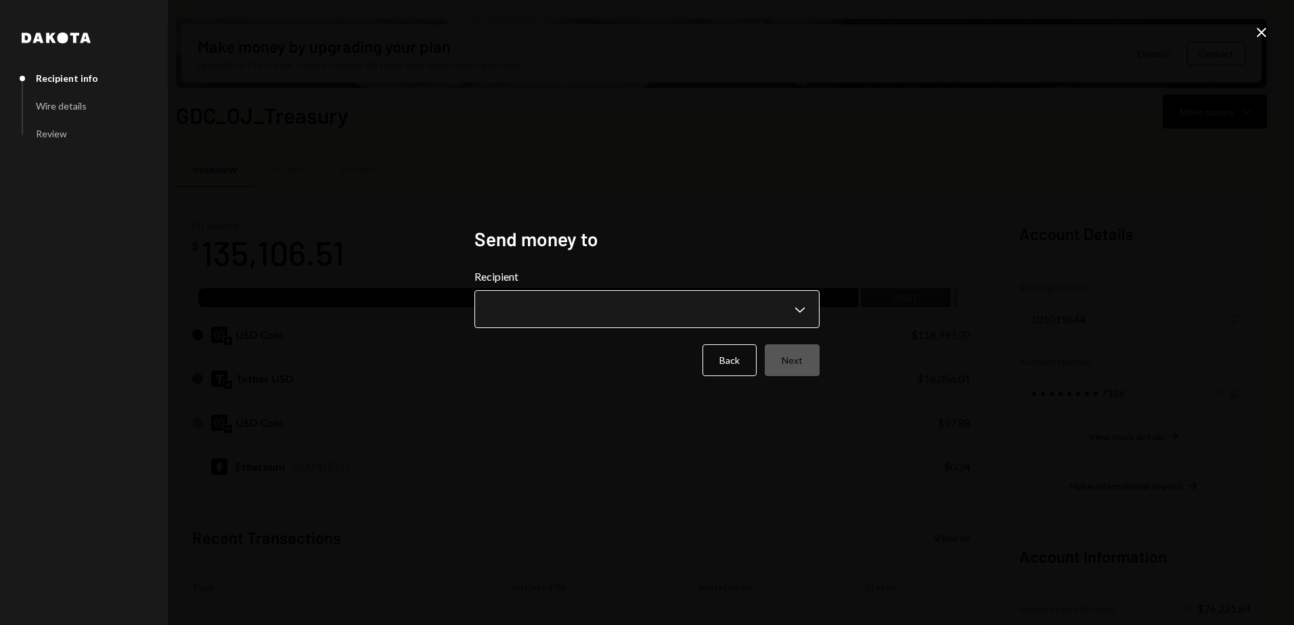
click at [644, 312] on body "O OddsJams Inc Caret Down Home Home Inbox Inbox Activities Transactions Account…" at bounding box center [647, 312] width 1294 height 625
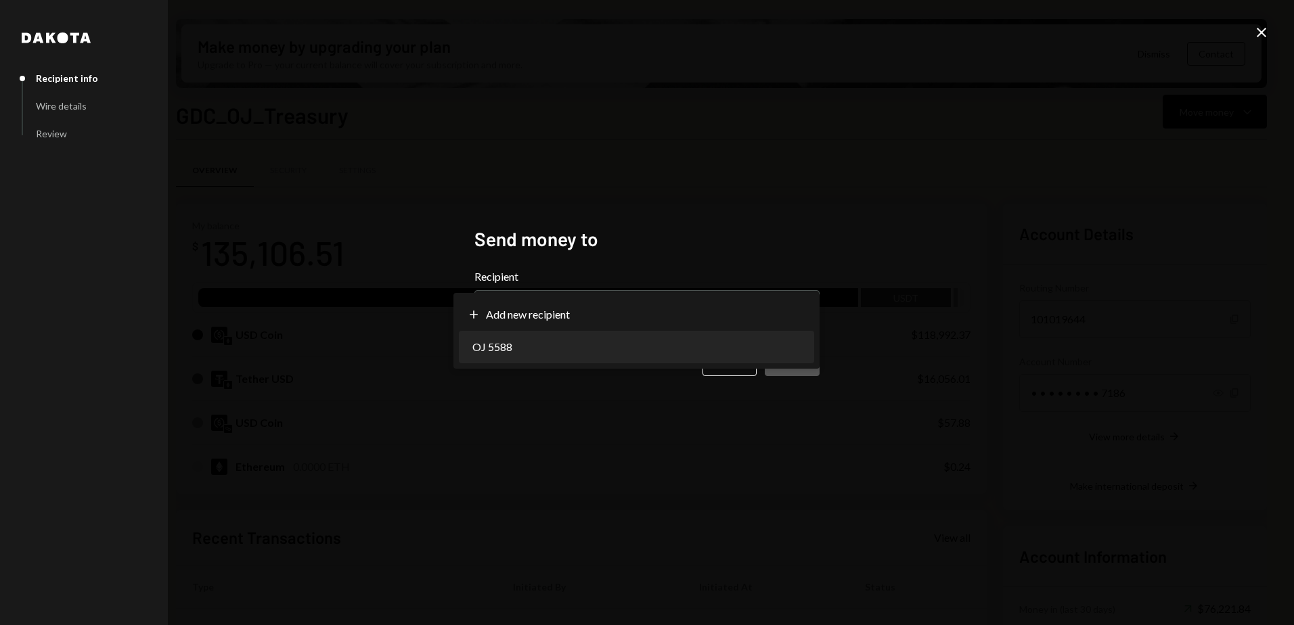
select select "**********"
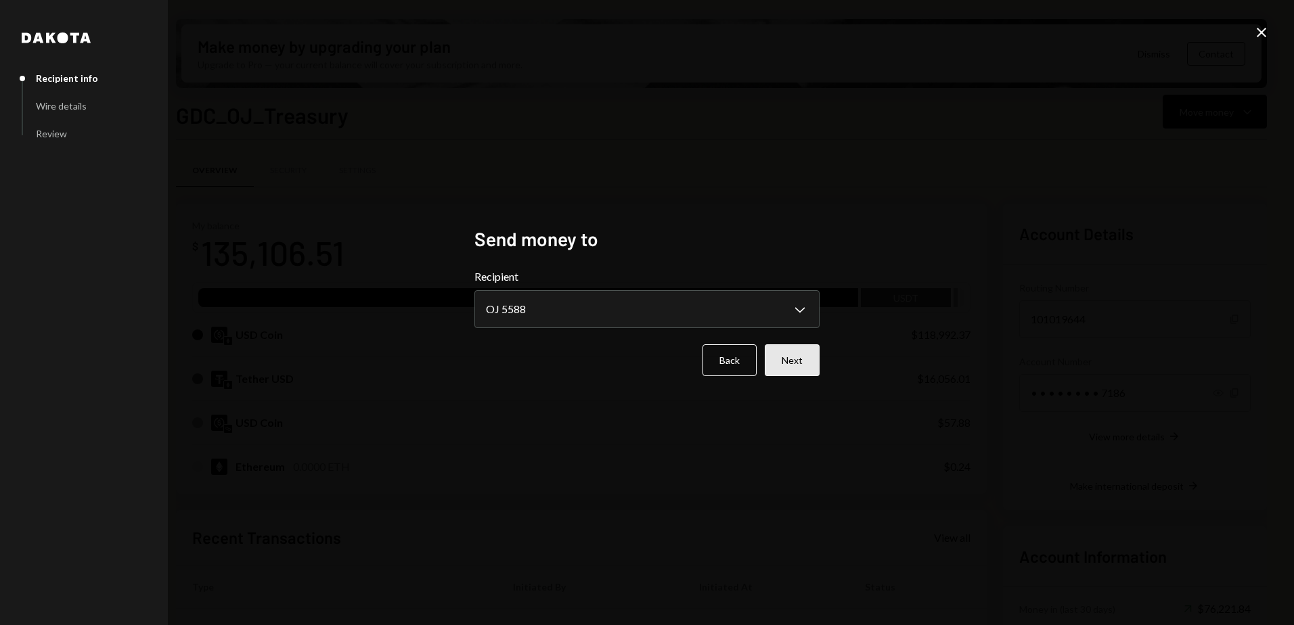
click at [786, 356] on button "Next" at bounding box center [792, 360] width 55 height 32
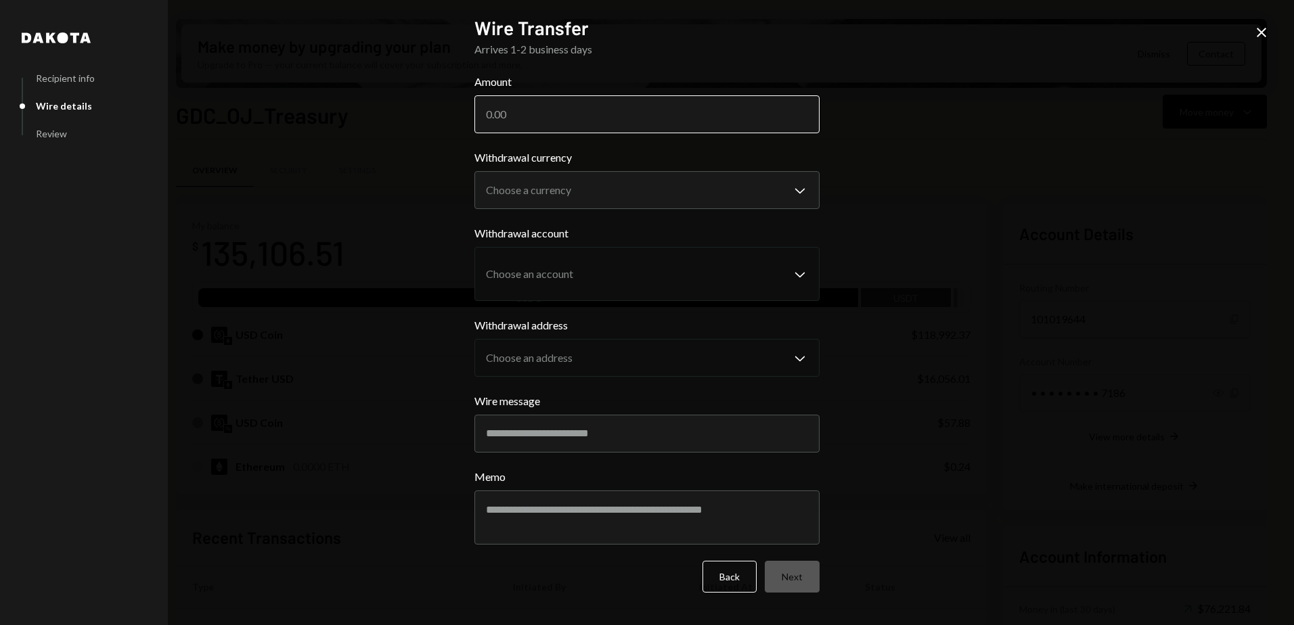
click at [573, 117] on input "Amount" at bounding box center [646, 114] width 345 height 38
type input "16056"
click at [581, 196] on body "O OddsJams Inc Caret Down Home Home Inbox Inbox Activities Transactions Account…" at bounding box center [647, 312] width 1294 height 625
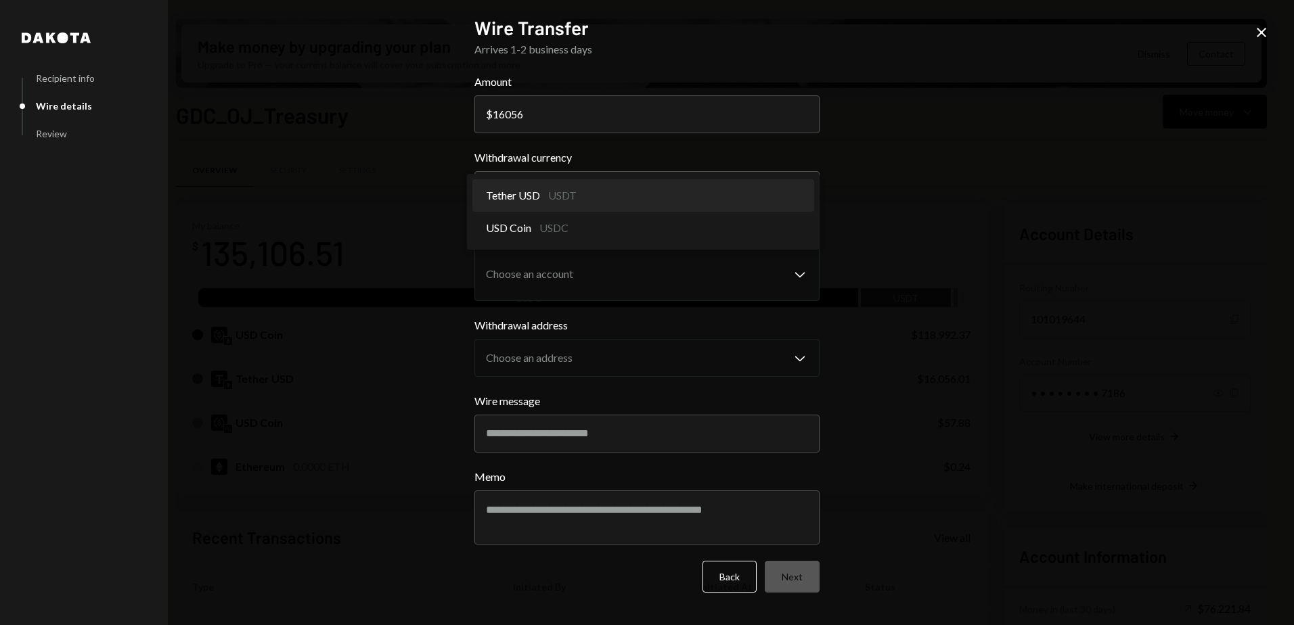
select select "****"
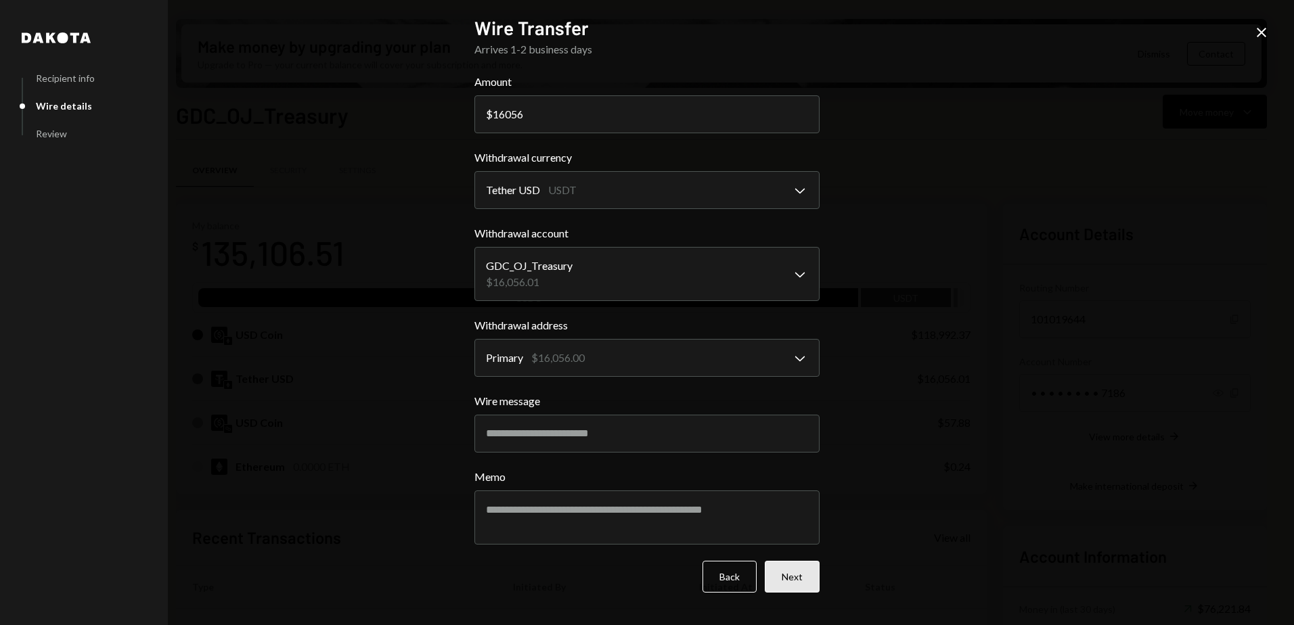
click at [794, 580] on button "Next" at bounding box center [792, 577] width 55 height 32
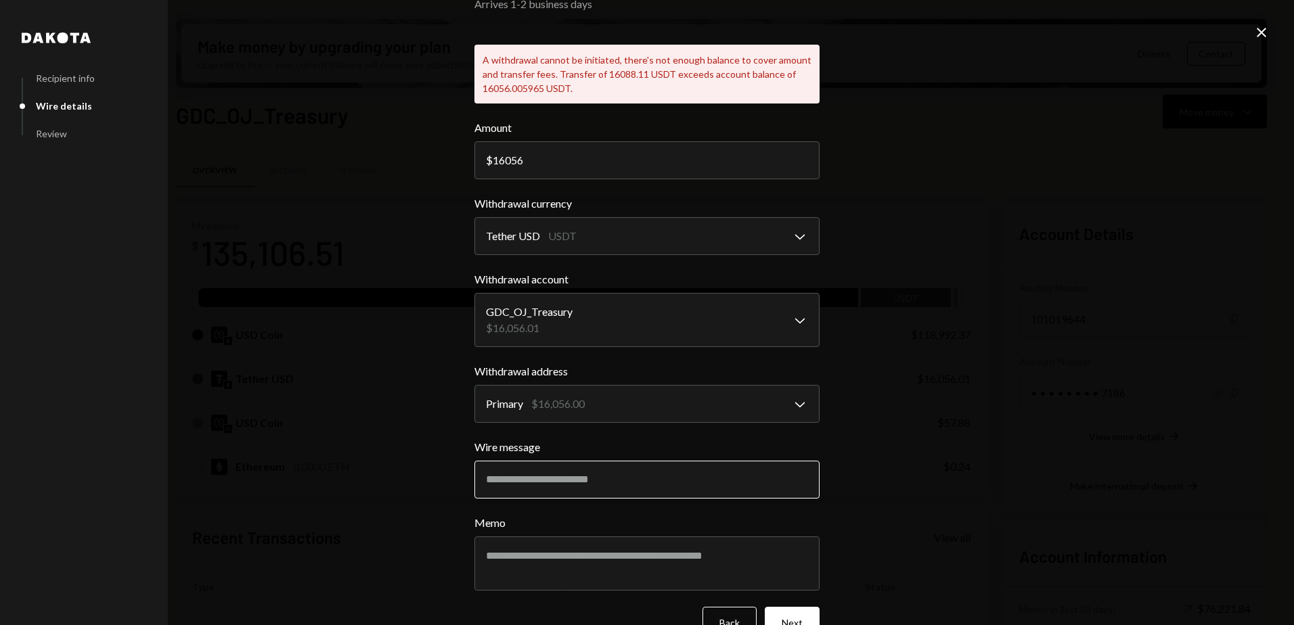
scroll to position [68, 0]
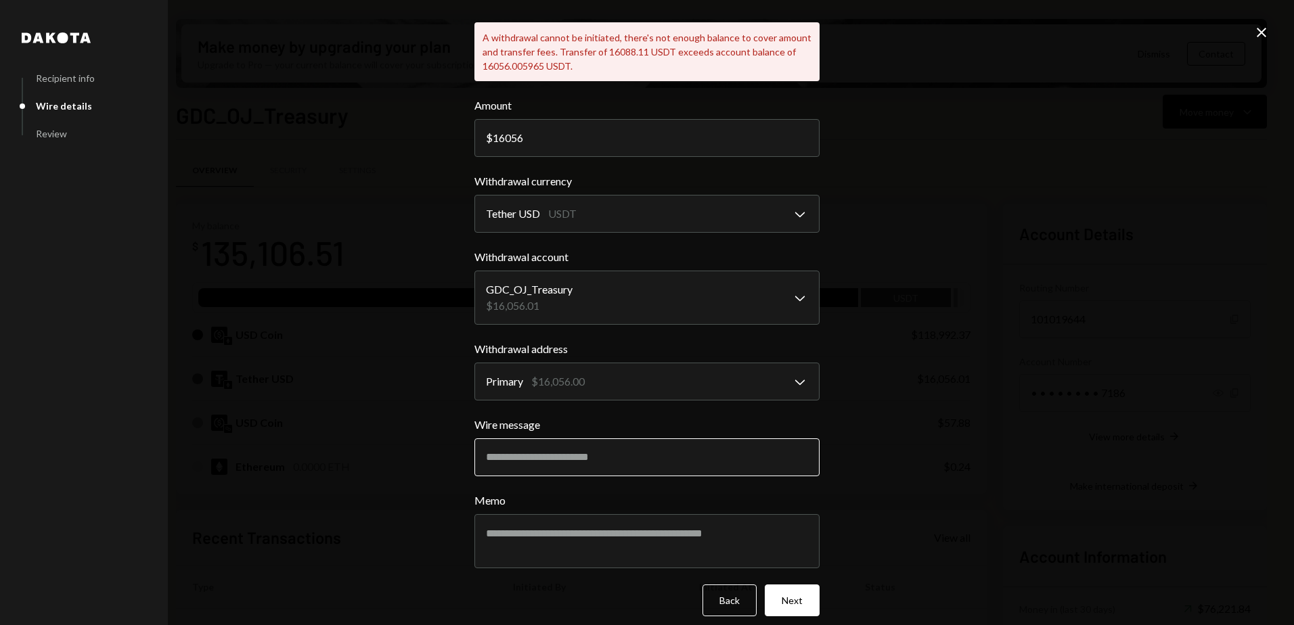
click at [552, 446] on input "Wire message" at bounding box center [646, 458] width 345 height 38
type input "**********"
drag, startPoint x: 509, startPoint y: 137, endPoint x: 540, endPoint y: 137, distance: 31.1
click at [539, 137] on input "16056" at bounding box center [646, 138] width 345 height 38
type input "16000"
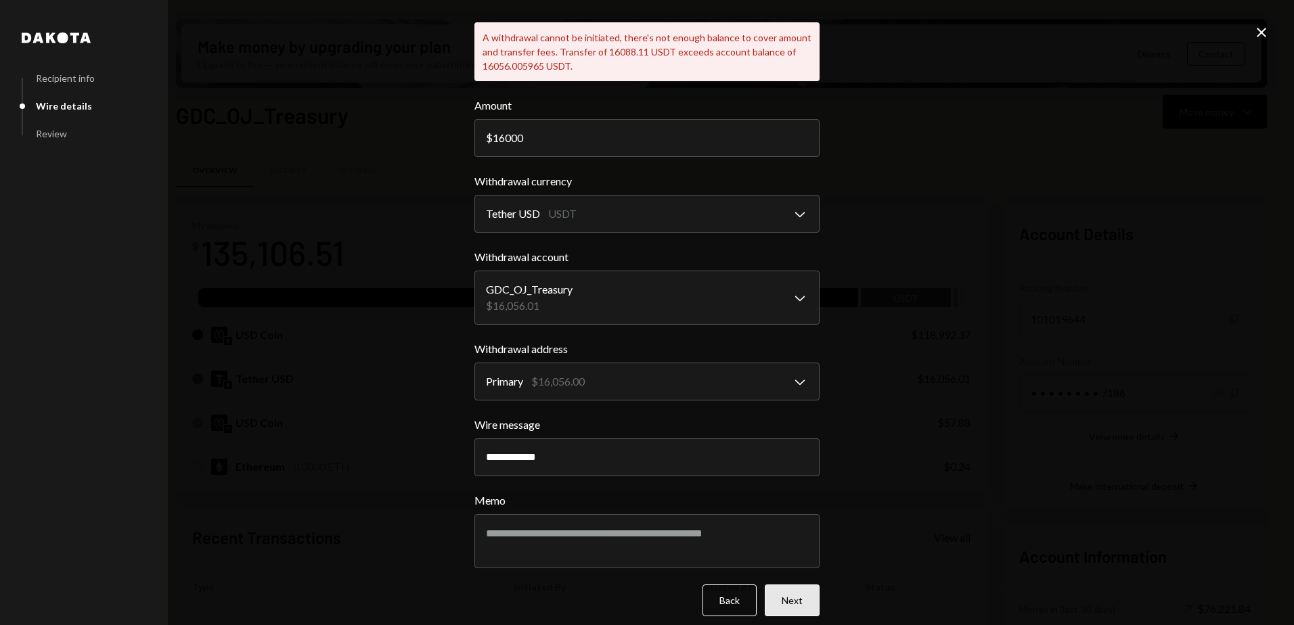
click at [778, 600] on button "Next" at bounding box center [792, 601] width 55 height 32
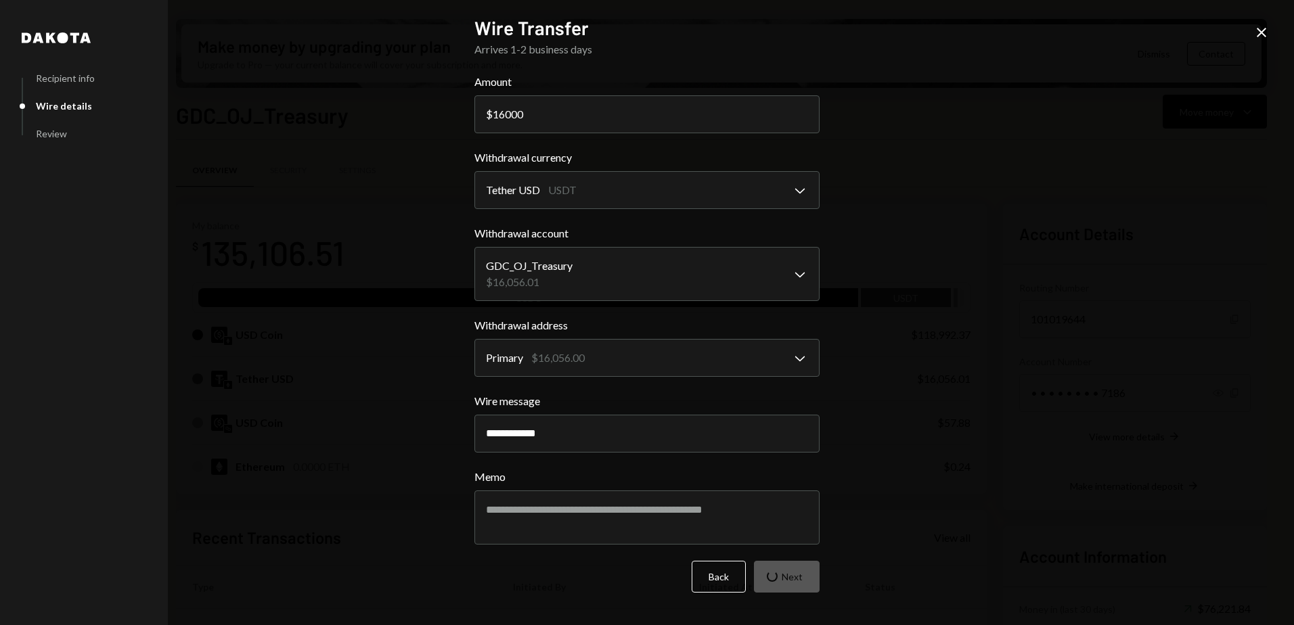
scroll to position [0, 0]
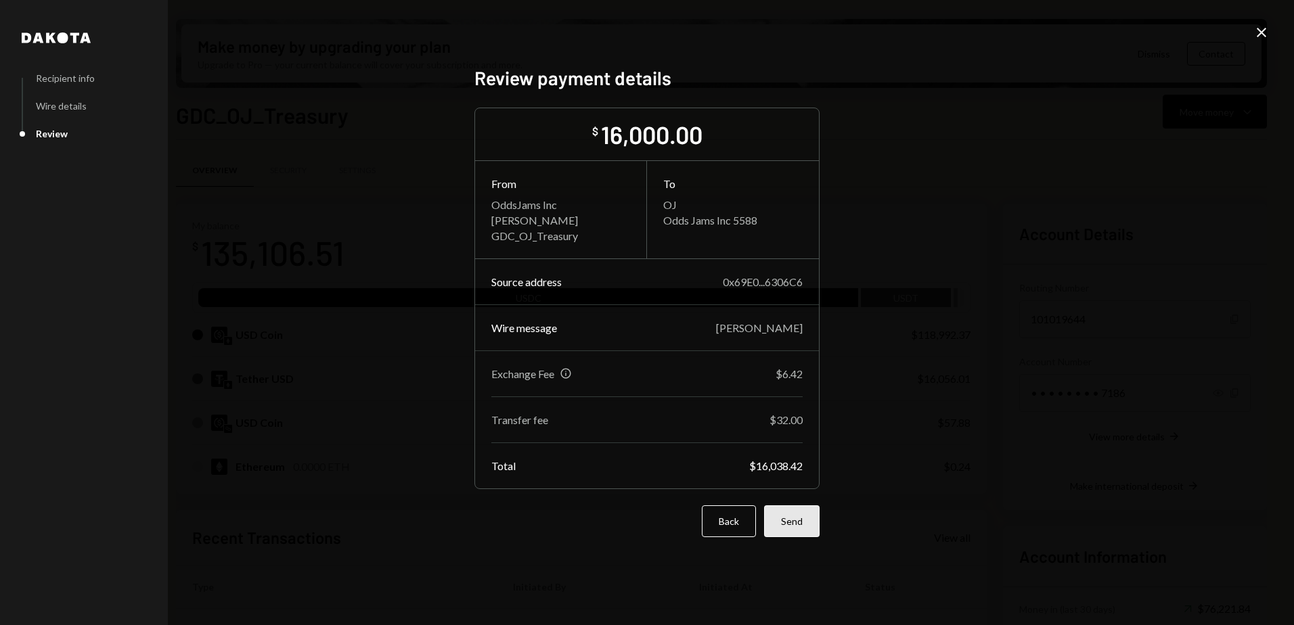
click at [796, 519] on button "Send" at bounding box center [791, 522] width 55 height 32
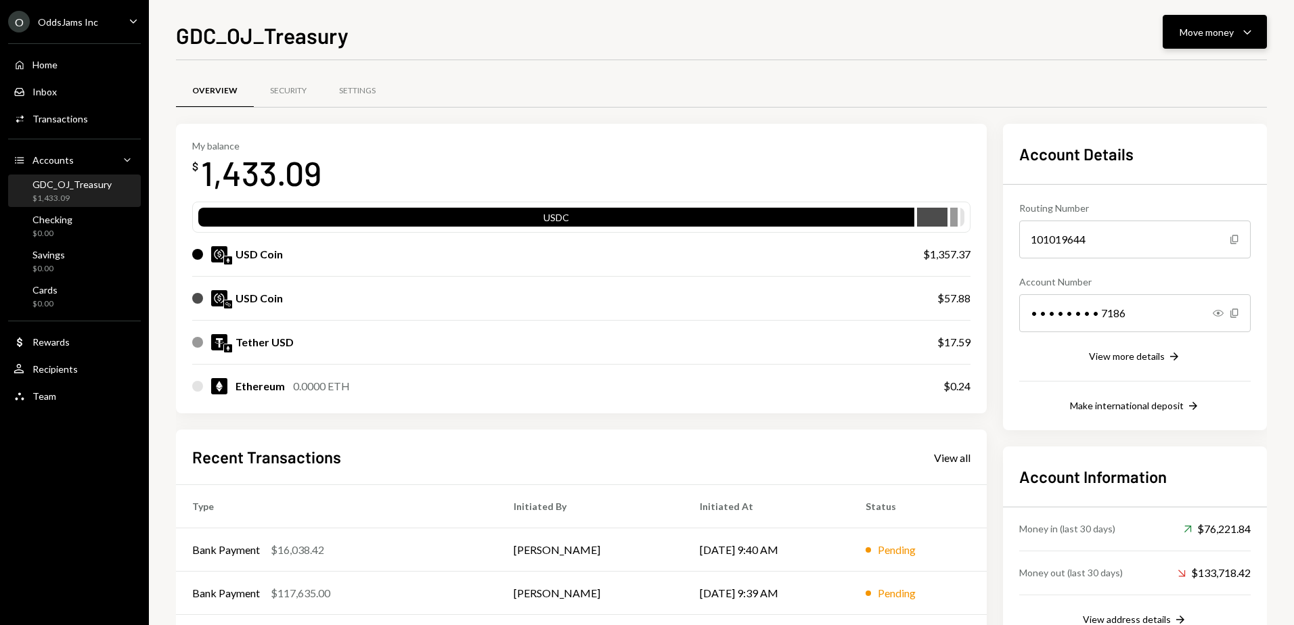
click at [1257, 34] on button "Move money Caret Down" at bounding box center [1215, 32] width 104 height 34
click at [1186, 75] on div "Send" at bounding box center [1204, 73] width 99 height 14
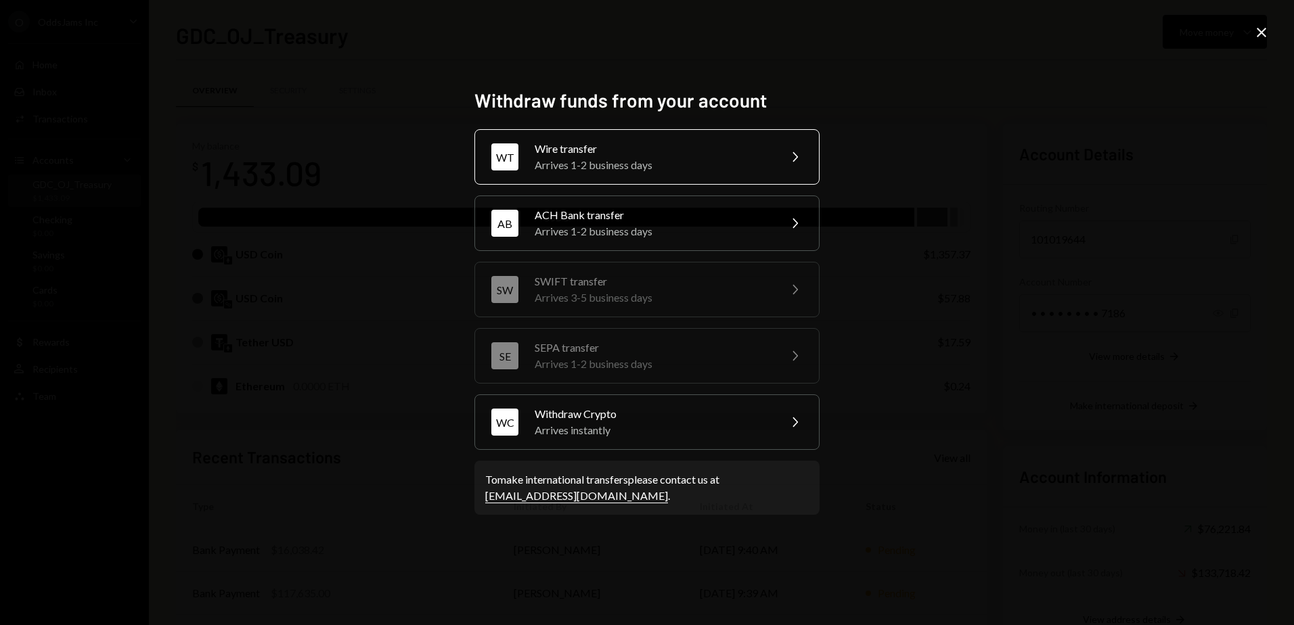
click at [726, 161] on div "Arrives 1-2 business days" at bounding box center [653, 165] width 236 height 16
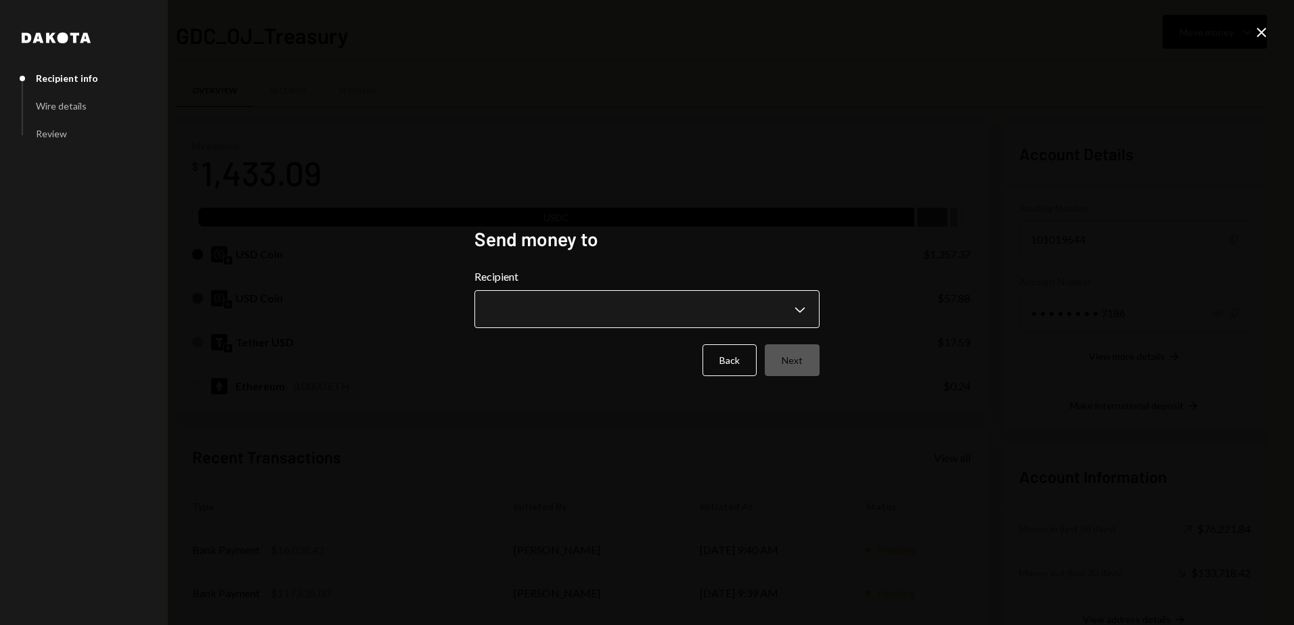
click at [805, 320] on body "O OddsJams Inc Caret Down Home Home Inbox Inbox Activities Transactions Account…" at bounding box center [647, 312] width 1294 height 625
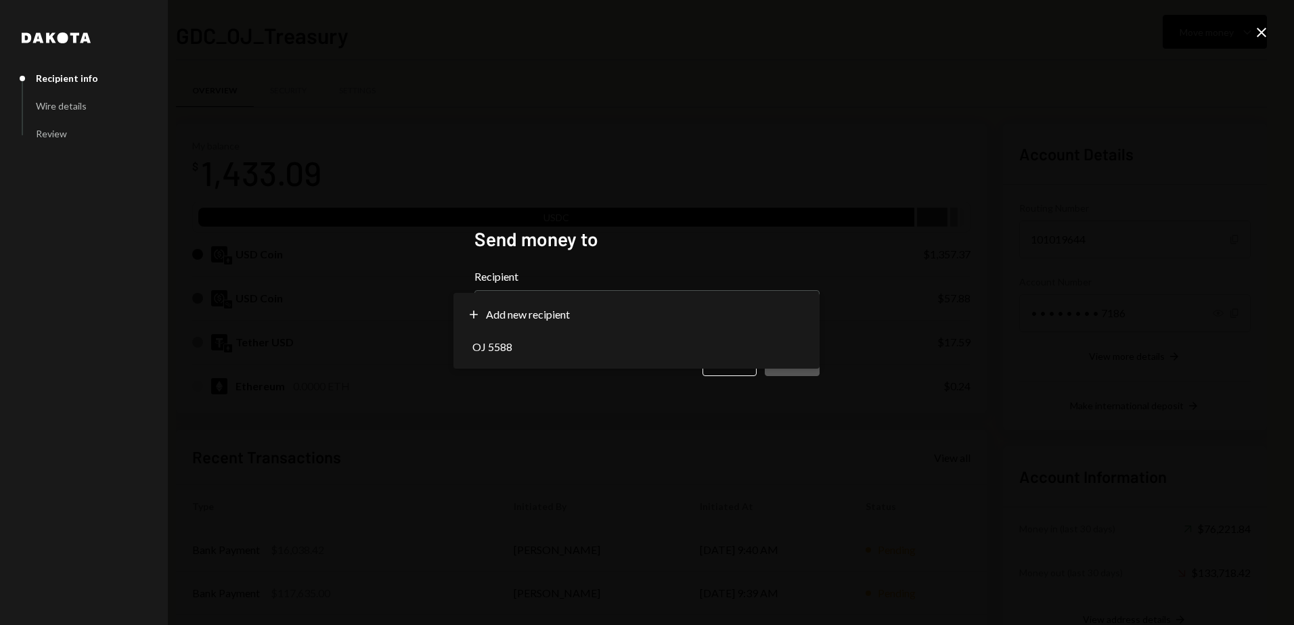
select select "**********"
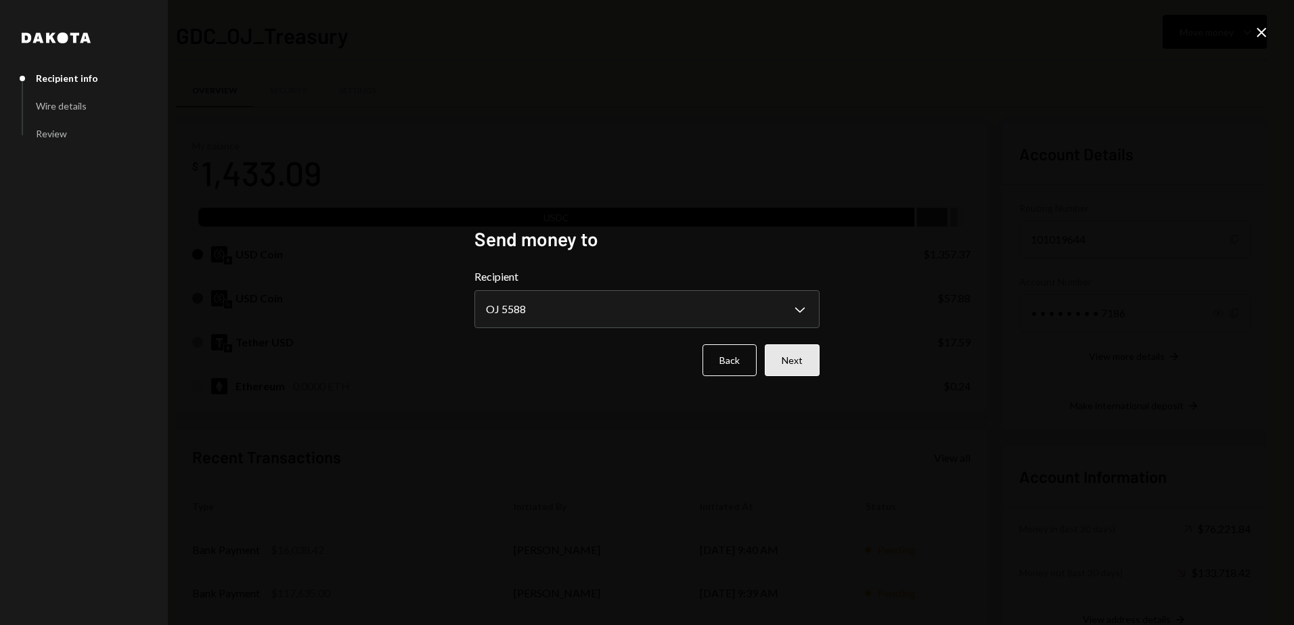
click at [791, 361] on button "Next" at bounding box center [792, 360] width 55 height 32
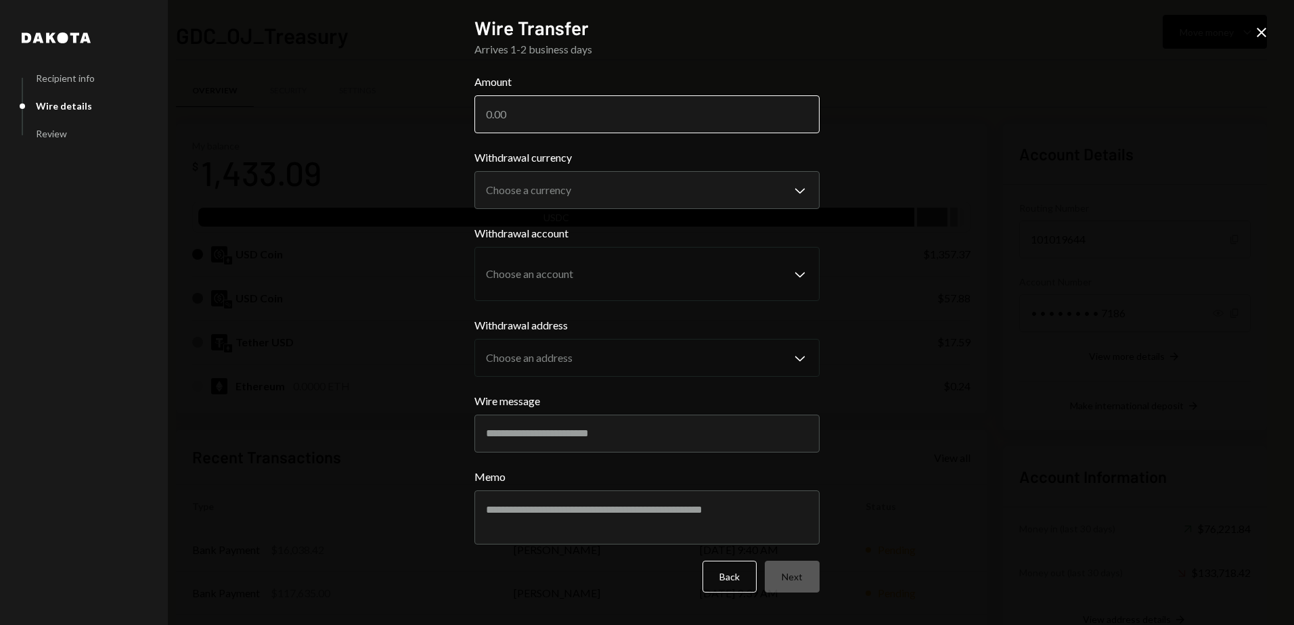
click at [645, 106] on input "Amount" at bounding box center [646, 114] width 345 height 38
click at [1267, 33] on icon "Close" at bounding box center [1261, 32] width 16 height 16
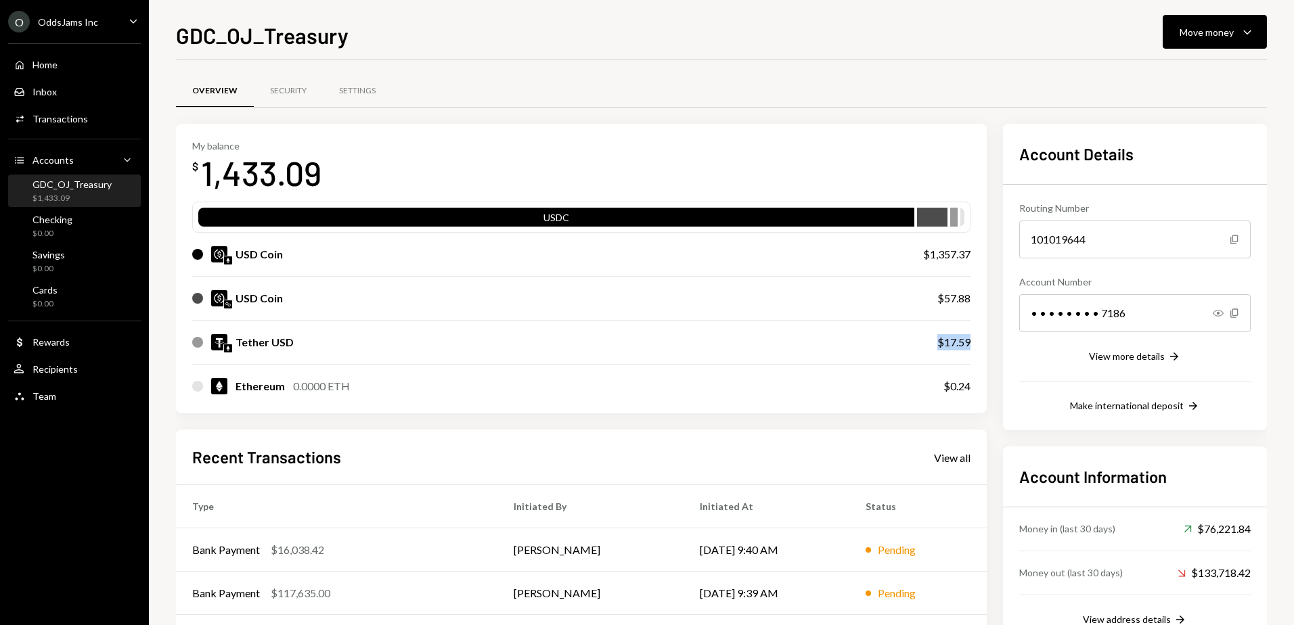
drag, startPoint x: 979, startPoint y: 344, endPoint x: 939, endPoint y: 344, distance: 39.3
click at [939, 344] on div "My balance $ 1,433.09 USDC USD Coin $1,357.37 USD Coin $57.88 Tether USD $17.59…" at bounding box center [581, 269] width 811 height 290
drag, startPoint x: 939, startPoint y: 344, endPoint x: 912, endPoint y: 383, distance: 47.1
click at [912, 383] on div "Ethereum 0.0000 ETH" at bounding box center [554, 386] width 724 height 16
drag, startPoint x: 936, startPoint y: 344, endPoint x: 973, endPoint y: 344, distance: 36.6
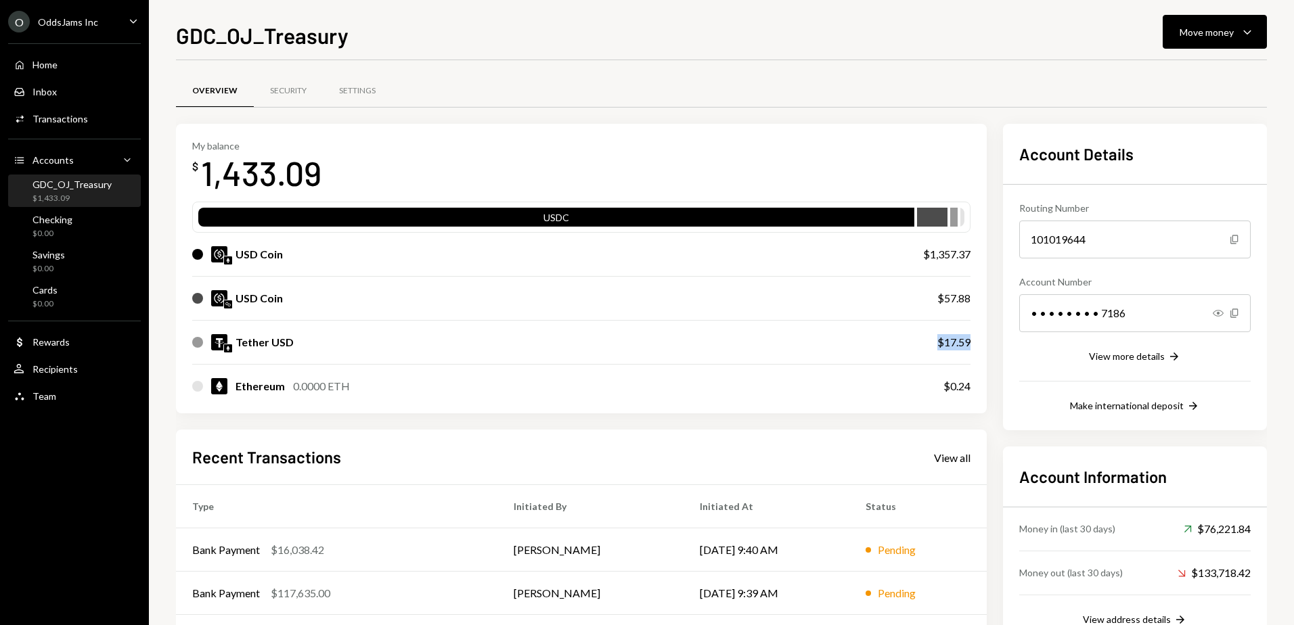
click at [973, 344] on div "My balance $ 1,433.09 USDC USD Coin $1,357.37 USD Coin $57.88 Tether USD $17.59…" at bounding box center [581, 269] width 811 height 290
drag, startPoint x: 973, startPoint y: 344, endPoint x: 970, endPoint y: 381, distance: 36.6
click at [970, 381] on div "$0.24" at bounding box center [956, 386] width 27 height 16
drag, startPoint x: 973, startPoint y: 384, endPoint x: 959, endPoint y: 387, distance: 14.5
click at [959, 387] on div "My balance $ 1,433.09 USDC USD Coin $1,357.37 USD Coin $57.88 Tether USD $17.59…" at bounding box center [581, 269] width 811 height 290
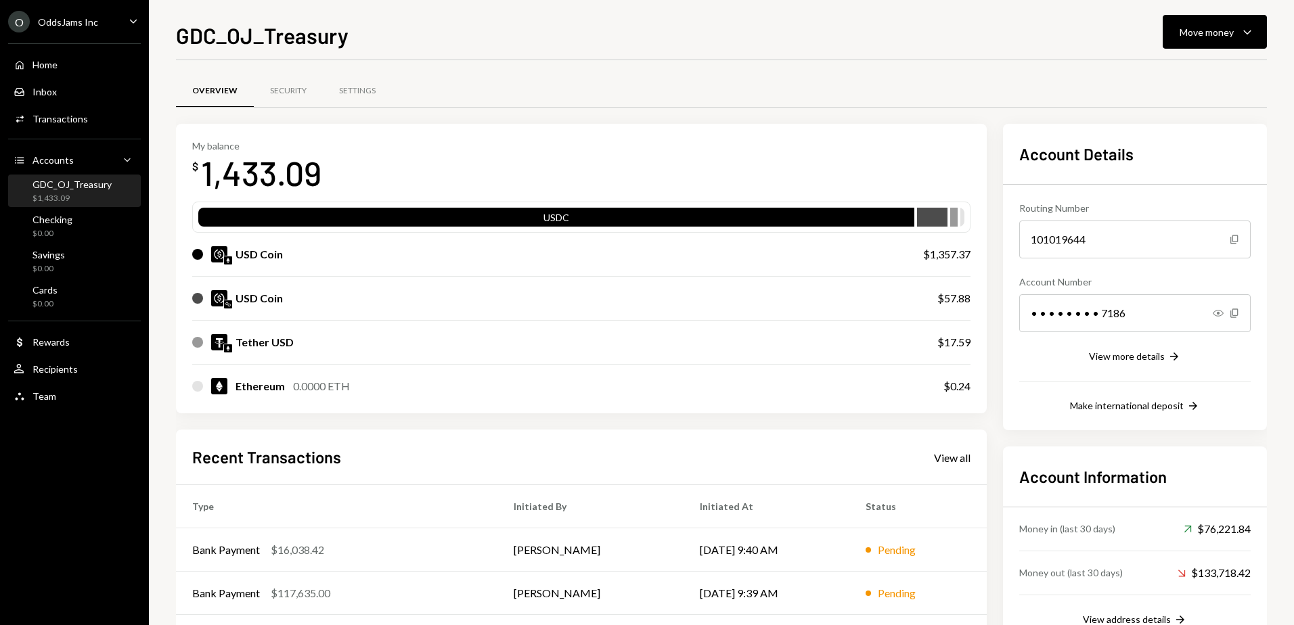
click at [709, 404] on div "Ethereum 0.0000 ETH $0.24" at bounding box center [581, 386] width 778 height 43
drag, startPoint x: 971, startPoint y: 344, endPoint x: 946, endPoint y: 345, distance: 25.1
click at [946, 345] on div "My balance $ 1,433.09 USDC USD Coin $1,357.37 USD Coin $57.88 Tether USD $17.59…" at bounding box center [581, 269] width 811 height 290
click at [1244, 29] on icon "Caret Down" at bounding box center [1247, 32] width 16 height 16
click at [1187, 74] on div "Send" at bounding box center [1204, 73] width 99 height 14
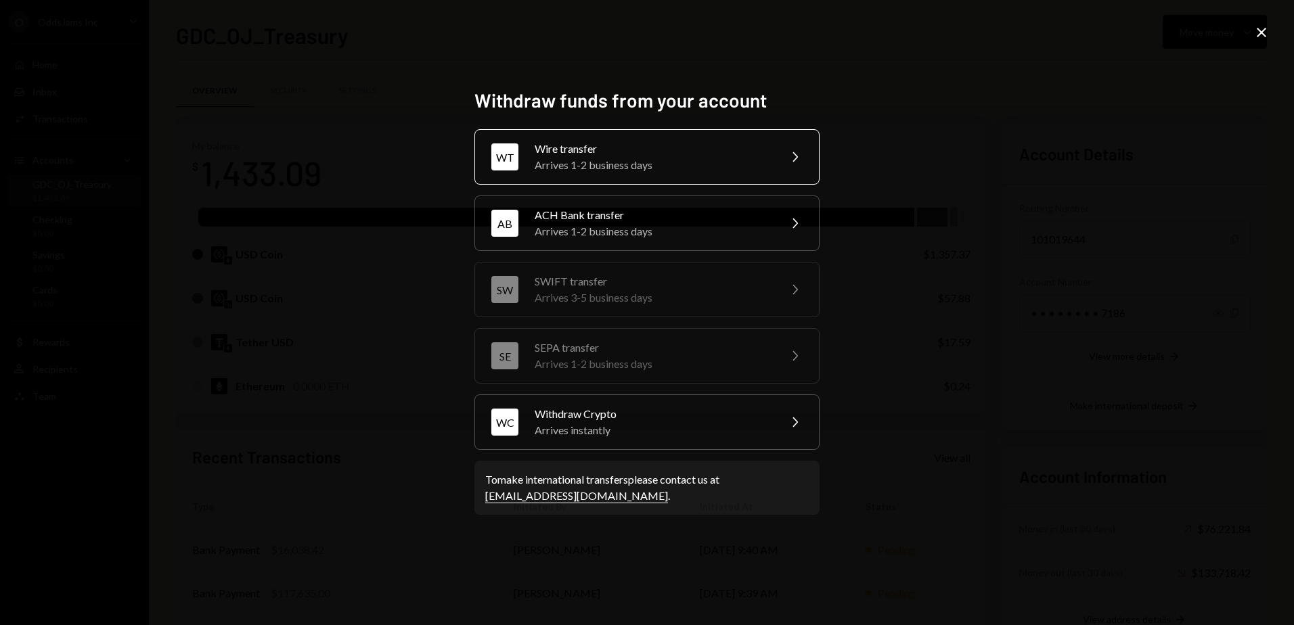
click at [697, 162] on div "Arrives 1-2 business days" at bounding box center [653, 165] width 236 height 16
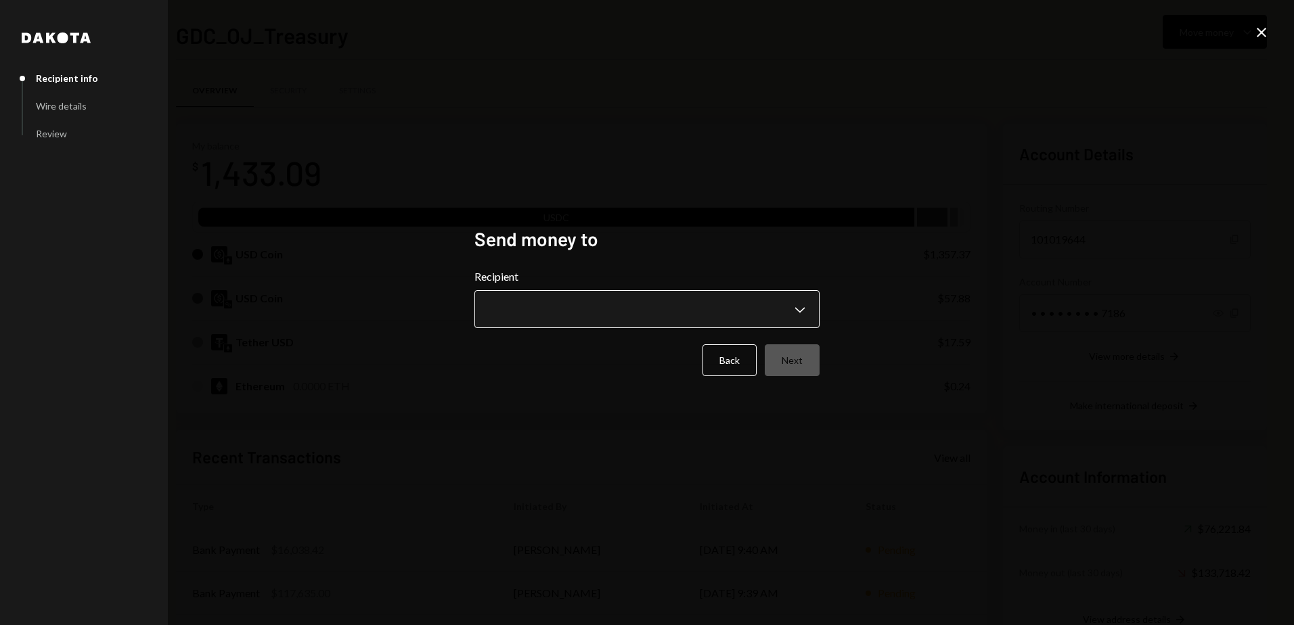
click at [602, 296] on body "O OddsJams Inc Caret Down Home Home Inbox Inbox Activities Transactions Account…" at bounding box center [647, 312] width 1294 height 625
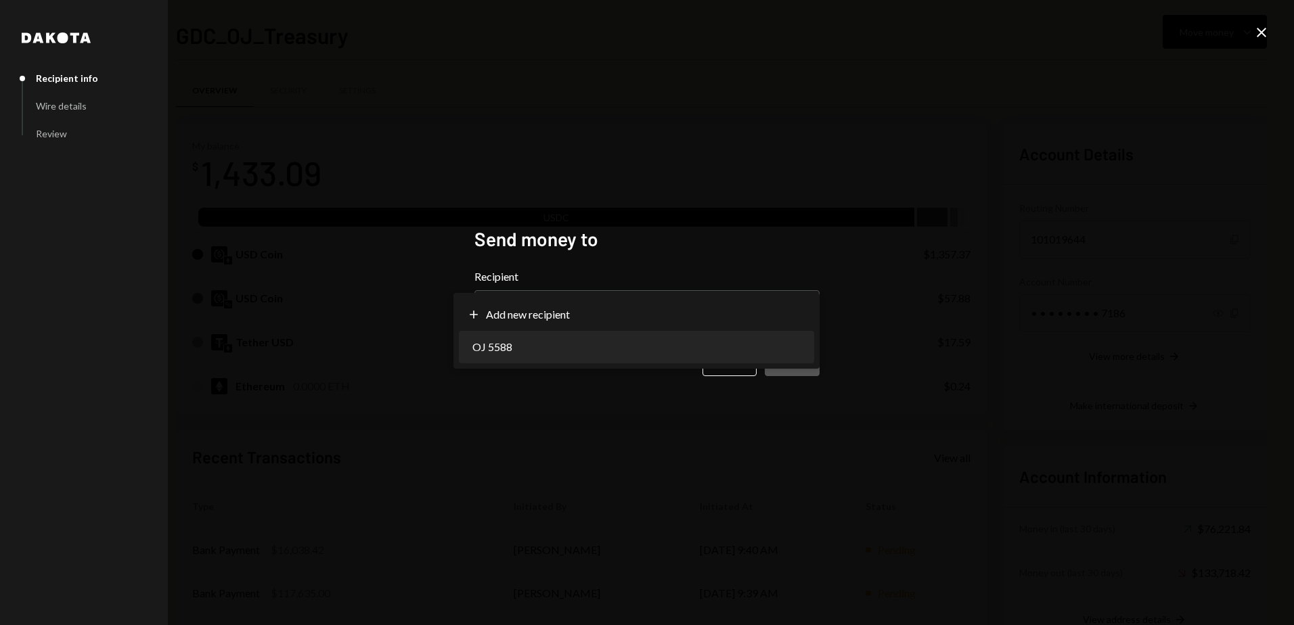
select select "**********"
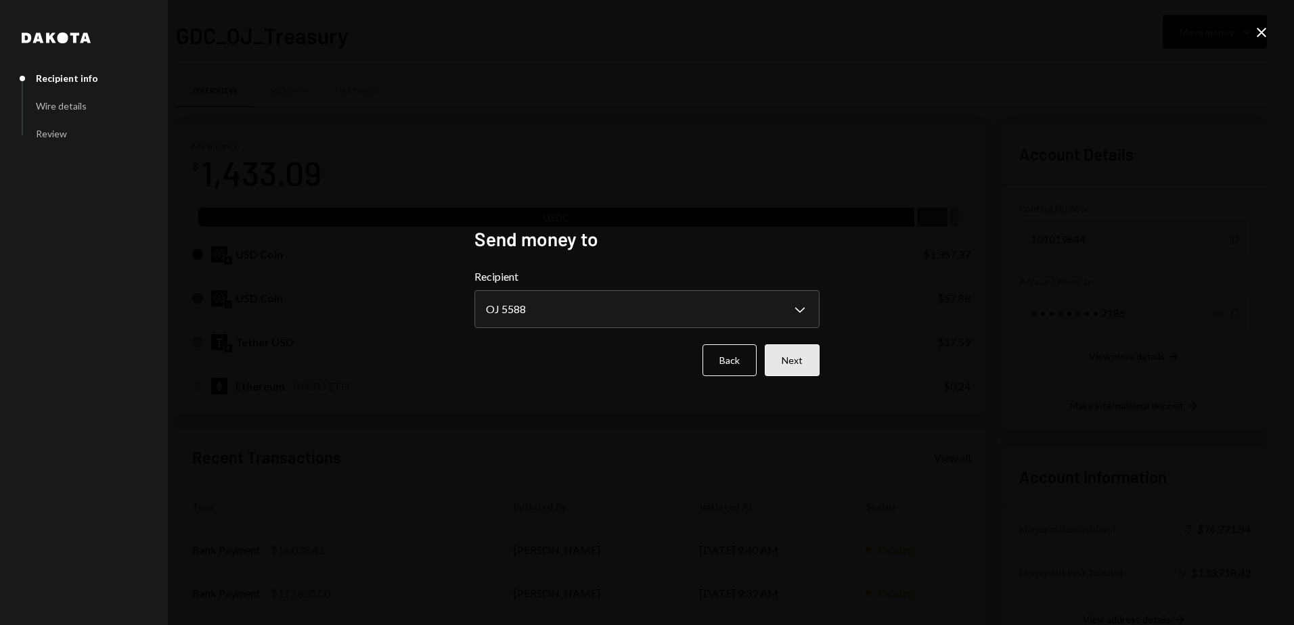
click at [778, 353] on button "Next" at bounding box center [792, 360] width 55 height 32
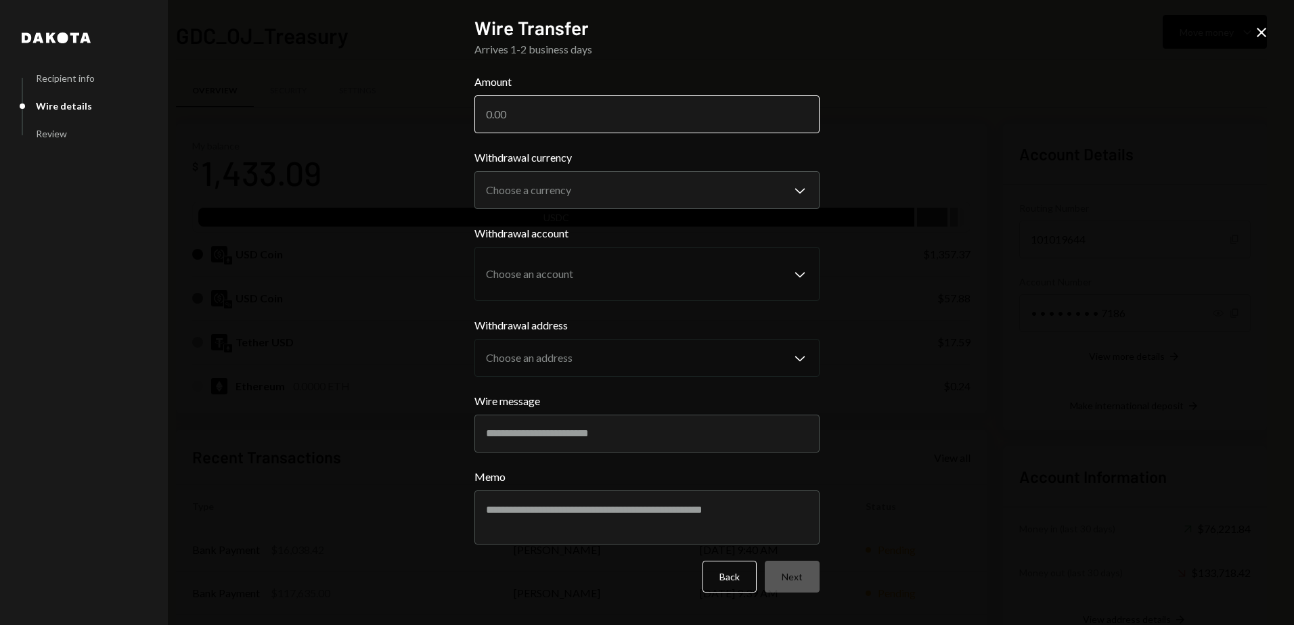
click at [599, 130] on input "Amount" at bounding box center [646, 114] width 345 height 38
type input "17.59"
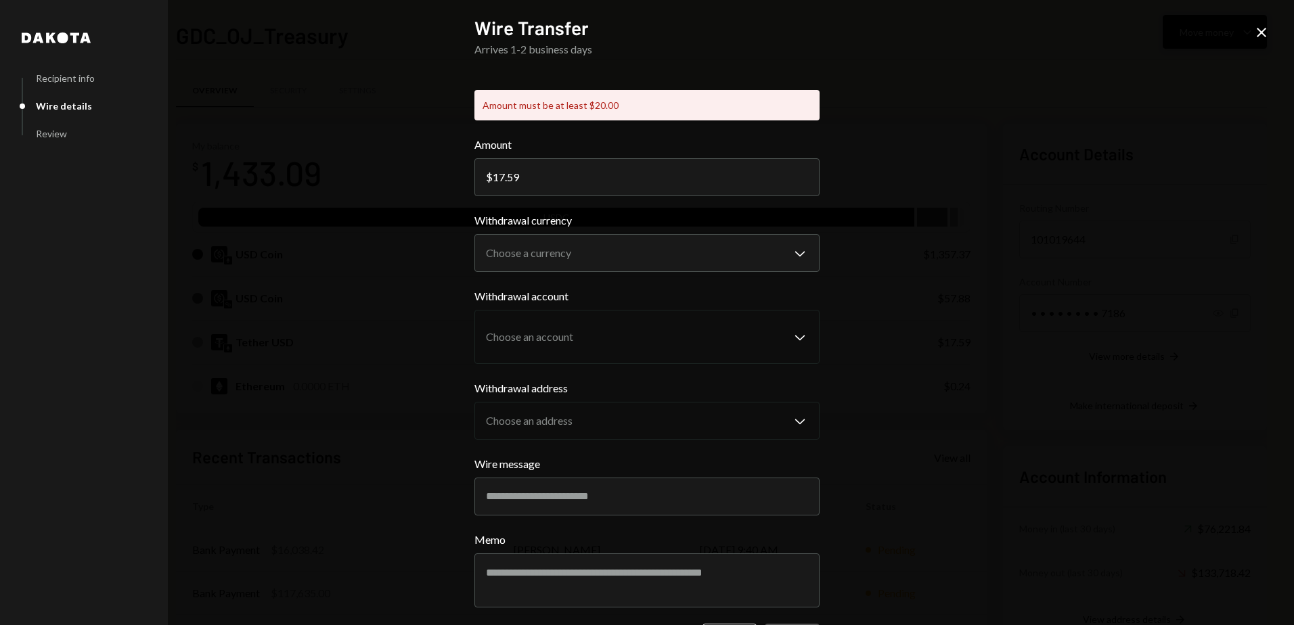
click at [1266, 30] on icon "Close" at bounding box center [1261, 32] width 16 height 16
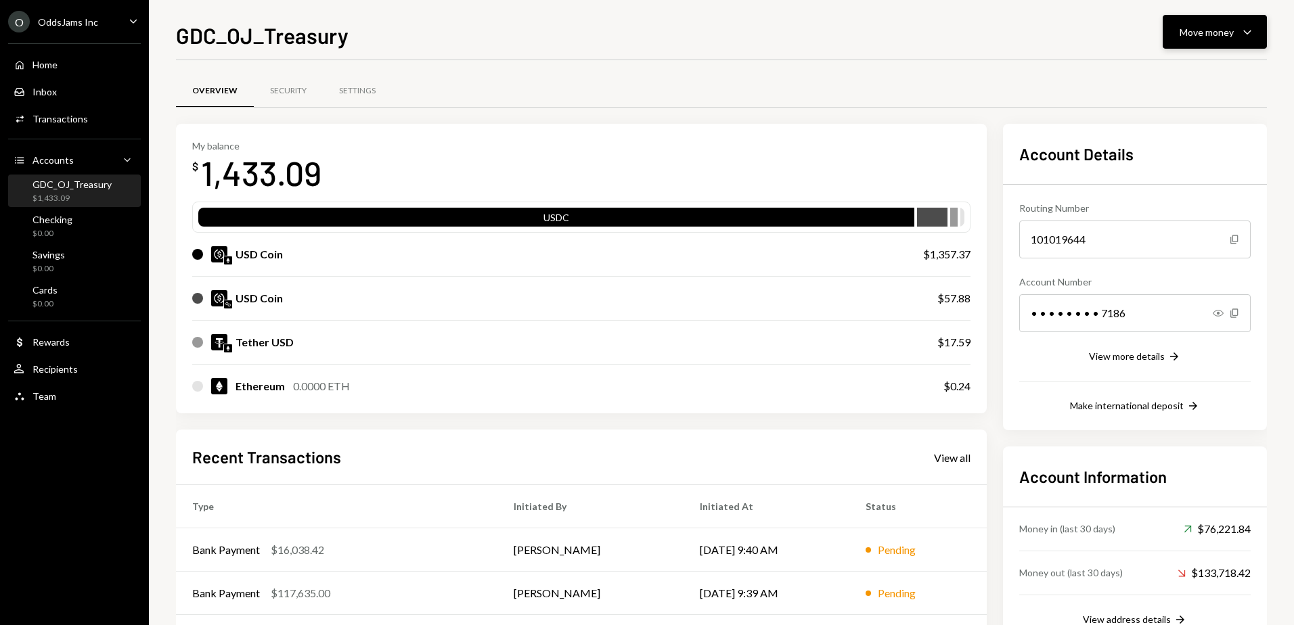
click at [1255, 32] on icon "Caret Down" at bounding box center [1247, 32] width 16 height 16
click at [1174, 72] on div "Send" at bounding box center [1204, 73] width 99 height 14
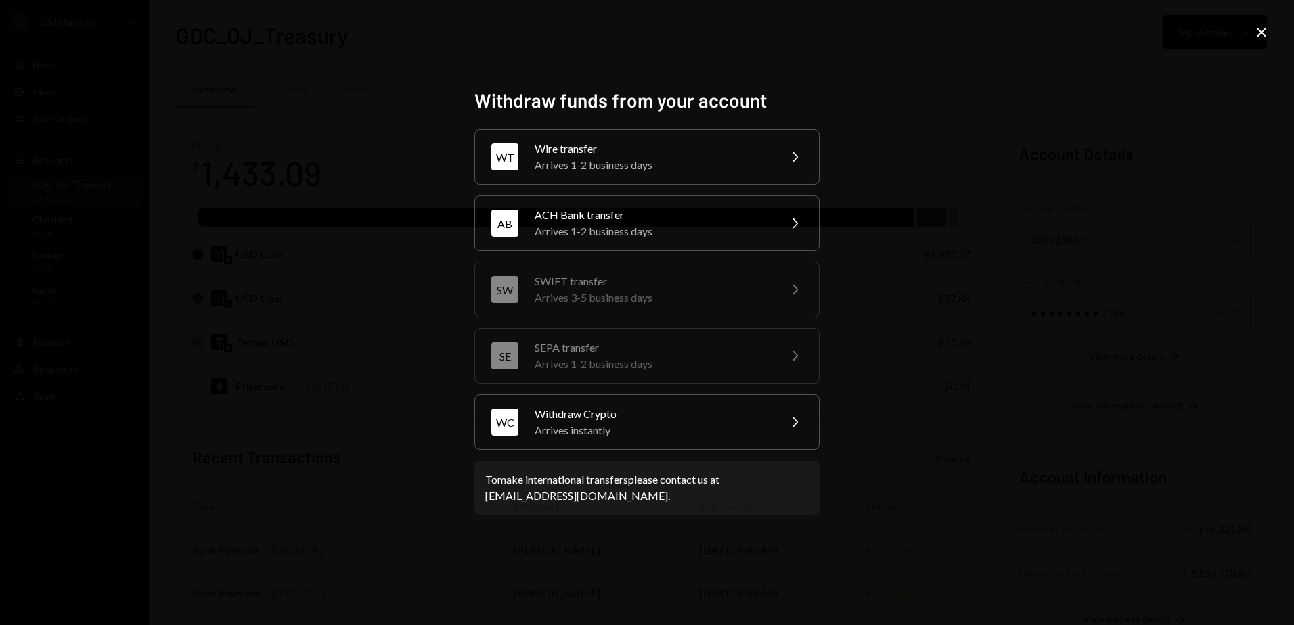
click at [609, 164] on div "Arrives 1-2 business days" at bounding box center [653, 165] width 236 height 16
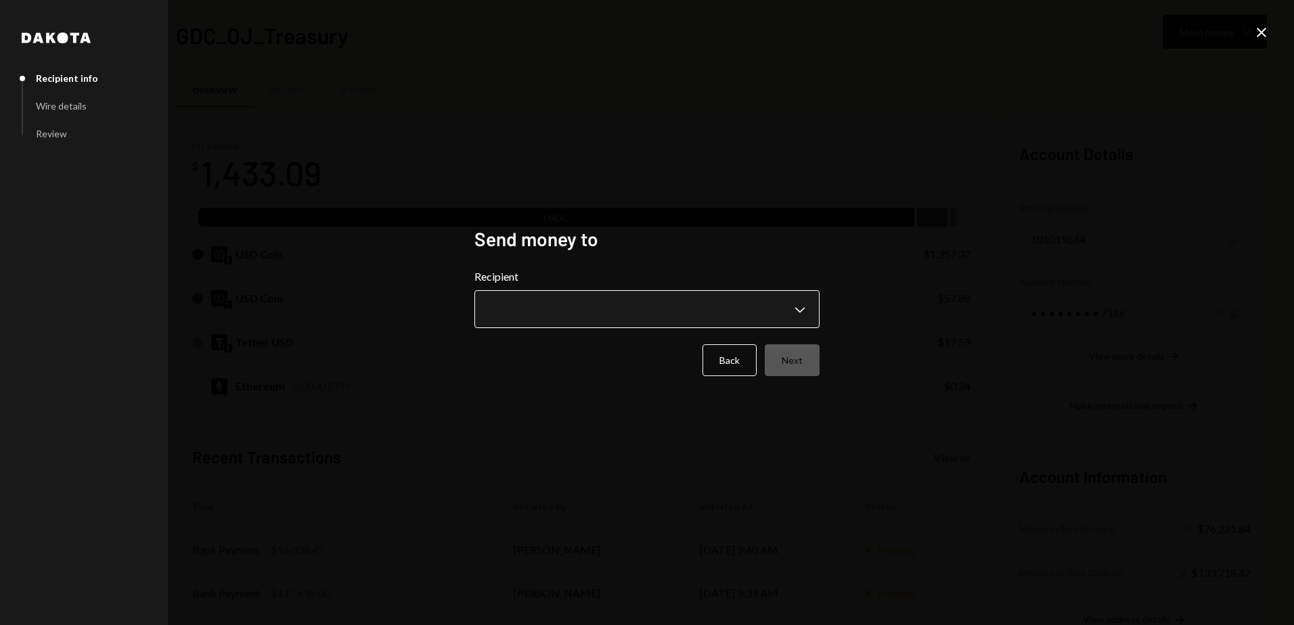
click at [566, 310] on body "O OddsJams Inc Caret Down Home Home Inbox Inbox Activities Transactions Account…" at bounding box center [647, 312] width 1294 height 625
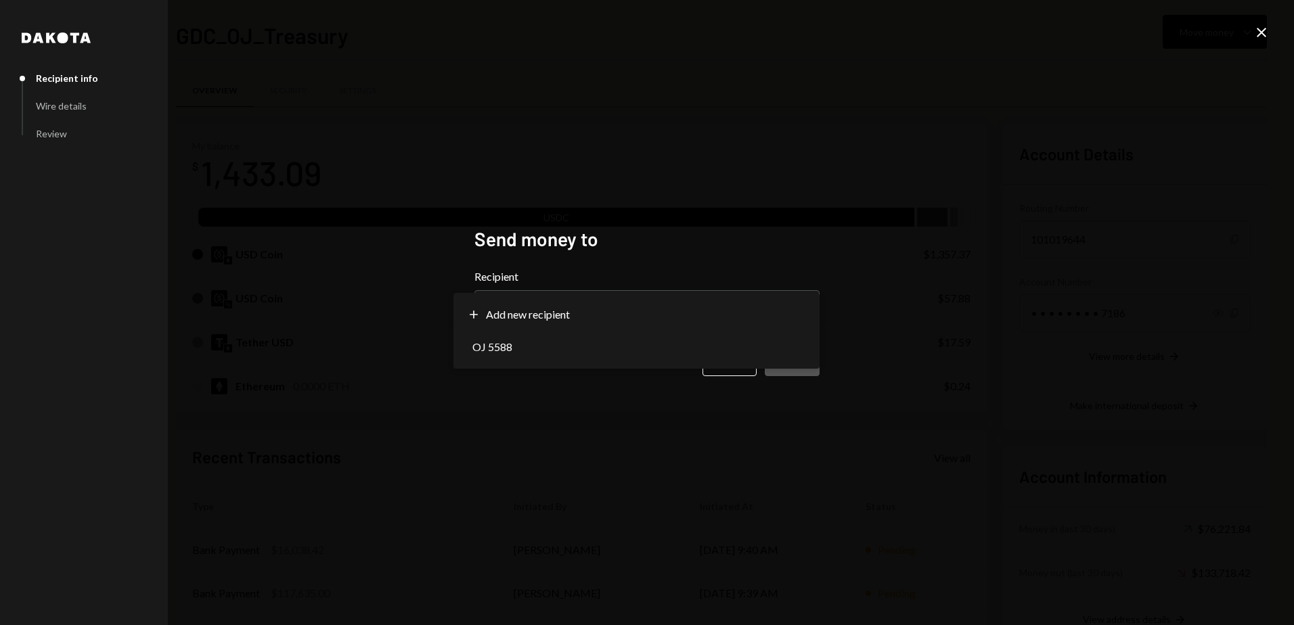
select select "**********"
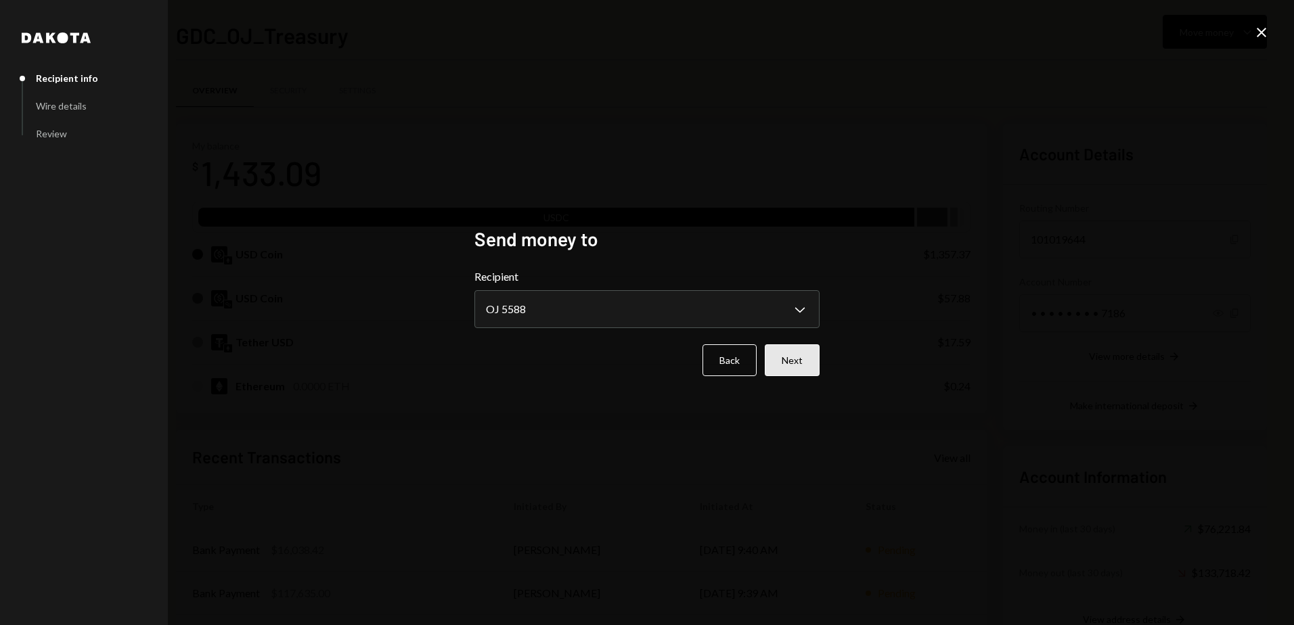
click at [802, 375] on button "Next" at bounding box center [792, 360] width 55 height 32
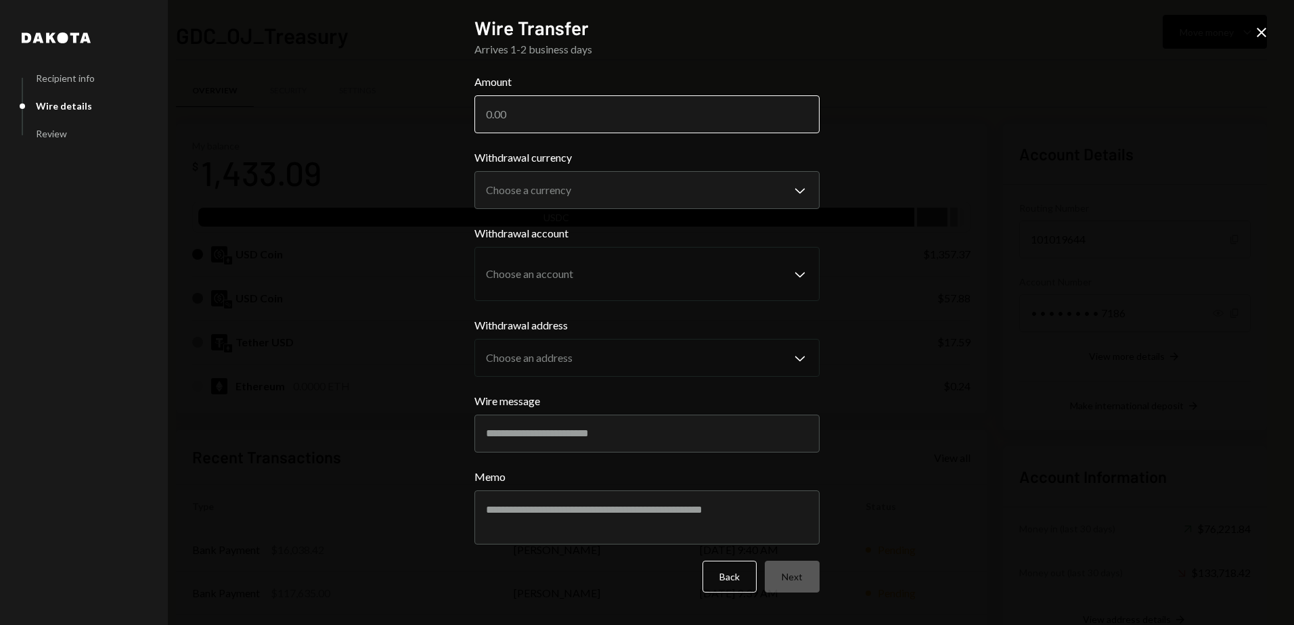
click at [603, 106] on input "Amount" at bounding box center [646, 114] width 345 height 38
type input "1537"
click at [613, 202] on body "O OddsJams Inc Caret Down Home Home Inbox Inbox Activities Transactions Account…" at bounding box center [647, 312] width 1294 height 625
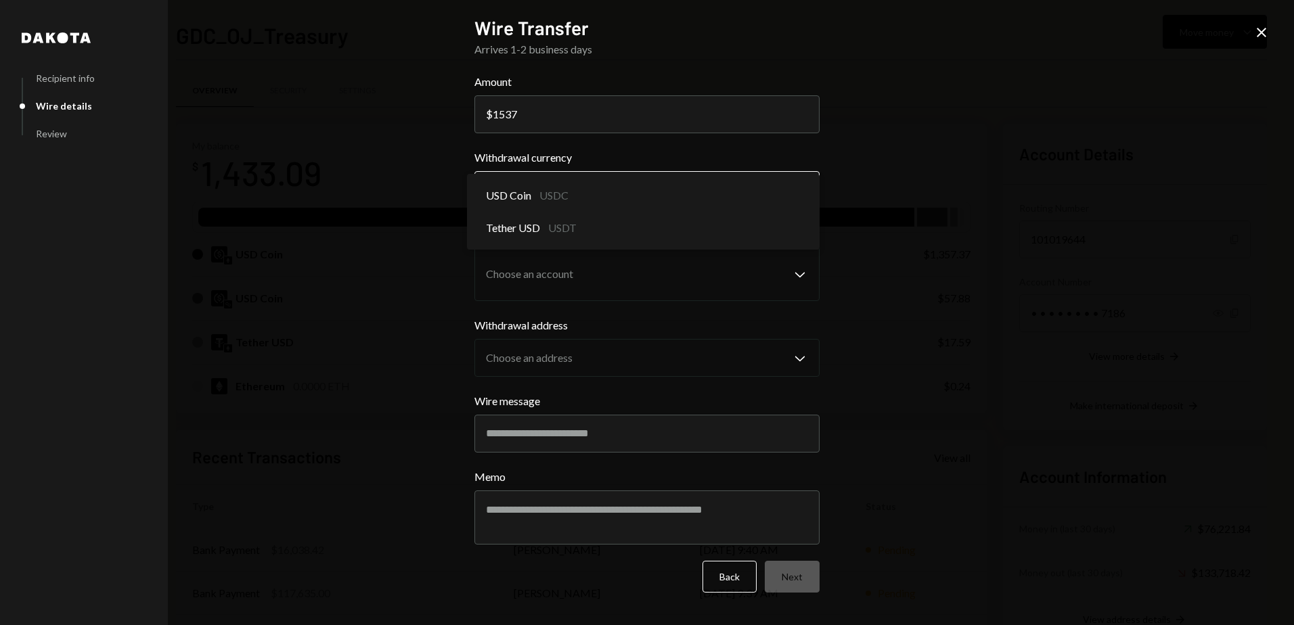
select select "****"
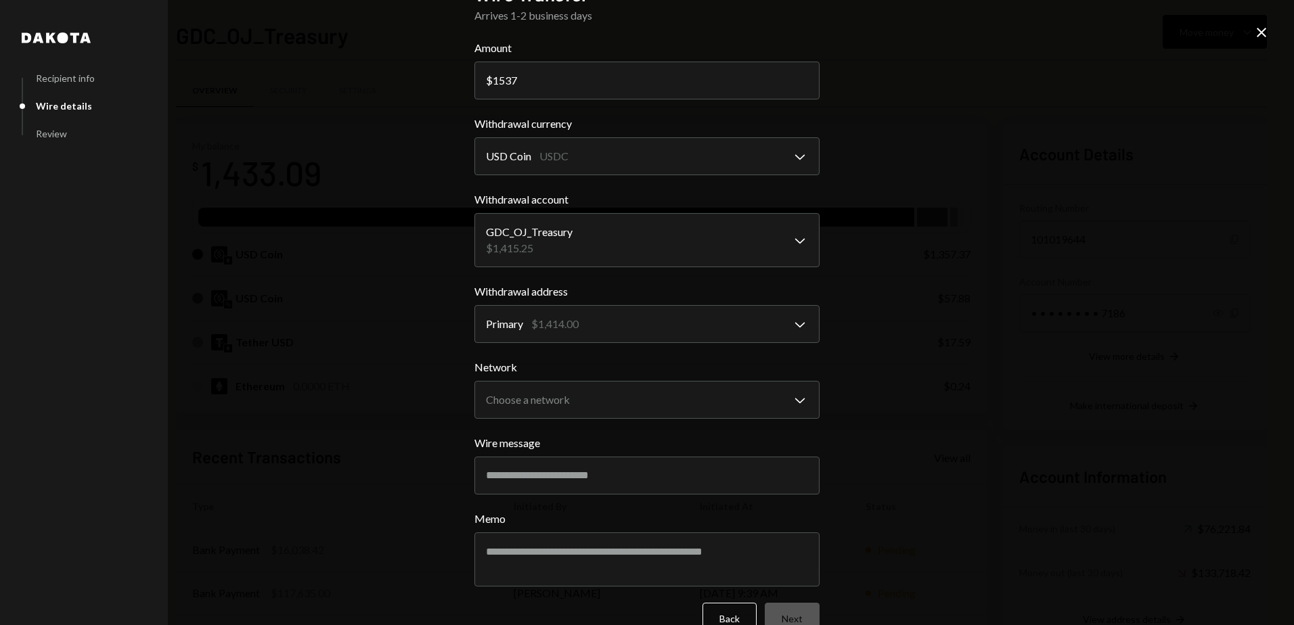
scroll to position [65, 0]
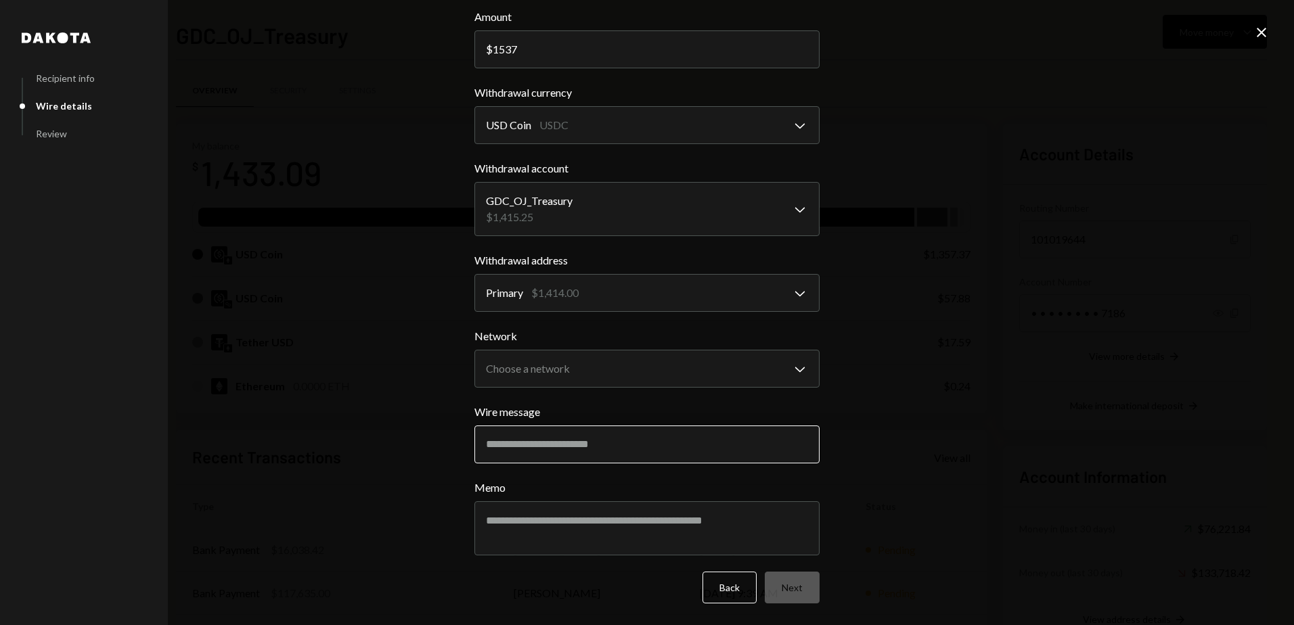
click at [523, 429] on input "Wire message" at bounding box center [646, 445] width 345 height 38
type input "**********"
click at [868, 472] on div "**********" at bounding box center [647, 312] width 1294 height 625
click at [663, 376] on body "O OddsJams Inc Caret Down Home Home Inbox Inbox Activities Transactions Account…" at bounding box center [647, 312] width 1294 height 625
select select "**********"
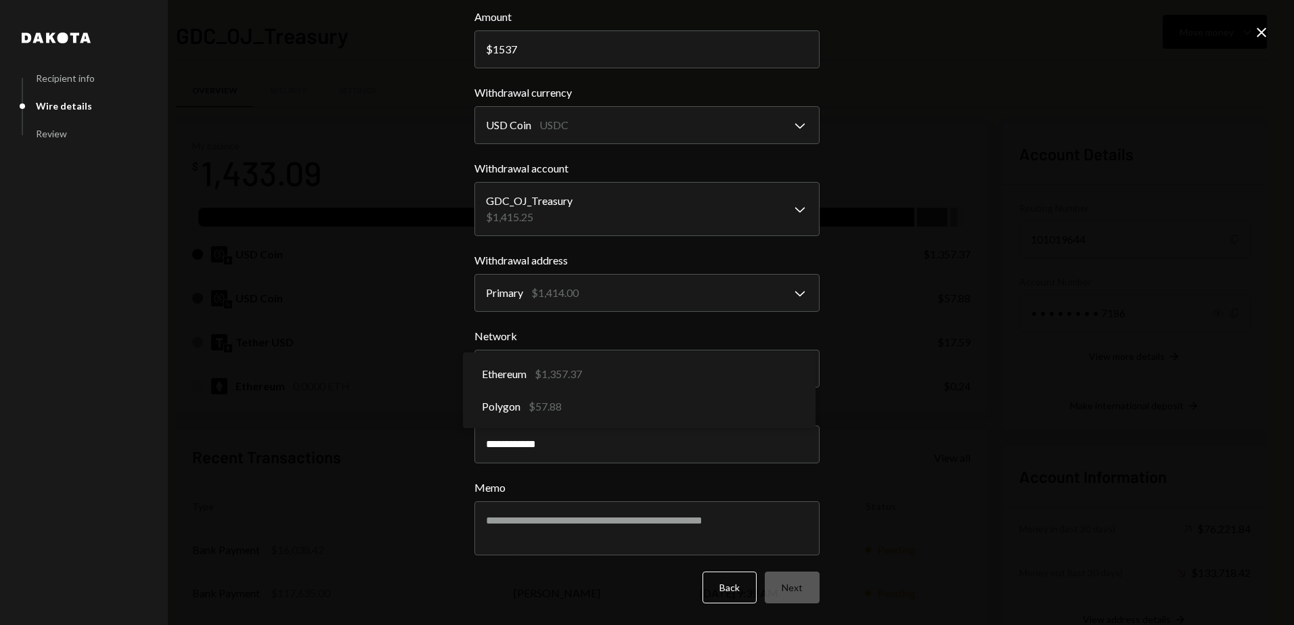
drag, startPoint x: 666, startPoint y: 370, endPoint x: 960, endPoint y: 327, distance: 297.5
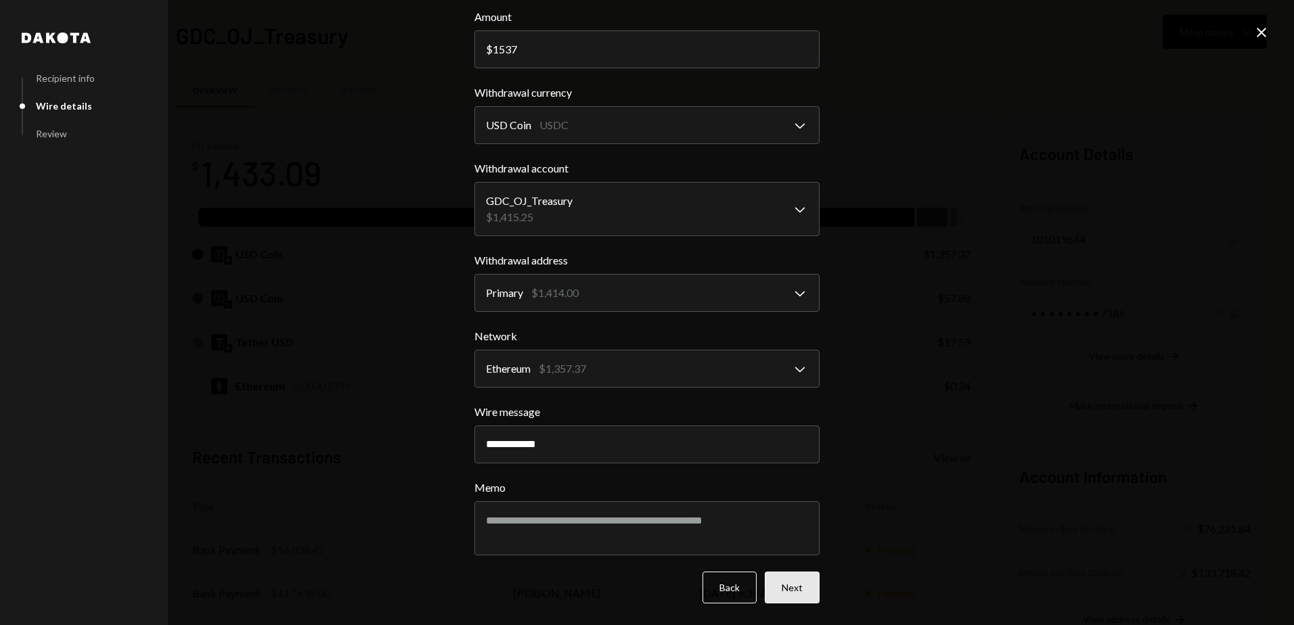
click at [799, 594] on button "Next" at bounding box center [792, 588] width 55 height 32
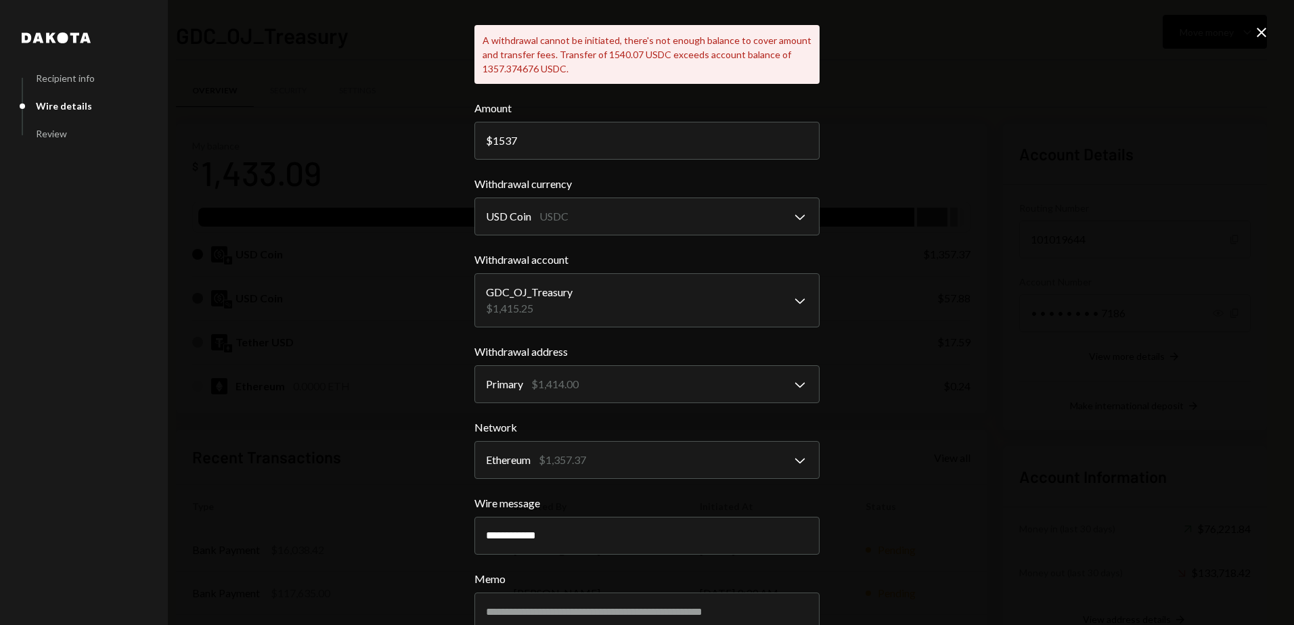
scroll to position [0, 0]
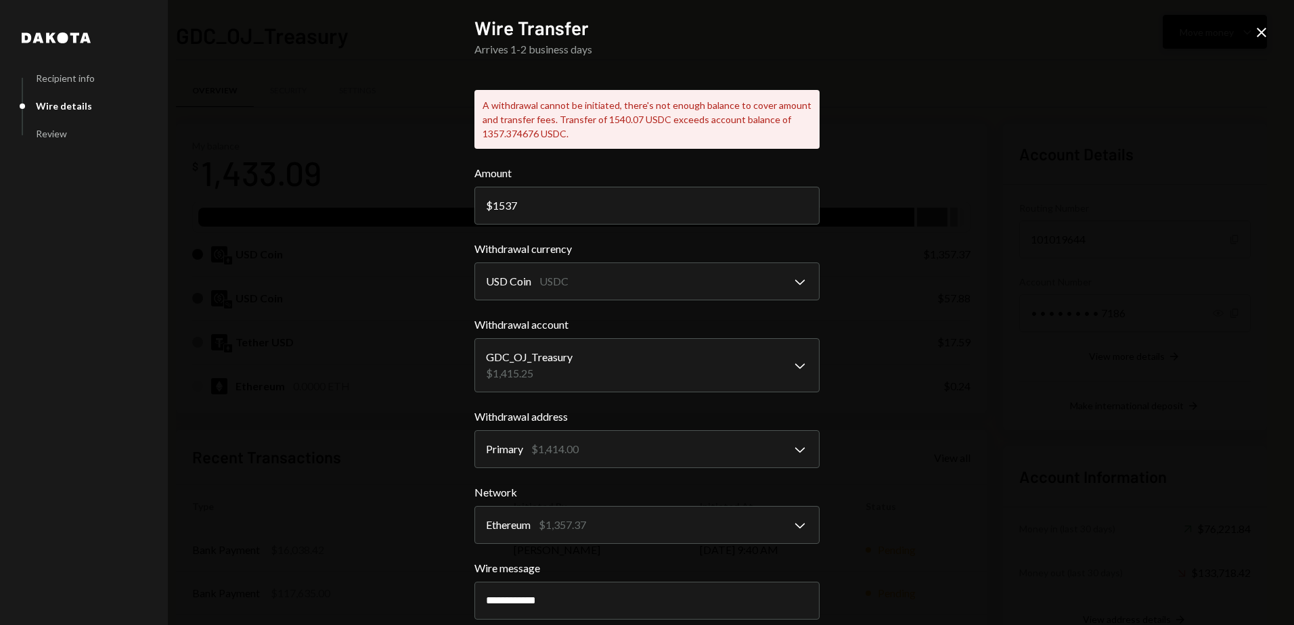
click at [1262, 34] on icon "Close" at bounding box center [1261, 32] width 16 height 16
